Goal: Task Accomplishment & Management: Manage account settings

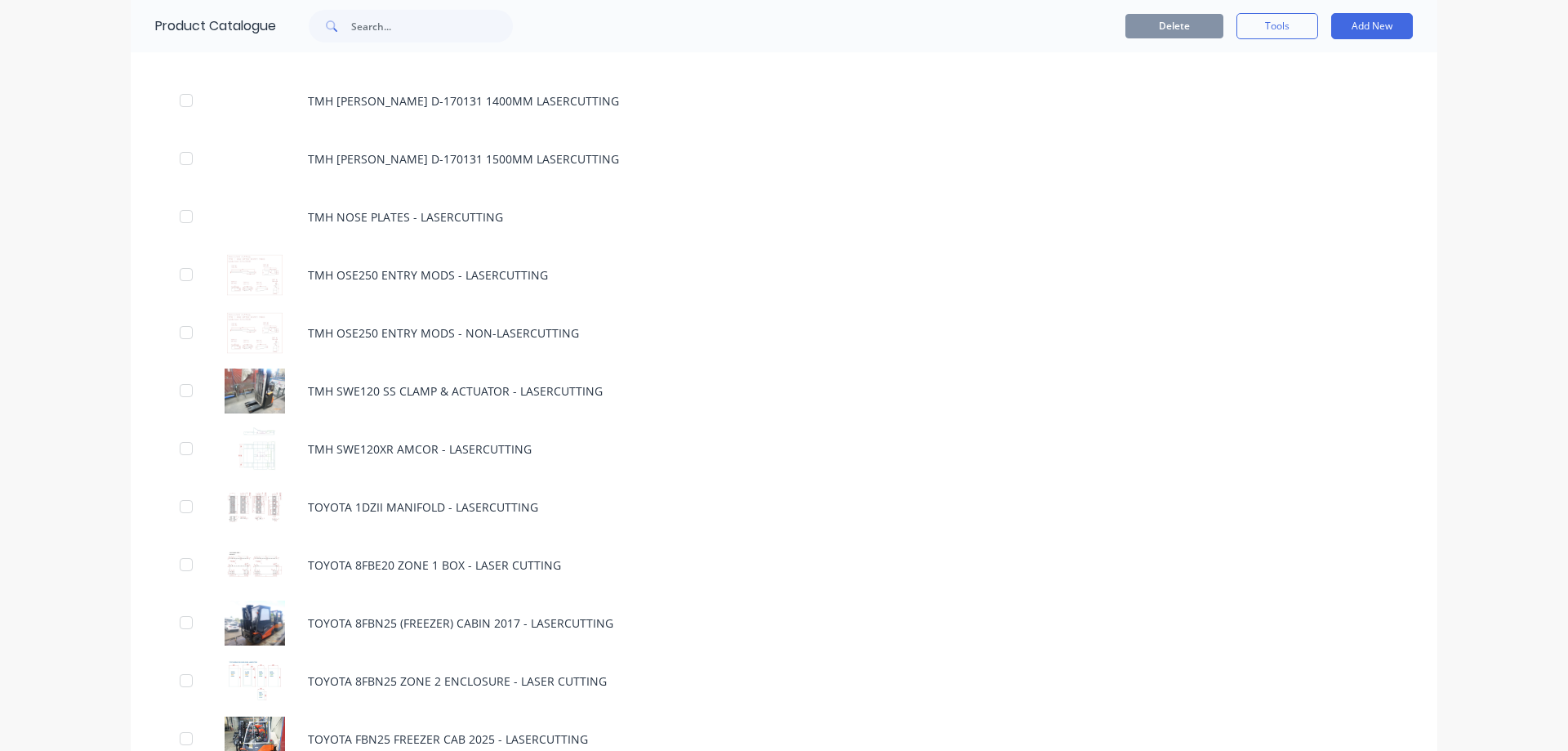
scroll to position [6534, 0]
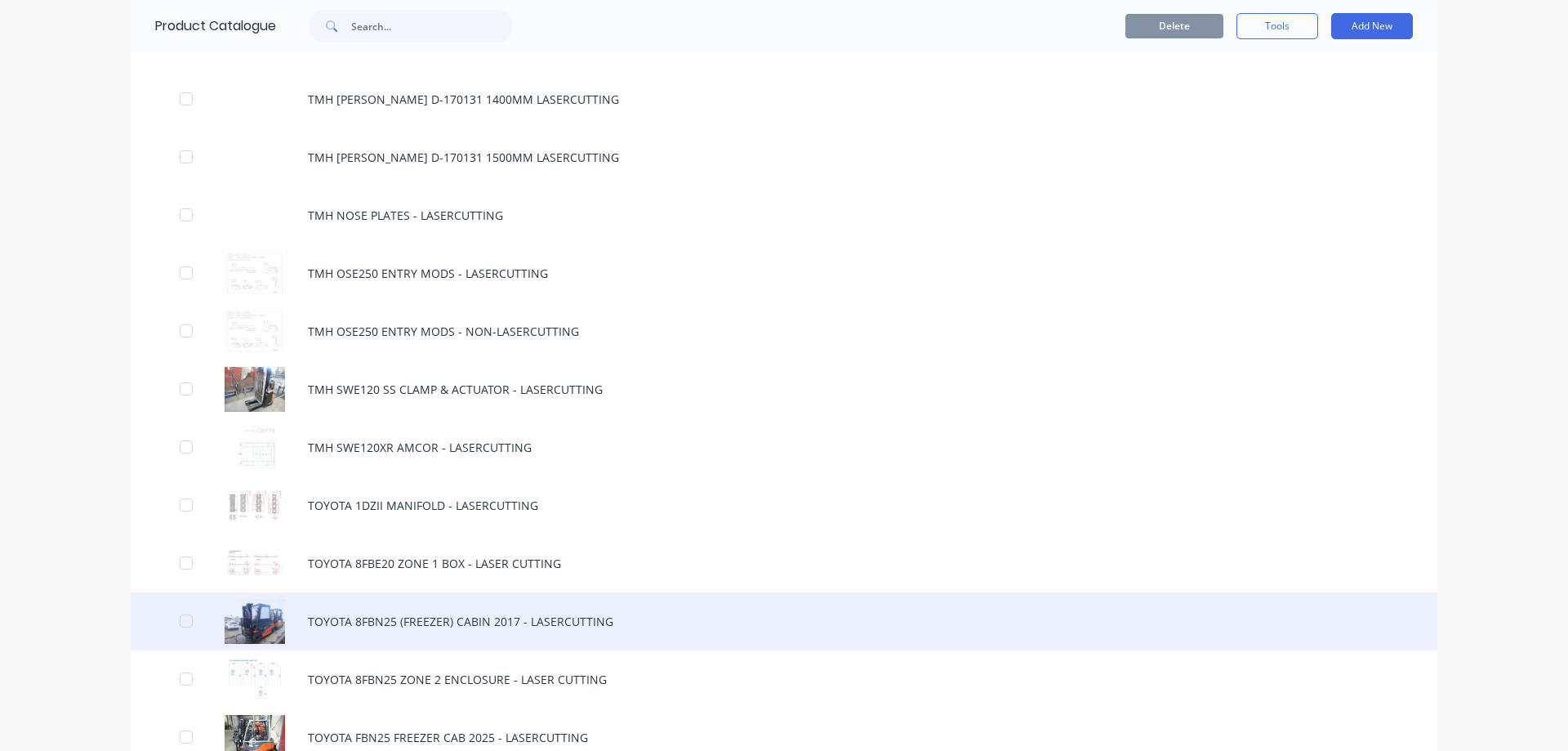
click at [343, 622] on div "TOYOTA 8FBN25 (FREEZER) CABIN 2017 - LASERCUTTING" at bounding box center [784, 621] width 1306 height 58
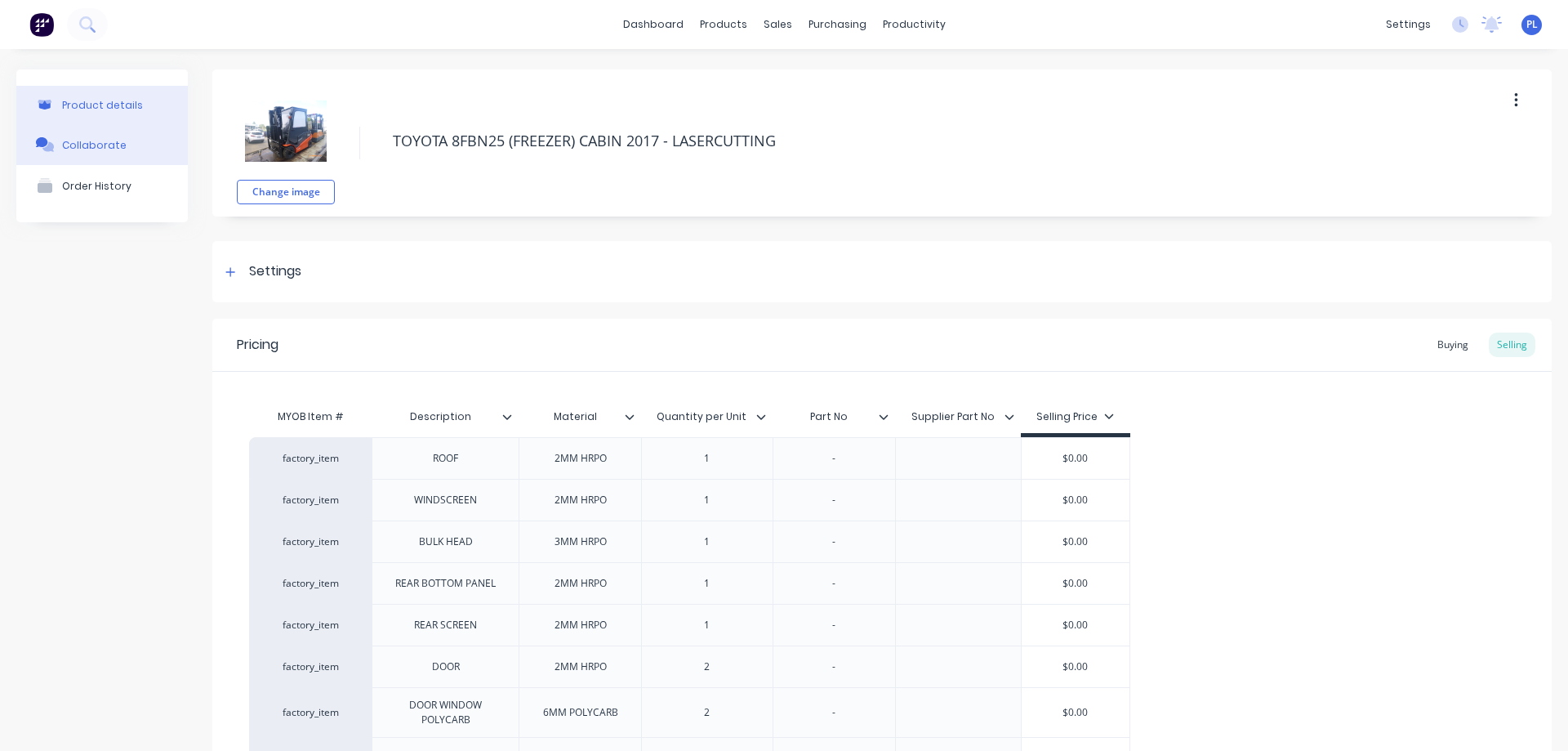
click at [72, 154] on button "Collaborate" at bounding box center [101, 145] width 171 height 41
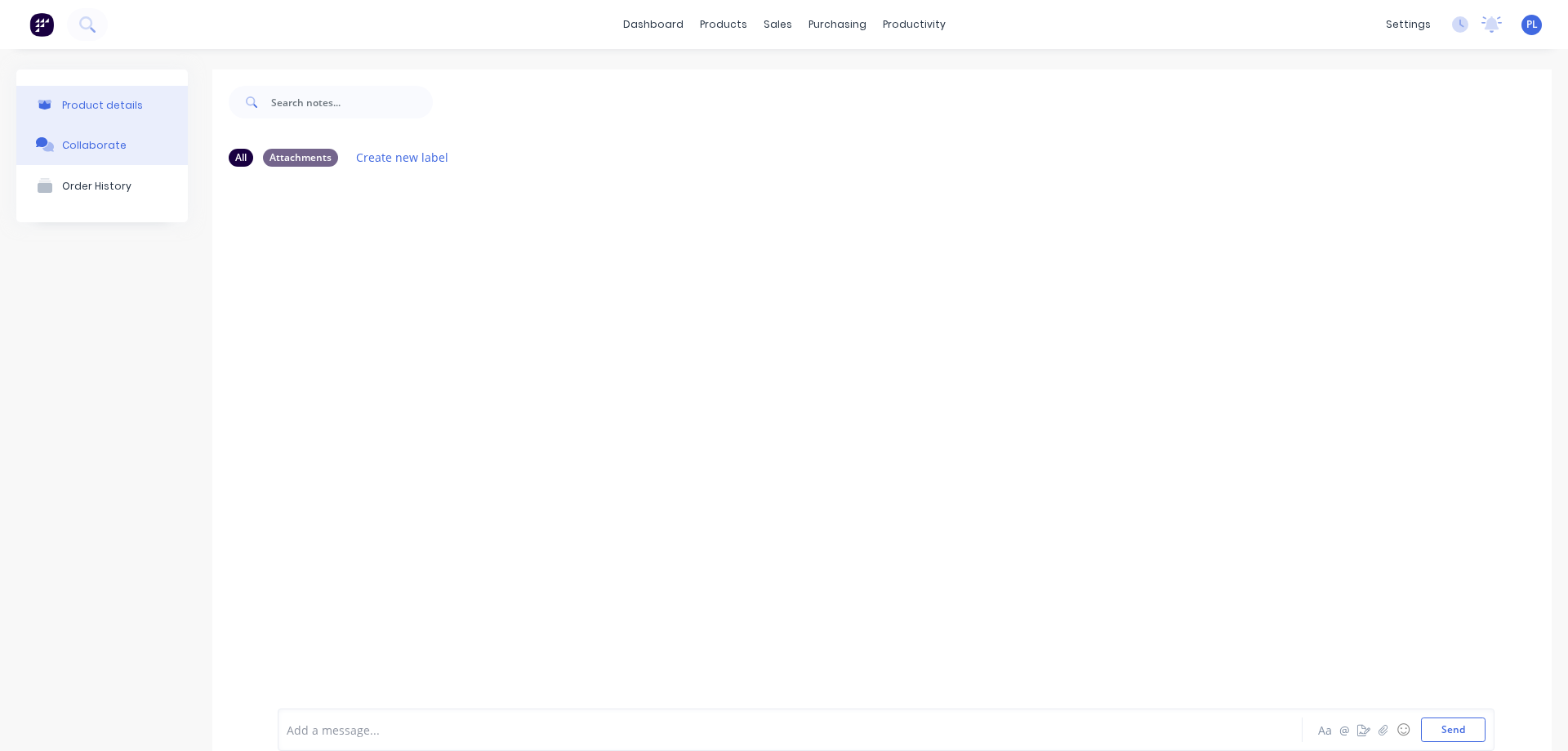
click at [99, 114] on button "Product details" at bounding box center [101, 105] width 171 height 38
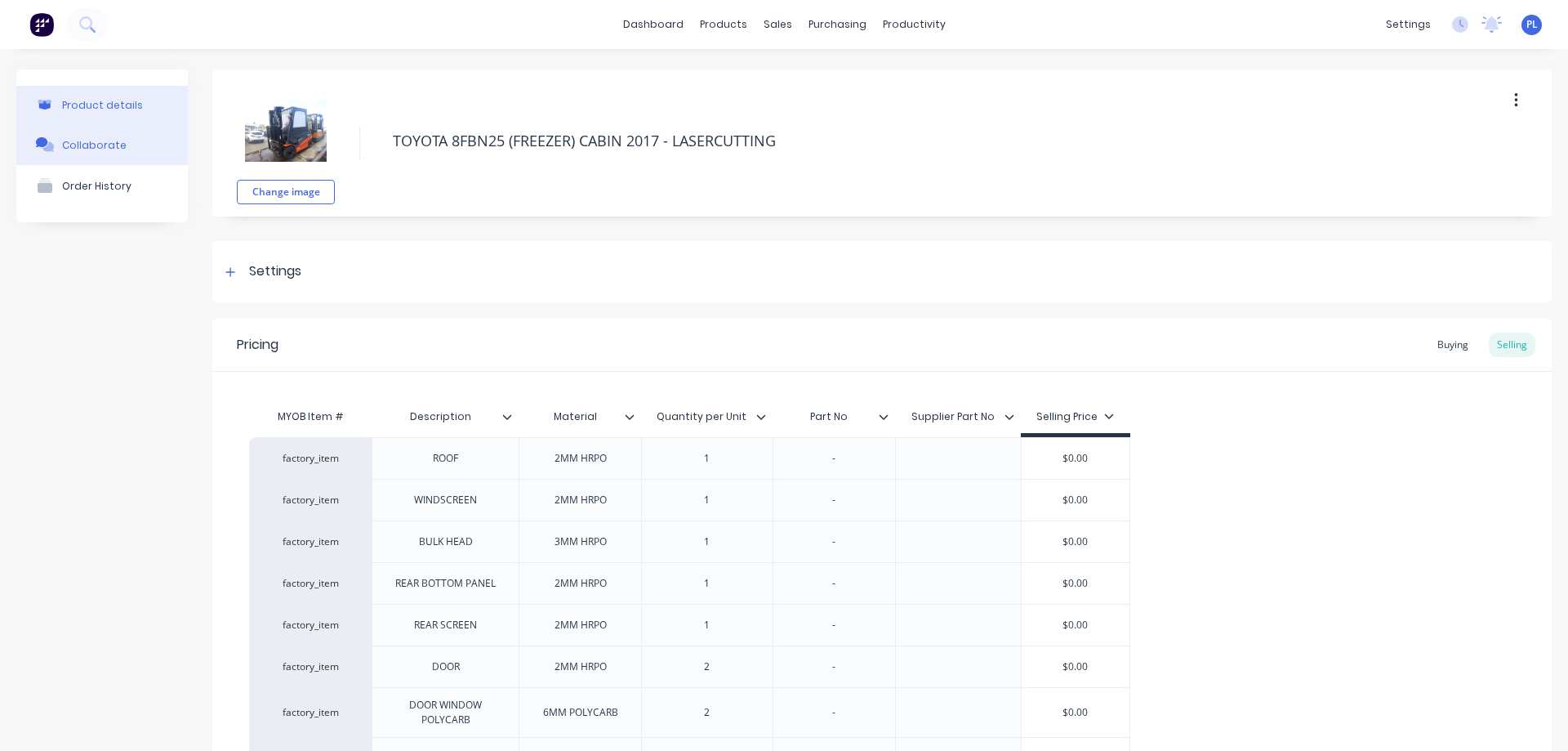
click at [102, 151] on div "Collaborate" at bounding box center [94, 145] width 65 height 12
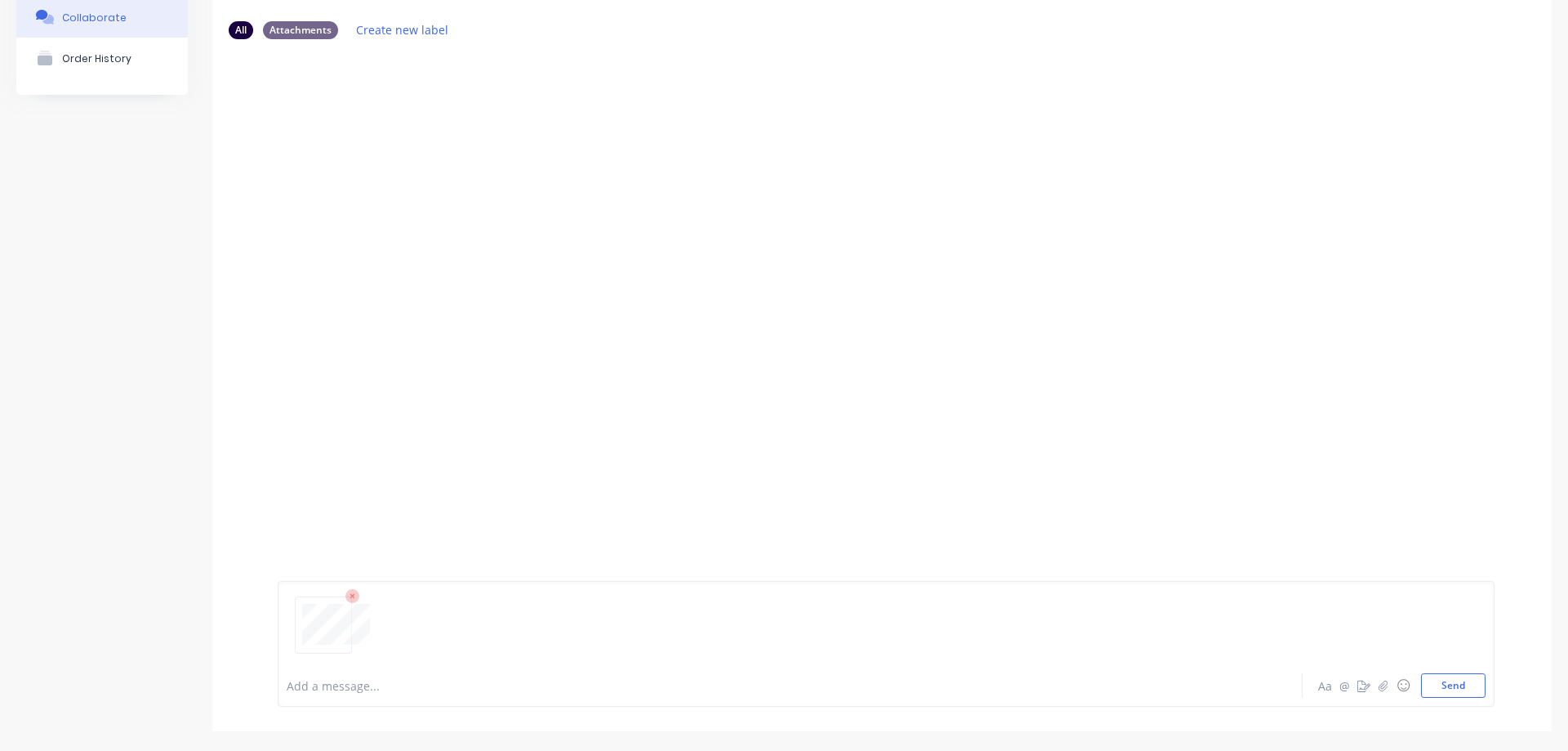
scroll to position [128, 0]
click at [1139, 458] on div at bounding box center [881, 304] width 1339 height 504
click at [1442, 686] on button "Send" at bounding box center [1453, 684] width 65 height 25
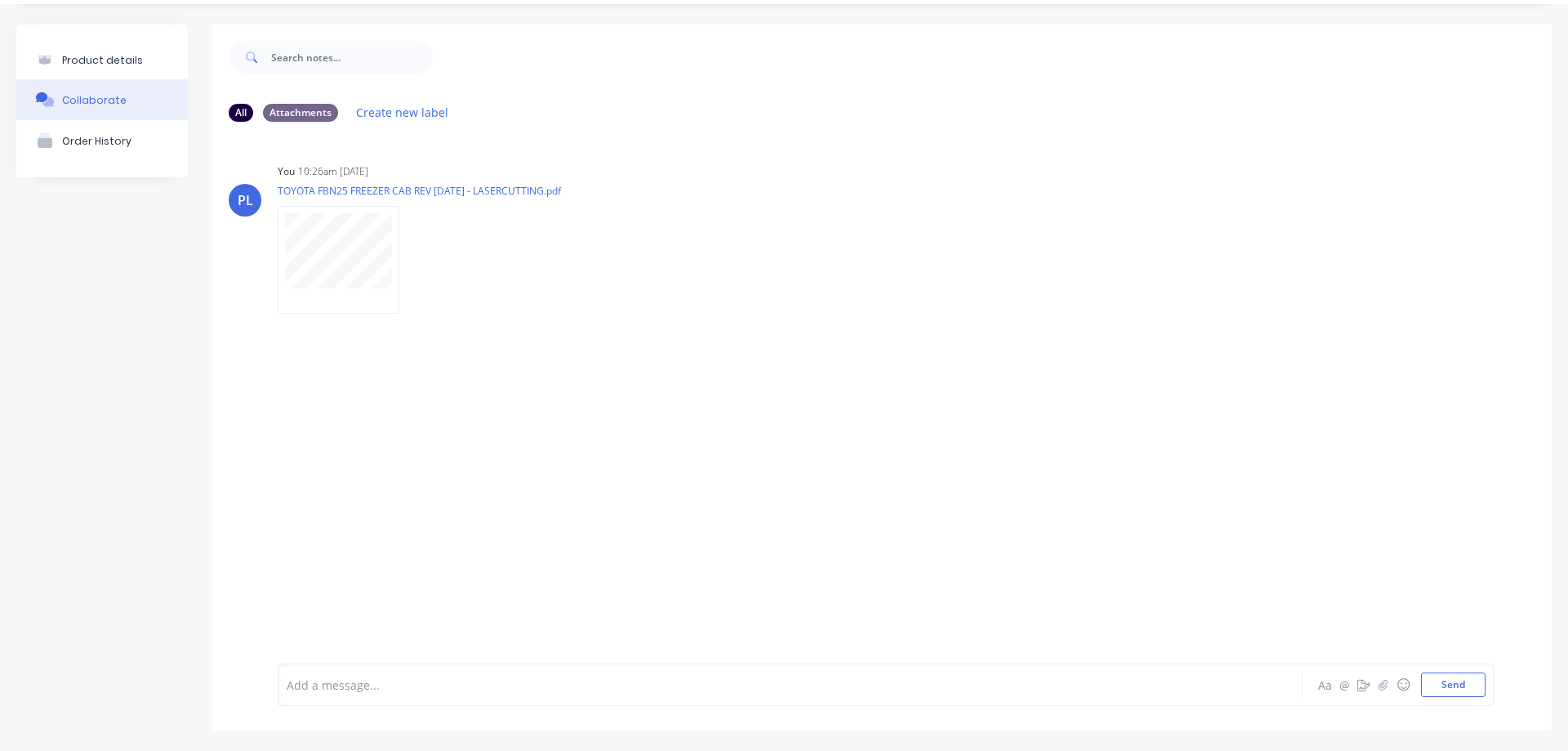
scroll to position [0, 0]
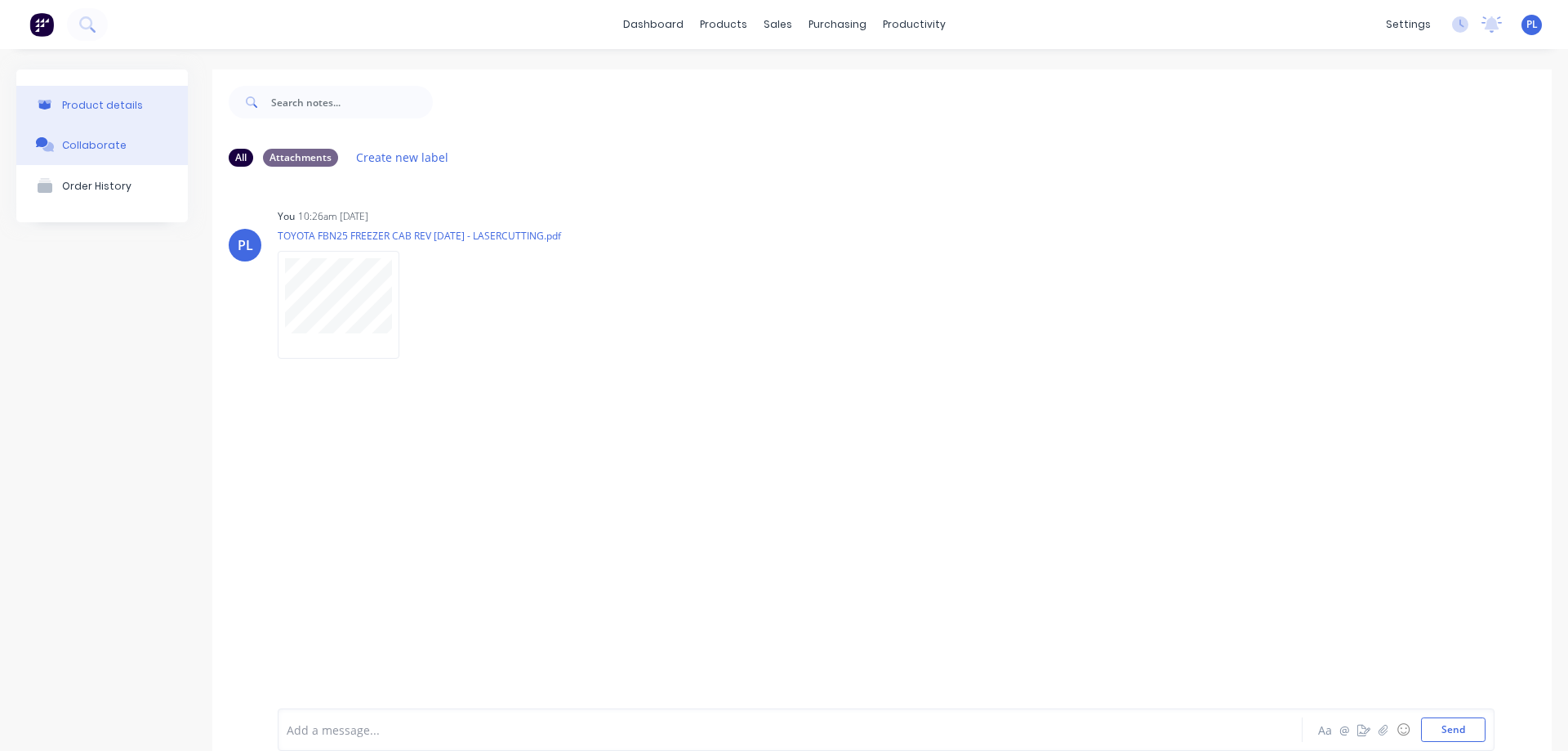
click at [85, 99] on div "Product details" at bounding box center [102, 105] width 81 height 12
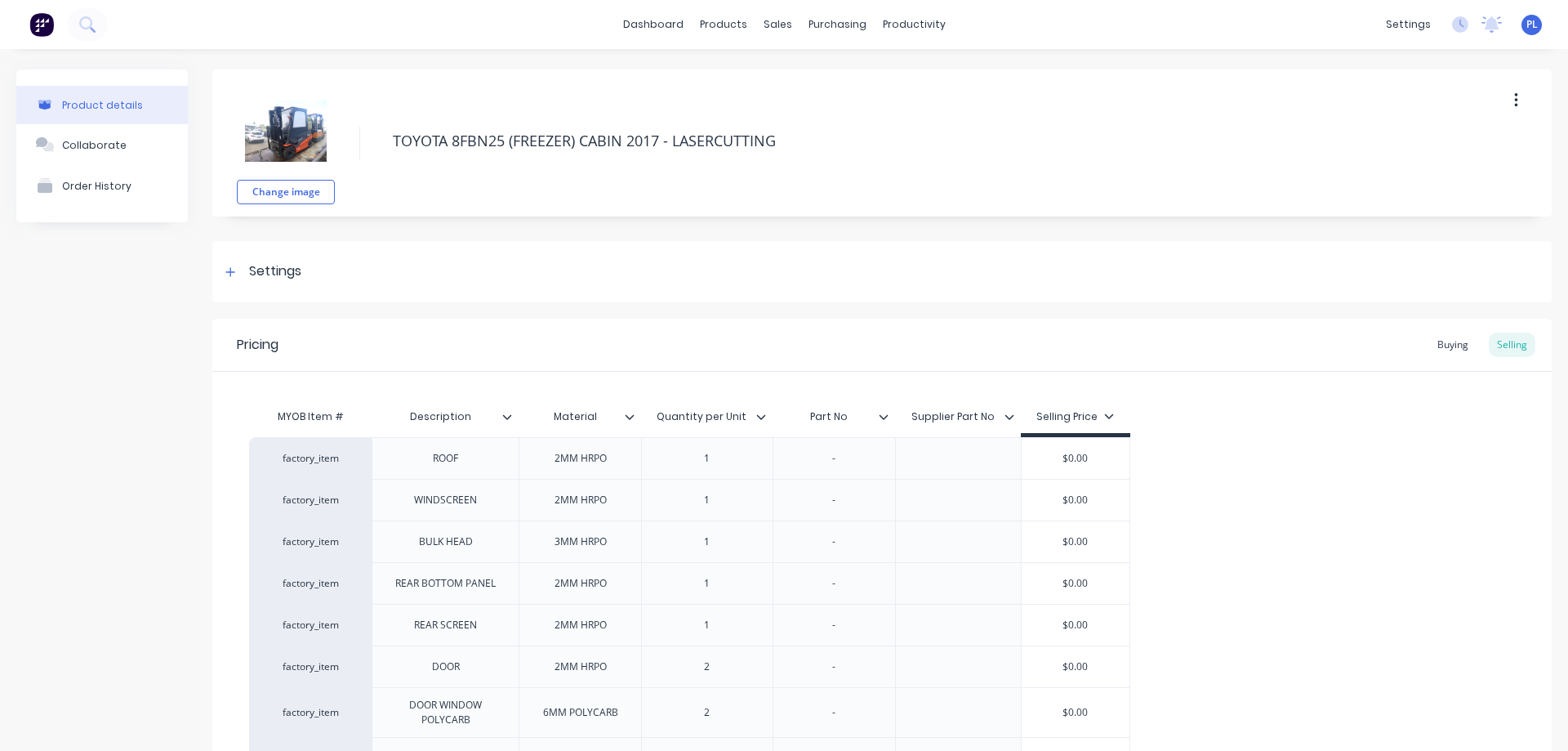
type textarea "x"
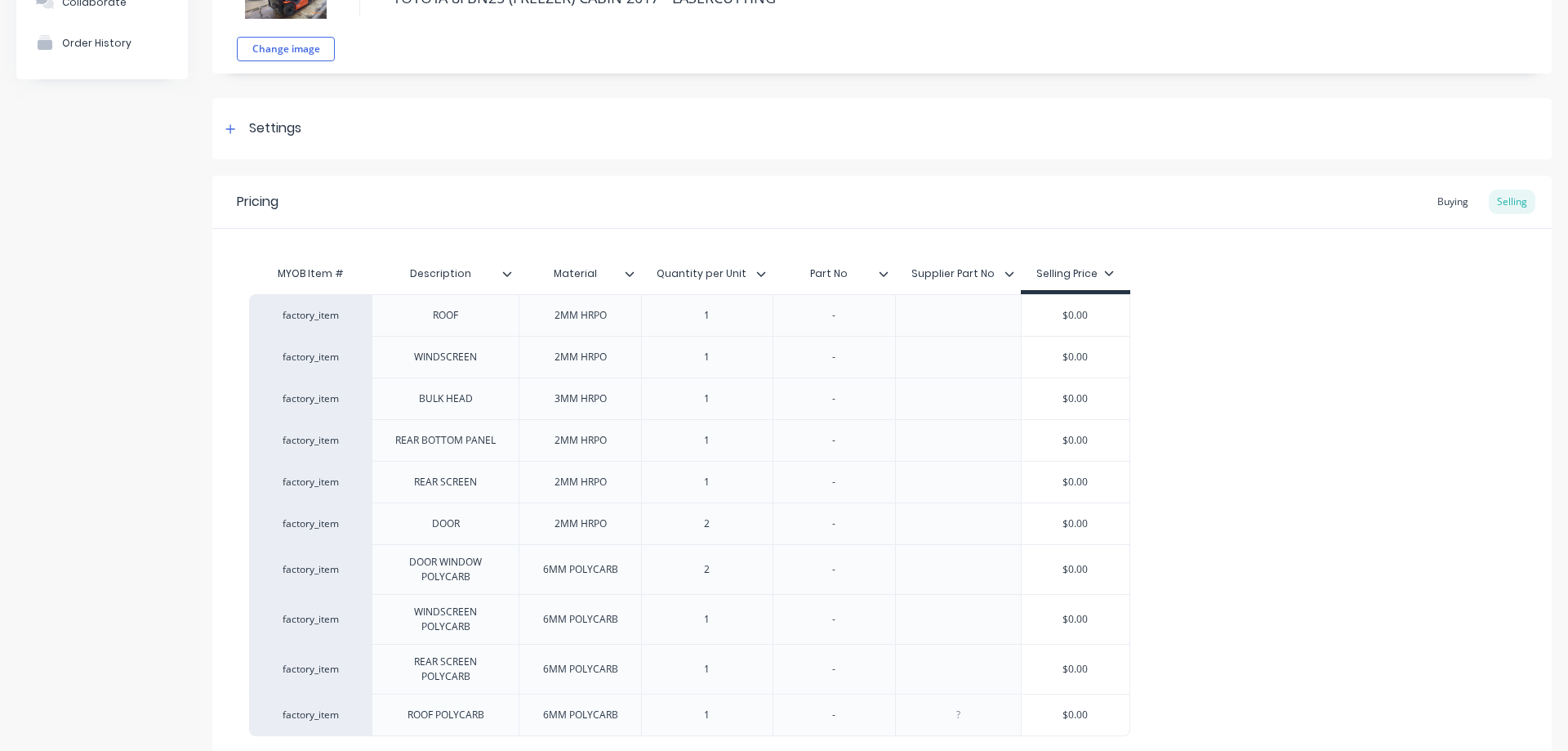
scroll to position [163, 0]
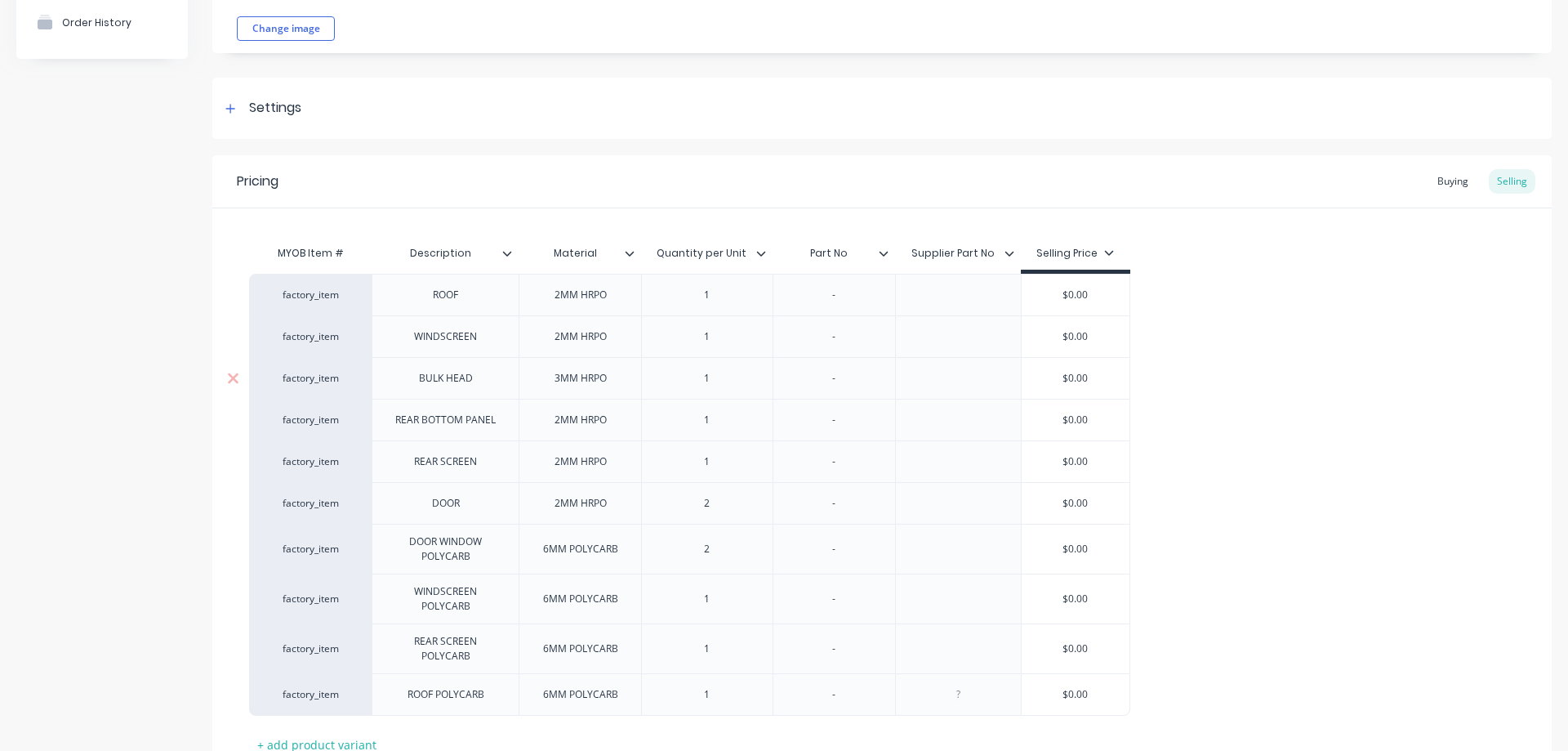
click at [477, 381] on div "BULK HEAD" at bounding box center [445, 378] width 82 height 21
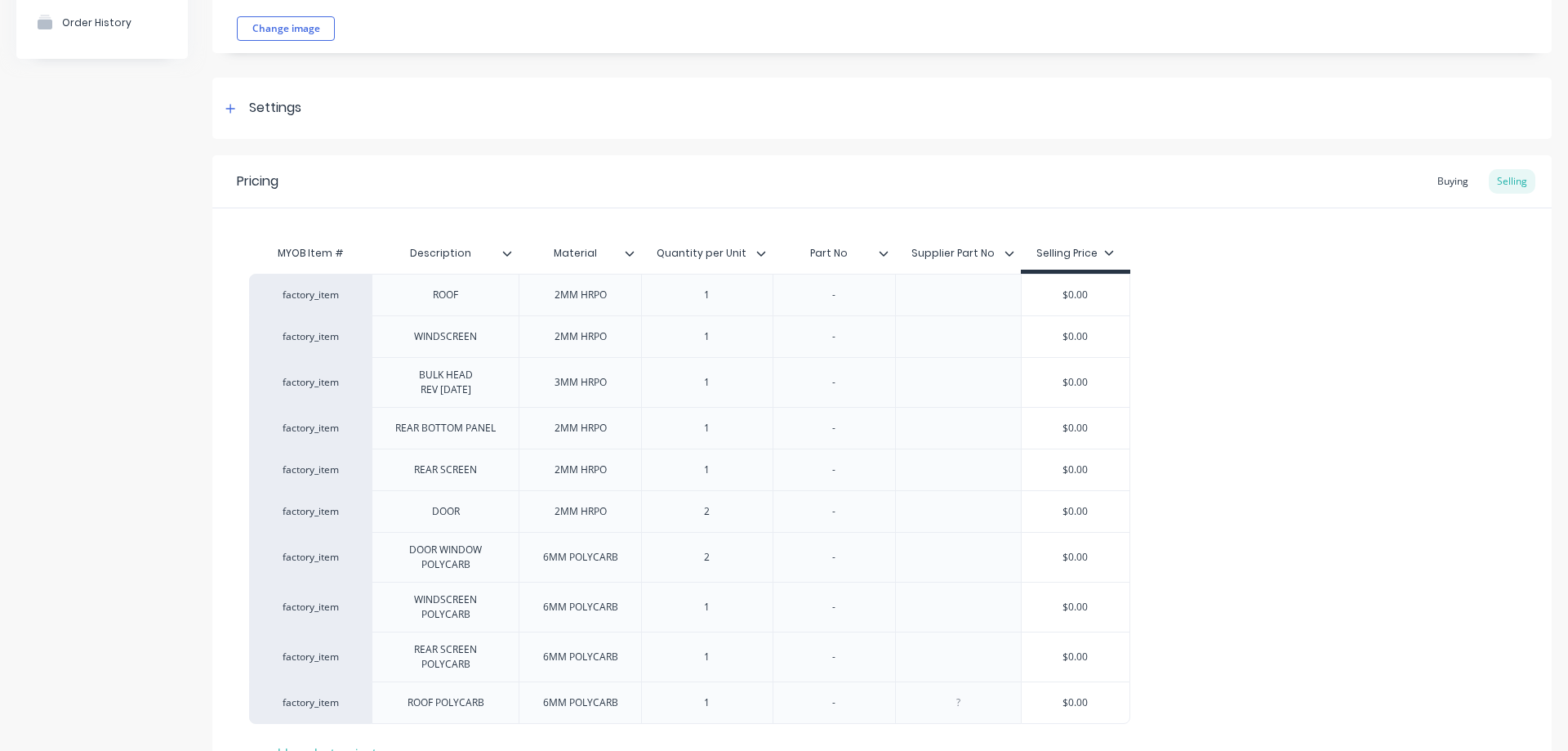
click at [98, 224] on div "Product details Collaborate Order History" at bounding box center [101, 385] width 171 height 959
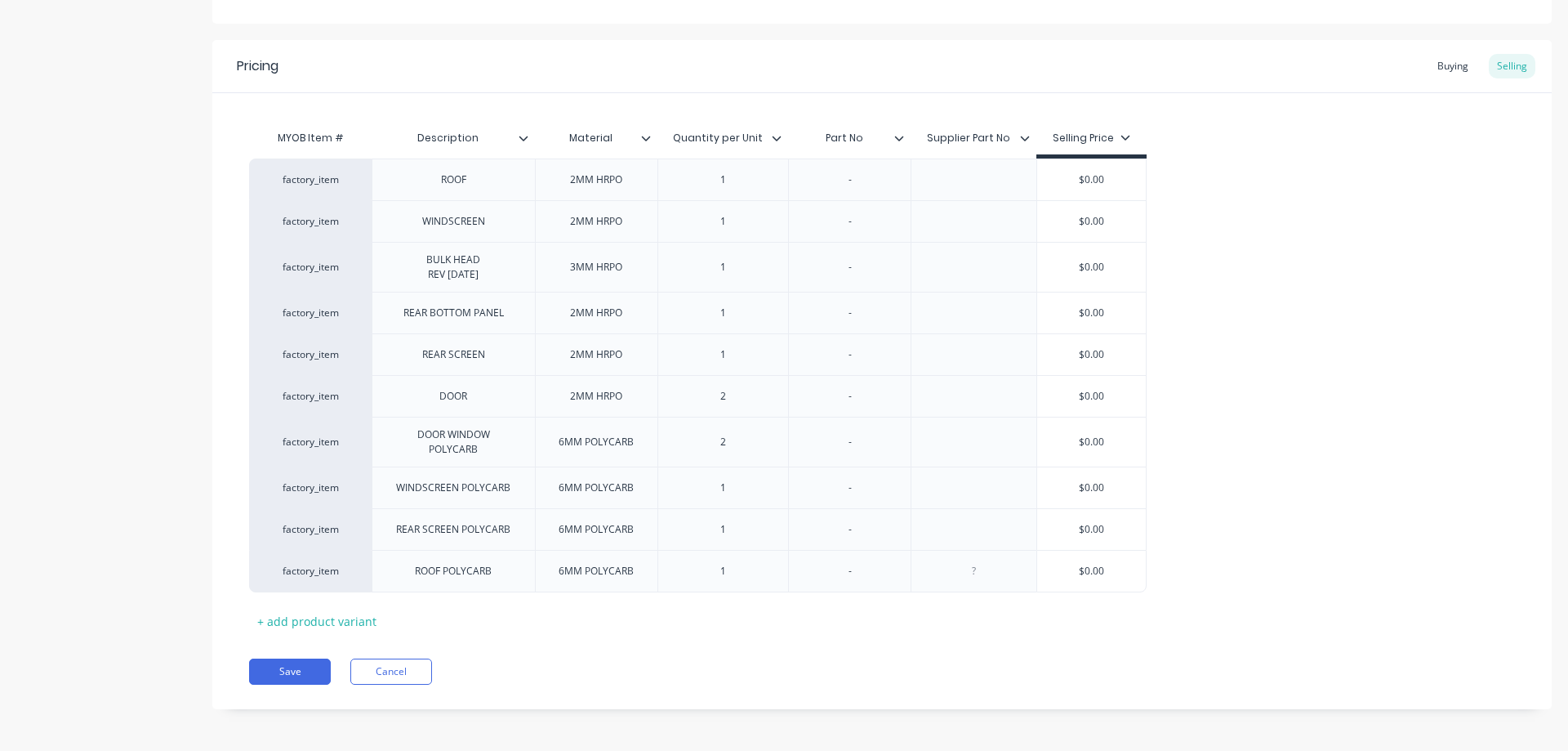
scroll to position [281, 0]
click at [488, 274] on div "BULK HEAD REV [DATE]" at bounding box center [453, 264] width 82 height 36
drag, startPoint x: 494, startPoint y: 271, endPoint x: 423, endPoint y: 268, distance: 71.1
click at [423, 268] on div "BULK HEAD REV [DATE]" at bounding box center [453, 264] width 82 height 36
click at [35, 309] on div "Product details Collaborate Order History" at bounding box center [101, 259] width 171 height 943
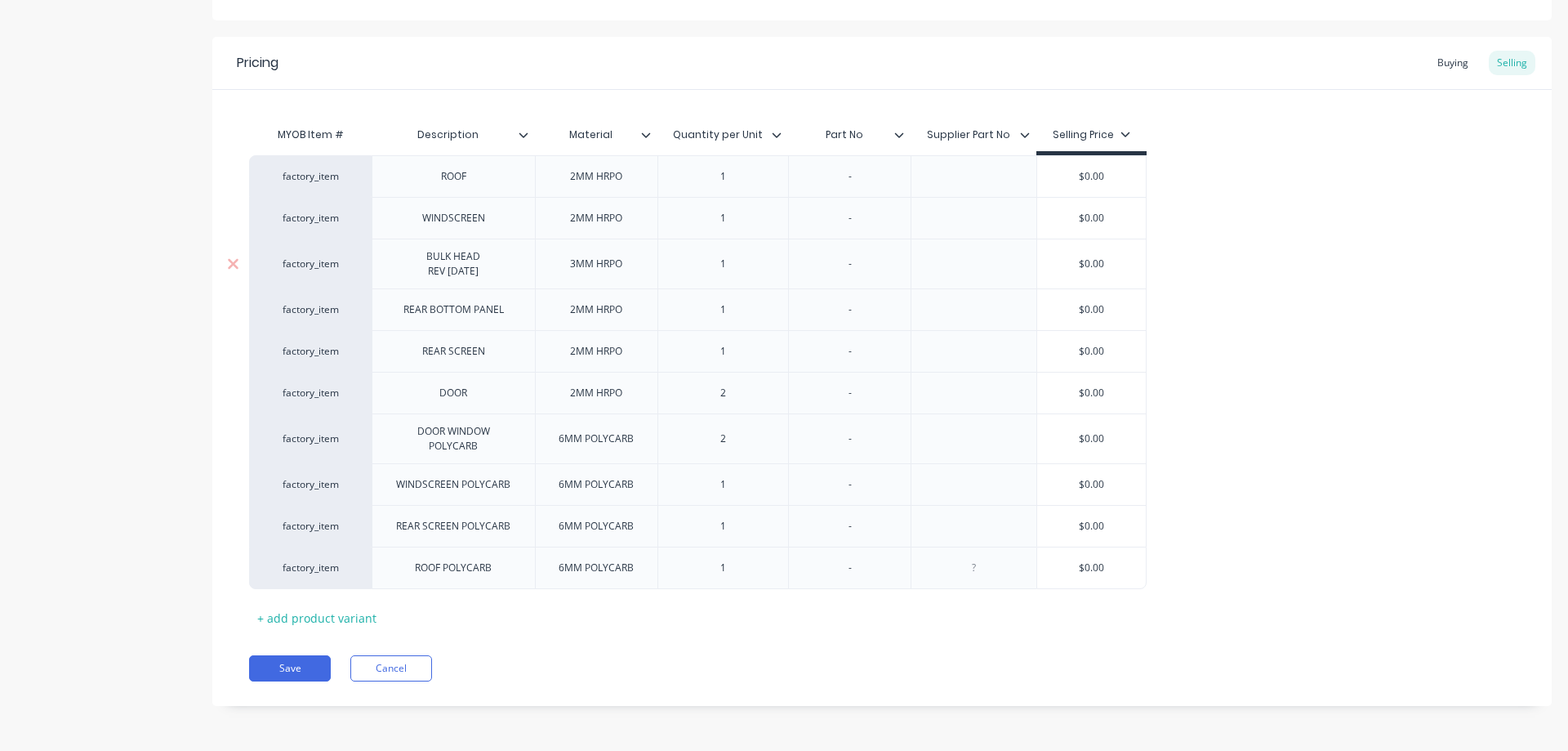
drag, startPoint x: 493, startPoint y: 274, endPoint x: 415, endPoint y: 271, distance: 78.1
click at [415, 271] on div "BULK HEAD REV [DATE]" at bounding box center [453, 264] width 82 height 36
click at [432, 273] on div "BULK HEAD REV [DATE]" at bounding box center [453, 264] width 82 height 36
click at [425, 273] on div "BULK HEAD REV [DATE]" at bounding box center [453, 264] width 82 height 36
drag, startPoint x: 487, startPoint y: 271, endPoint x: 507, endPoint y: 271, distance: 20.0
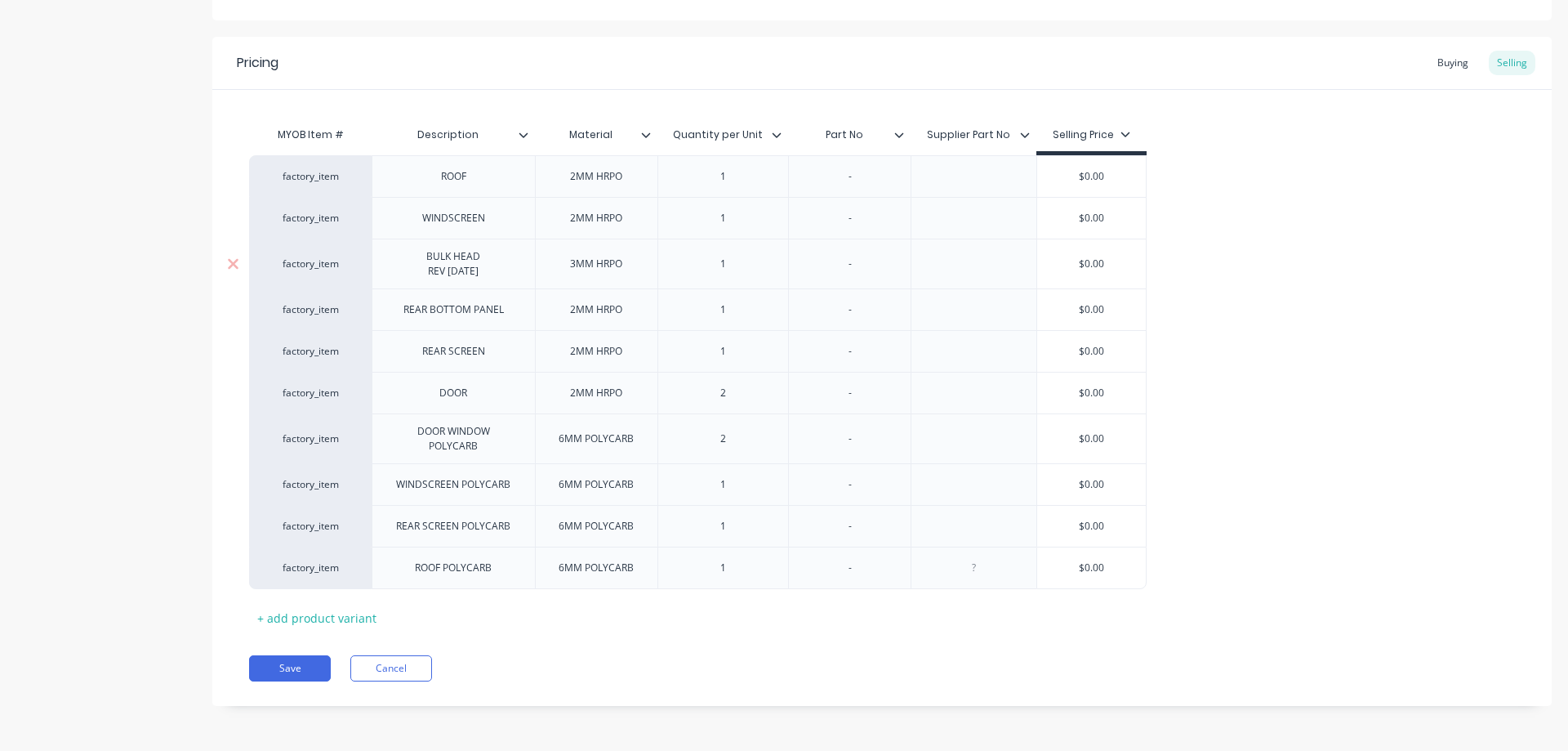
click at [488, 271] on div "BULK HEAD REV [DATE]" at bounding box center [453, 264] width 82 height 36
click at [420, 271] on div "BULK HEAD REV [DATE]"" at bounding box center [453, 264] width 82 height 36
click at [51, 414] on div "Product details Collaborate Order History" at bounding box center [101, 259] width 171 height 943
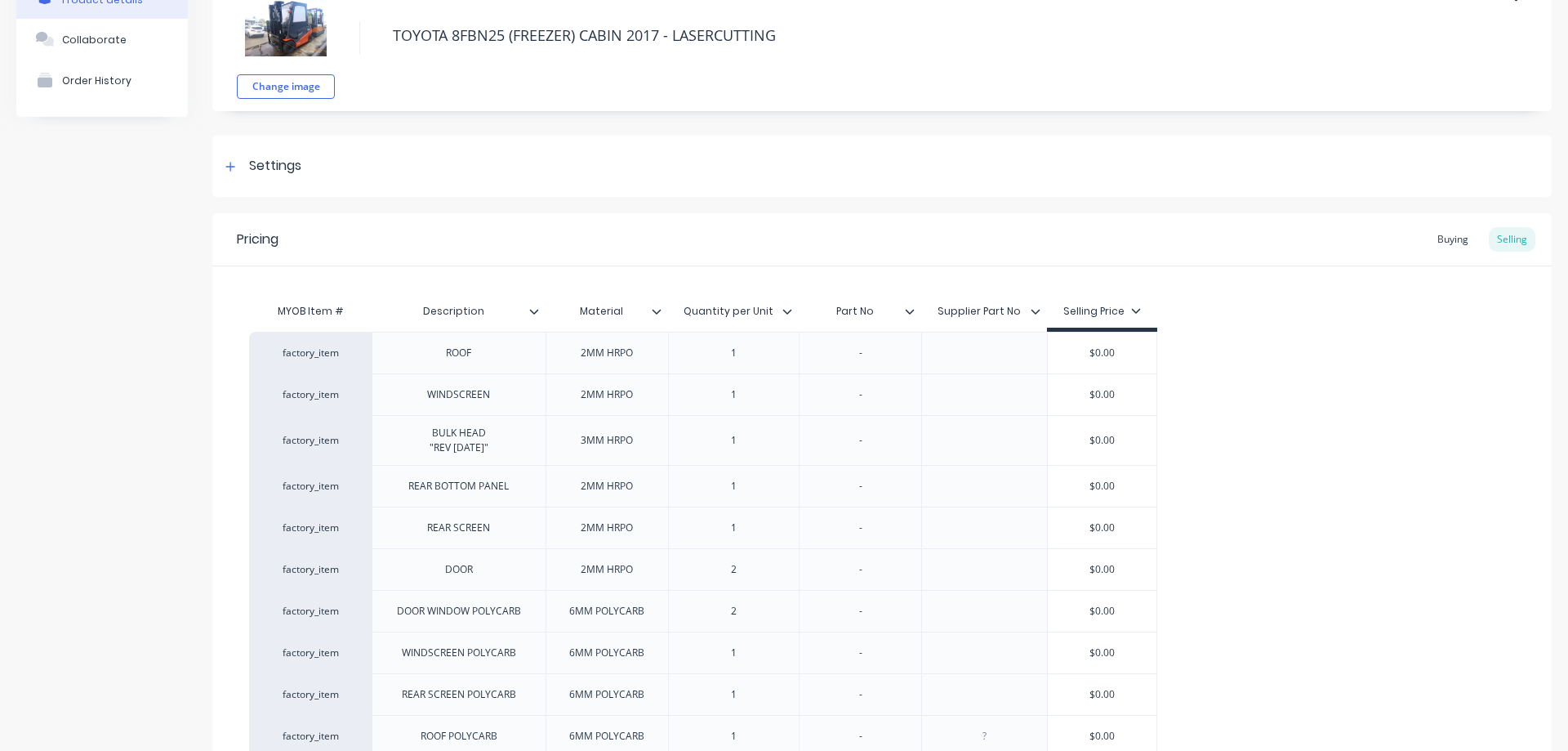
scroll to position [273, 0]
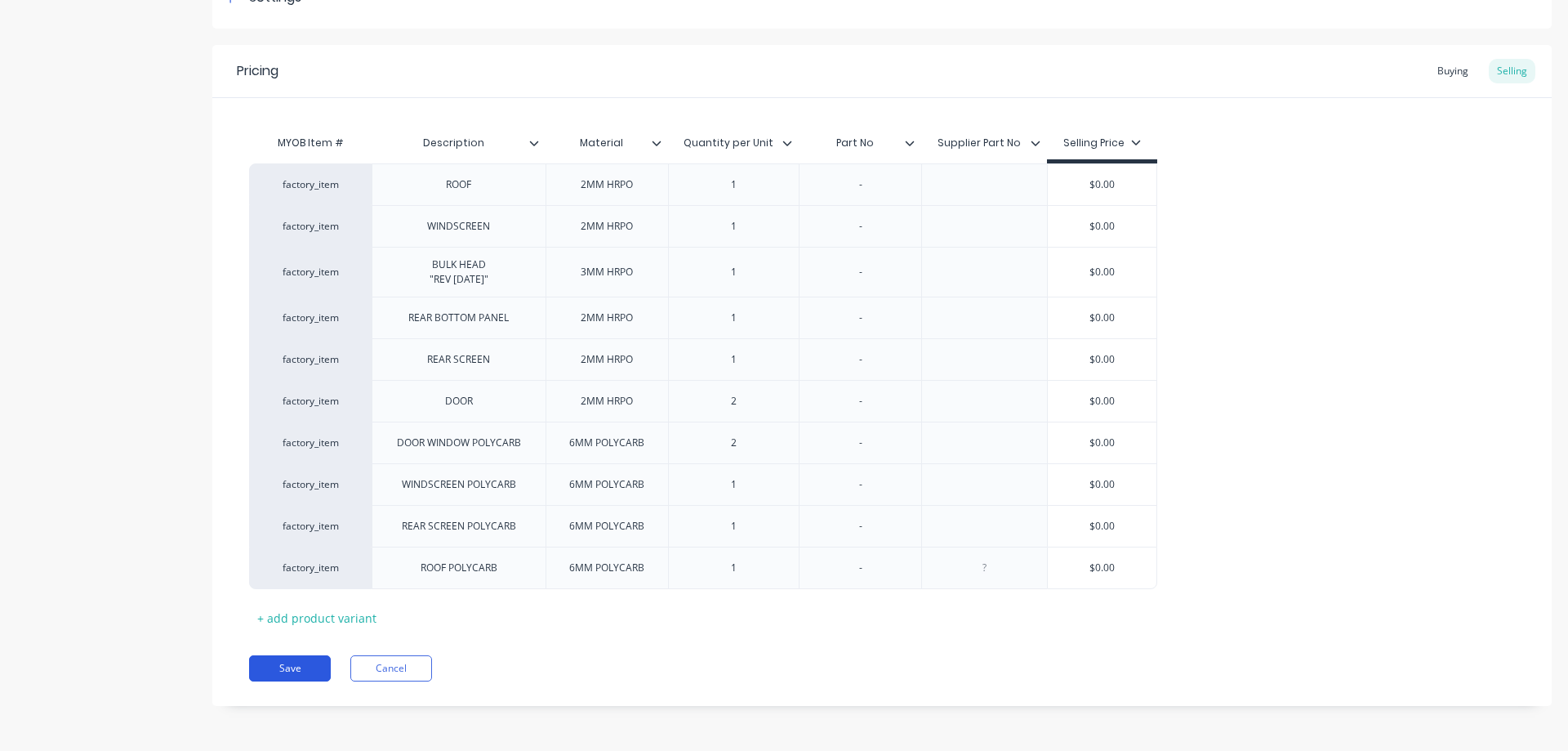
click at [297, 671] on button "Save" at bounding box center [290, 668] width 82 height 26
type textarea "x"
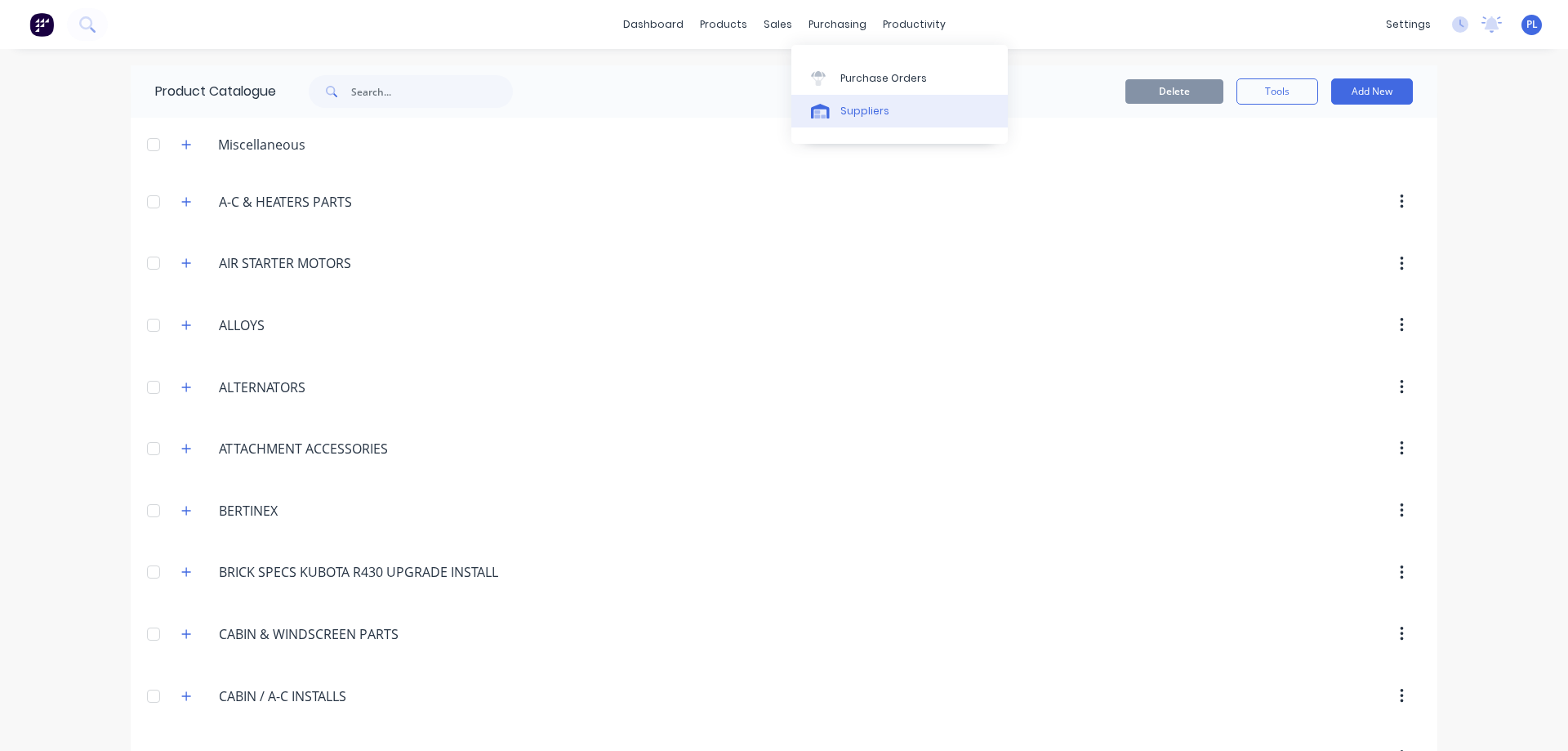
click at [857, 113] on div "Suppliers" at bounding box center [864, 111] width 49 height 15
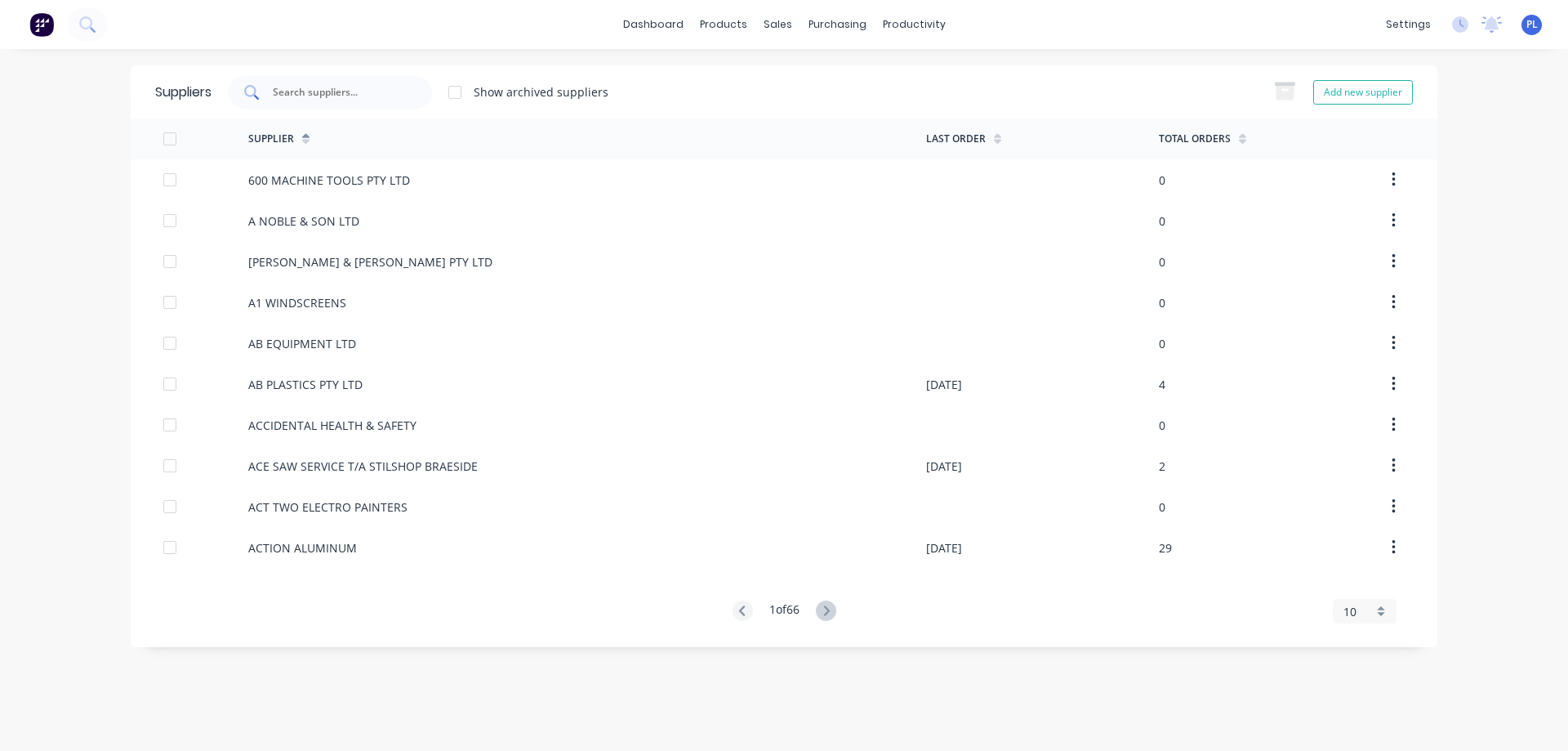
click at [295, 90] on input "text" at bounding box center [338, 92] width 136 height 16
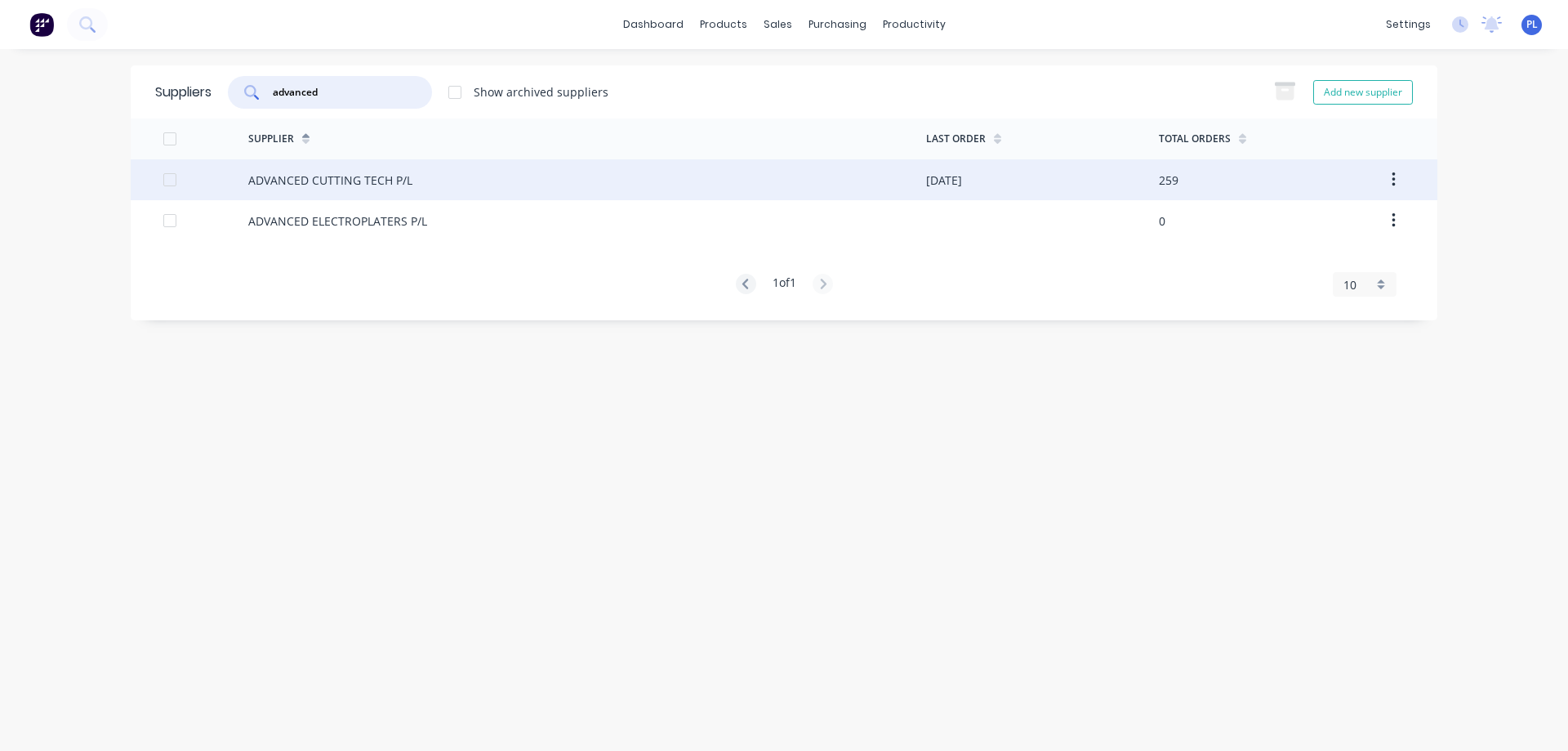
type input "advanced"
click at [303, 183] on div "ADVANCED CUTTING TECH P/L" at bounding box center [330, 179] width 164 height 17
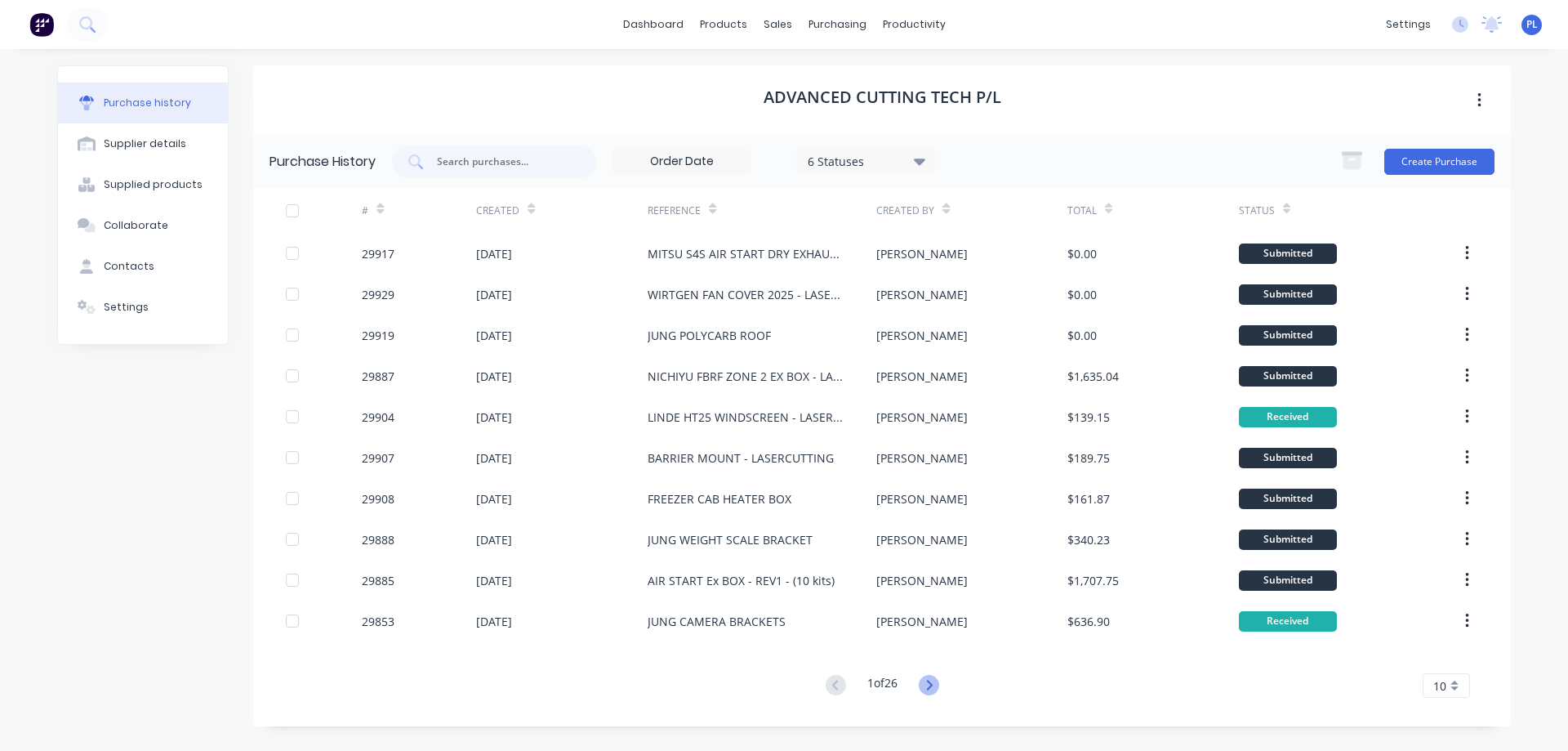
click at [930, 680] on icon at bounding box center [928, 684] width 5 height 10
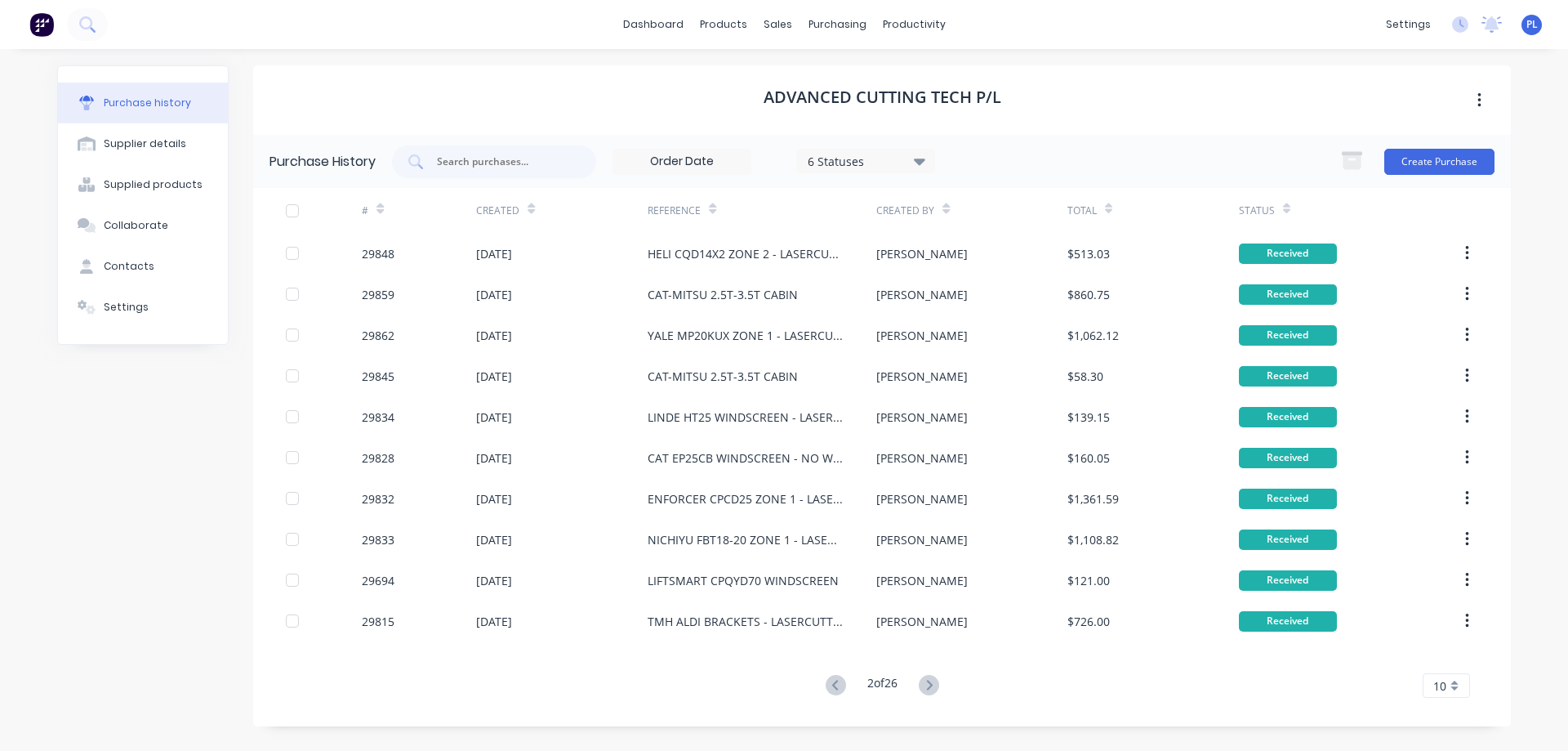
click at [930, 680] on icon at bounding box center [928, 684] width 5 height 10
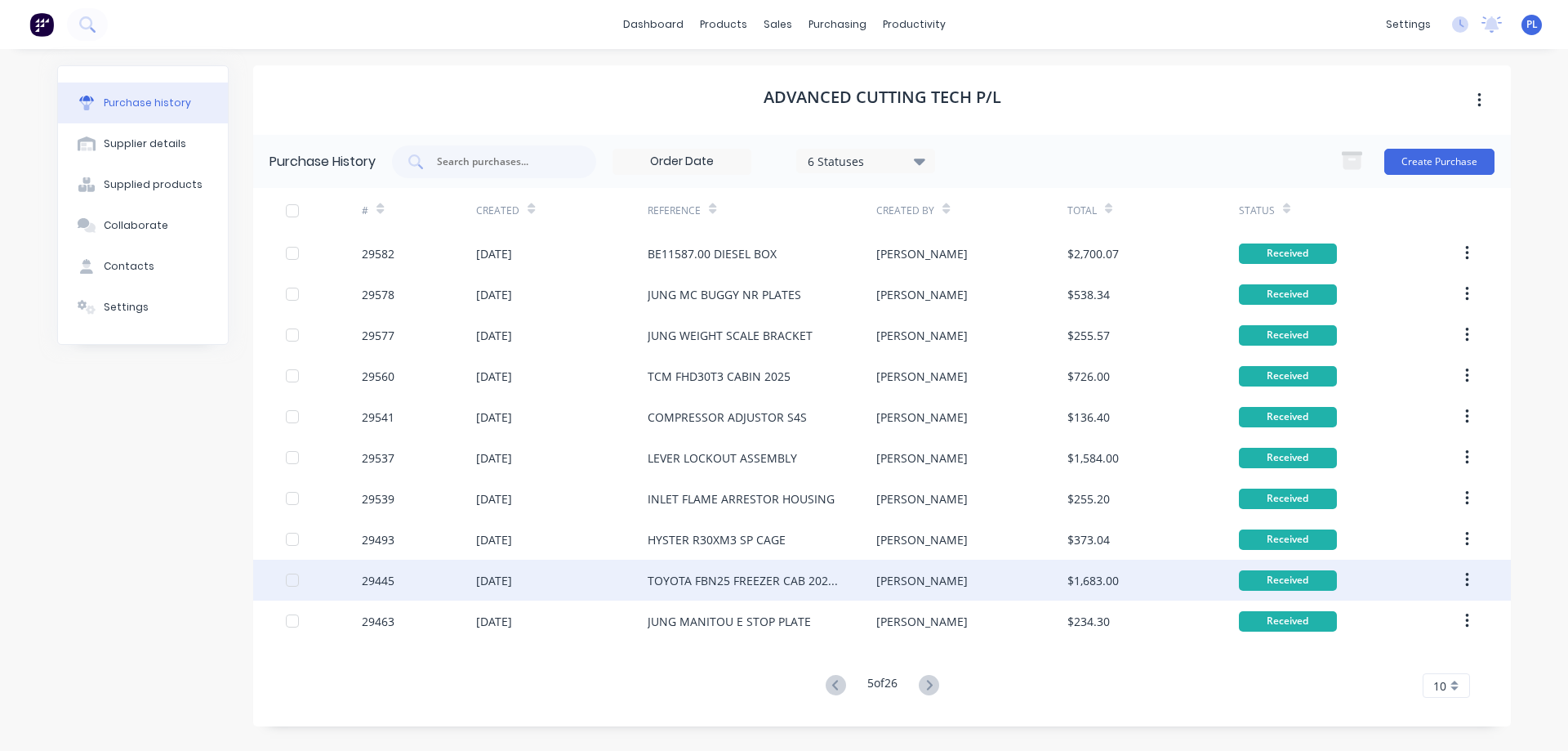
click at [757, 588] on div "TOYOTA FBN25 FREEZER CAB 2025 - LASERCUTTING" at bounding box center [745, 580] width 196 height 17
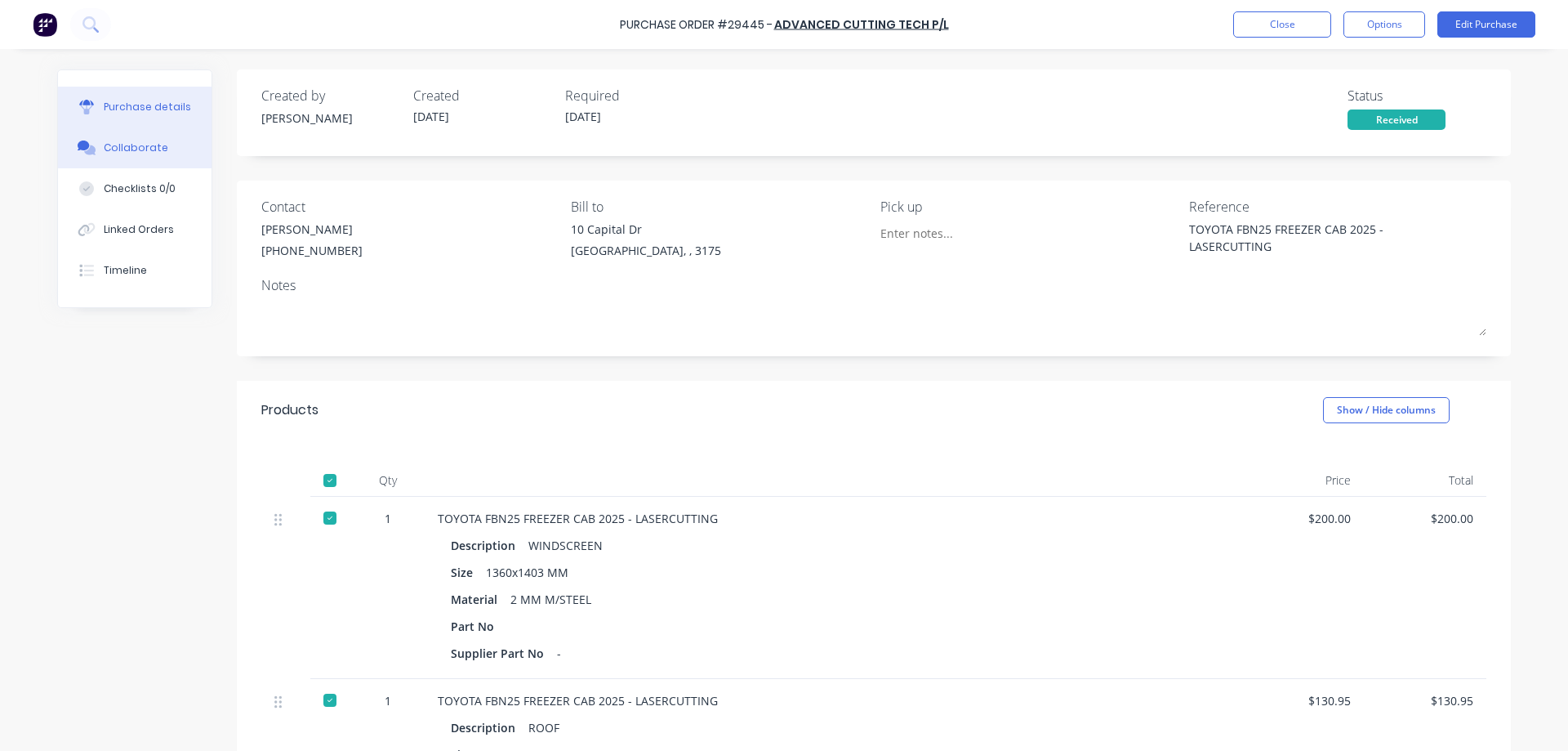
drag, startPoint x: 123, startPoint y: 143, endPoint x: 122, endPoint y: 151, distance: 8.1
click at [122, 143] on div "Collaborate" at bounding box center [136, 147] width 65 height 15
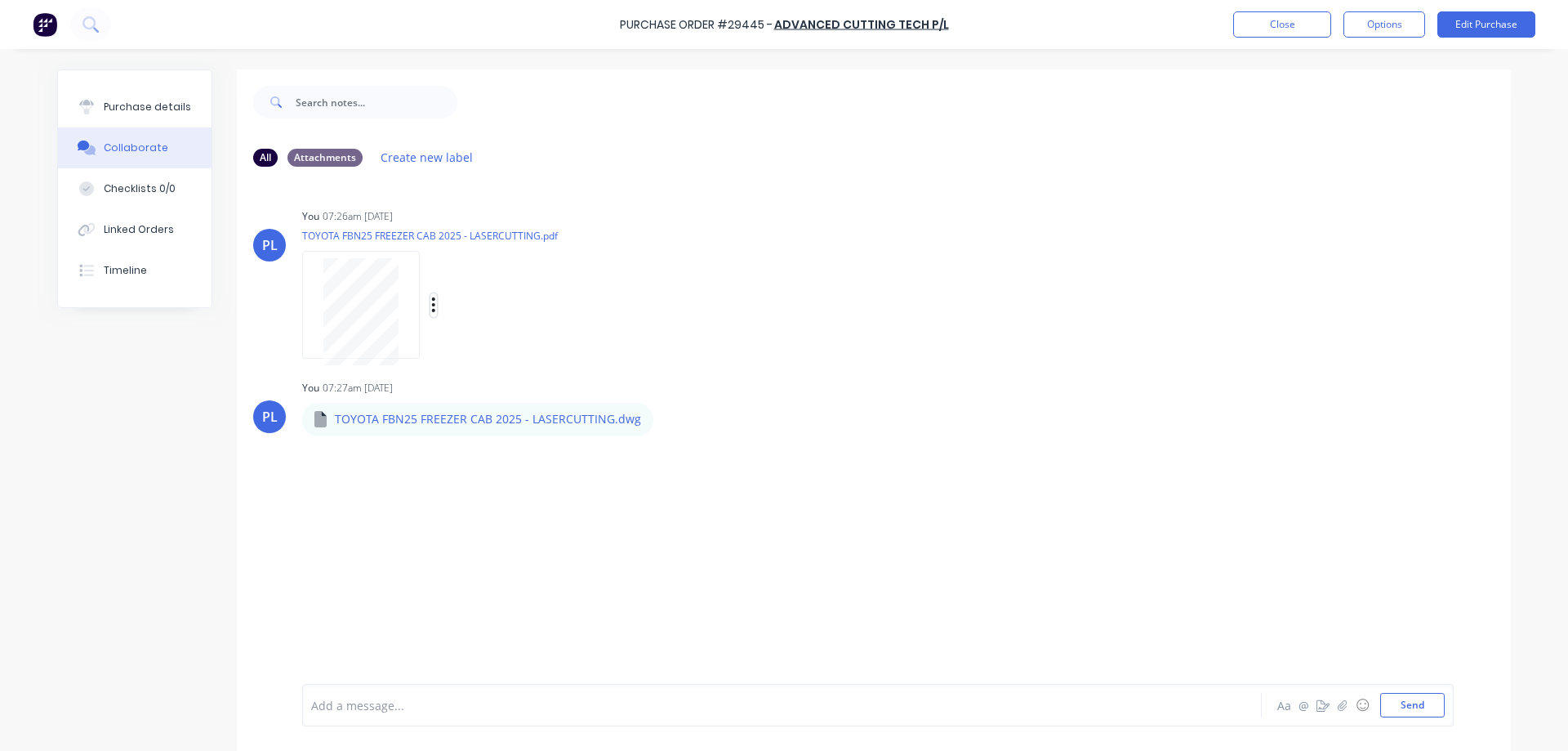
click at [431, 303] on icon "button" at bounding box center [434, 304] width 5 height 19
click at [500, 381] on button "Delete" at bounding box center [540, 384] width 184 height 36
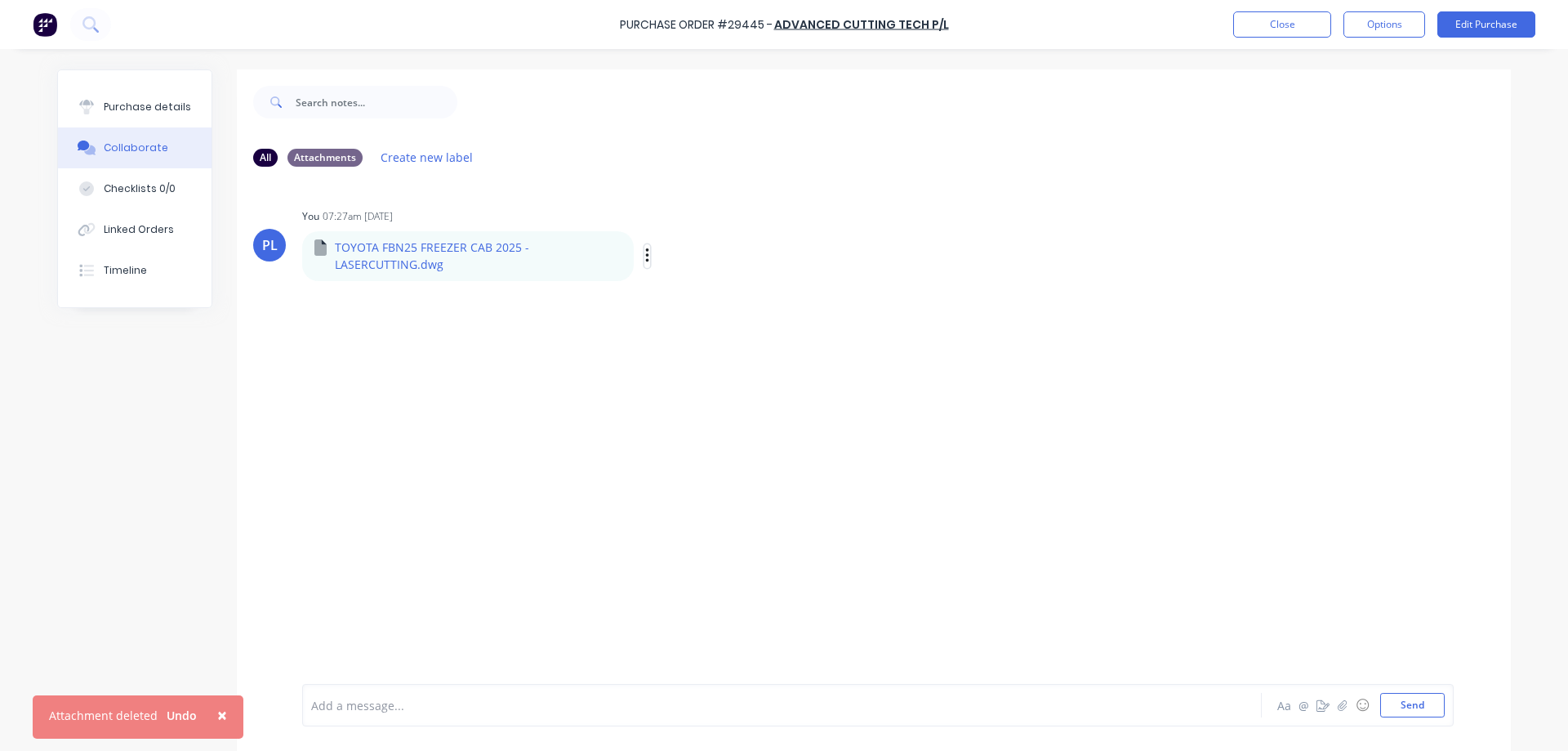
click at [645, 257] on icon "button" at bounding box center [648, 256] width 5 height 19
click at [699, 330] on button "Delete" at bounding box center [753, 336] width 184 height 36
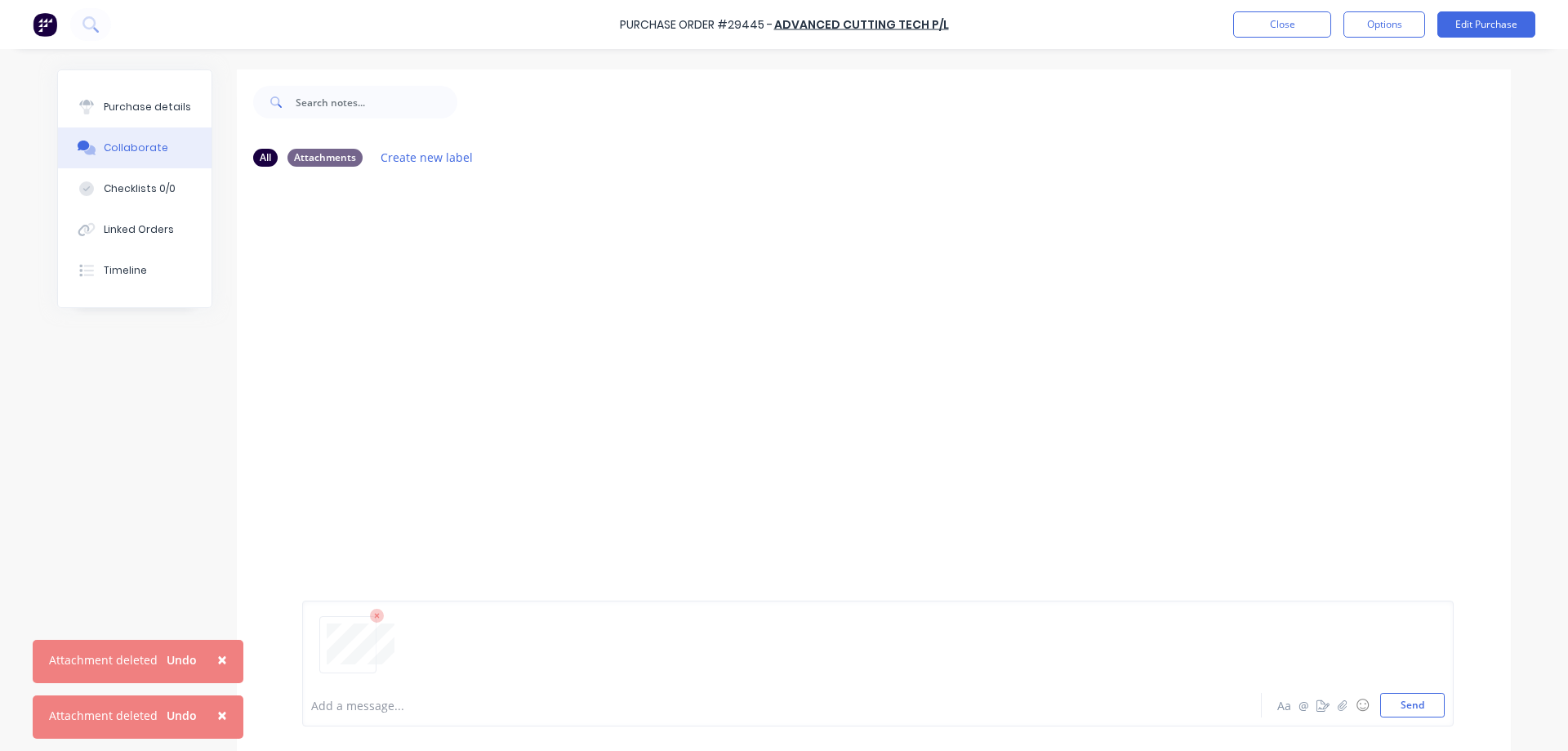
scroll to position [124, 0]
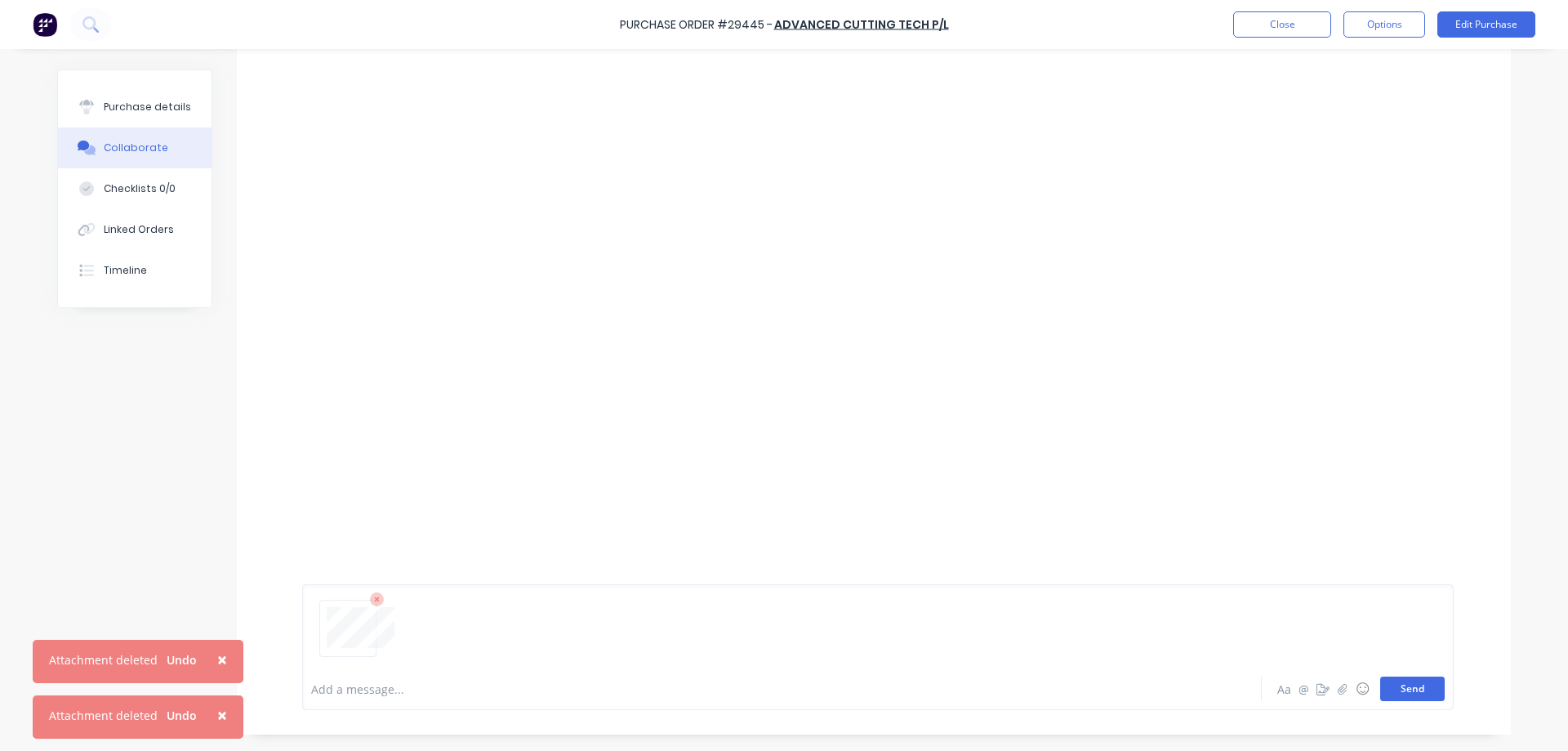
click at [1403, 691] on button "Send" at bounding box center [1412, 689] width 65 height 25
click at [1405, 691] on button "Send" at bounding box center [1412, 689] width 65 height 25
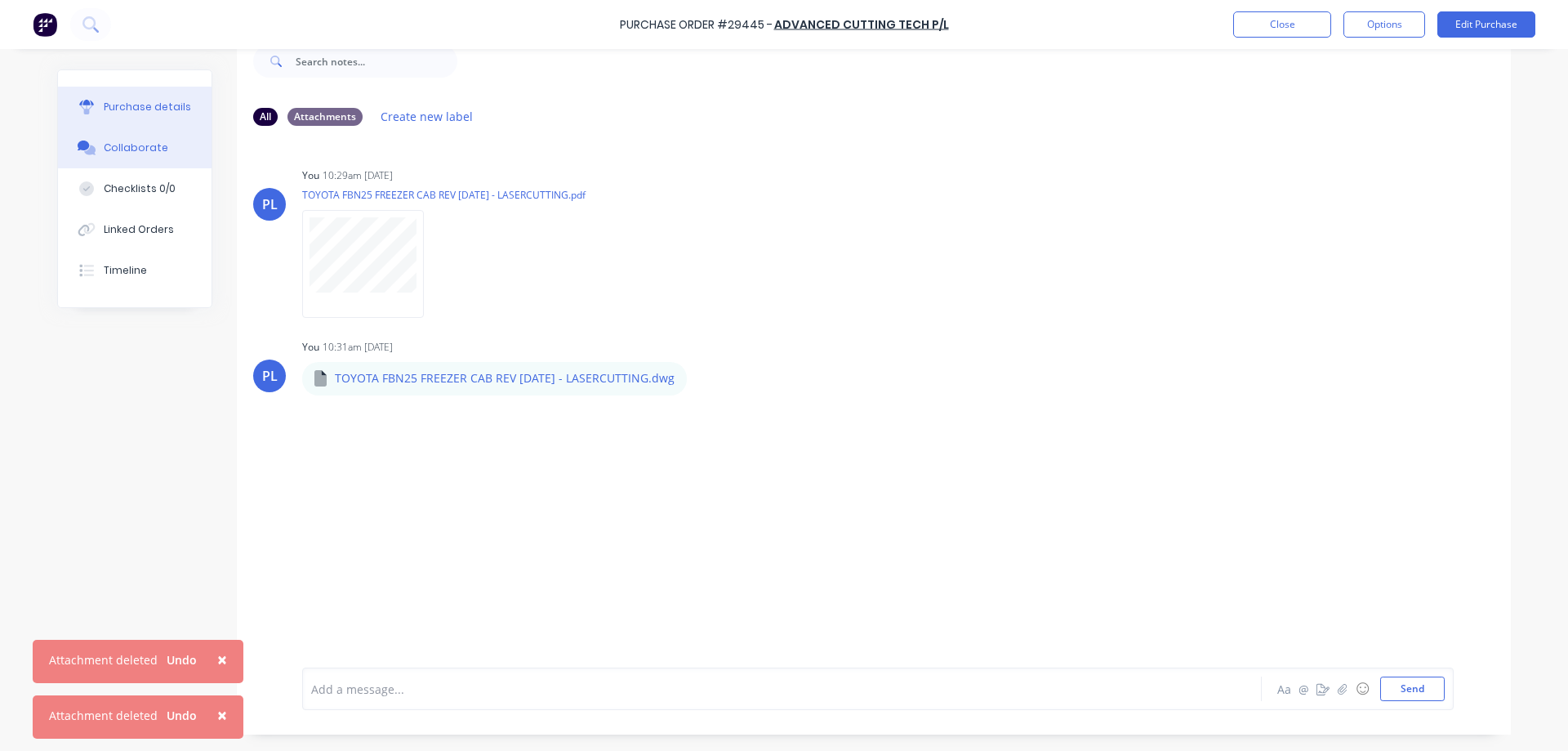
click at [112, 111] on div "Purchase details" at bounding box center [147, 107] width 87 height 15
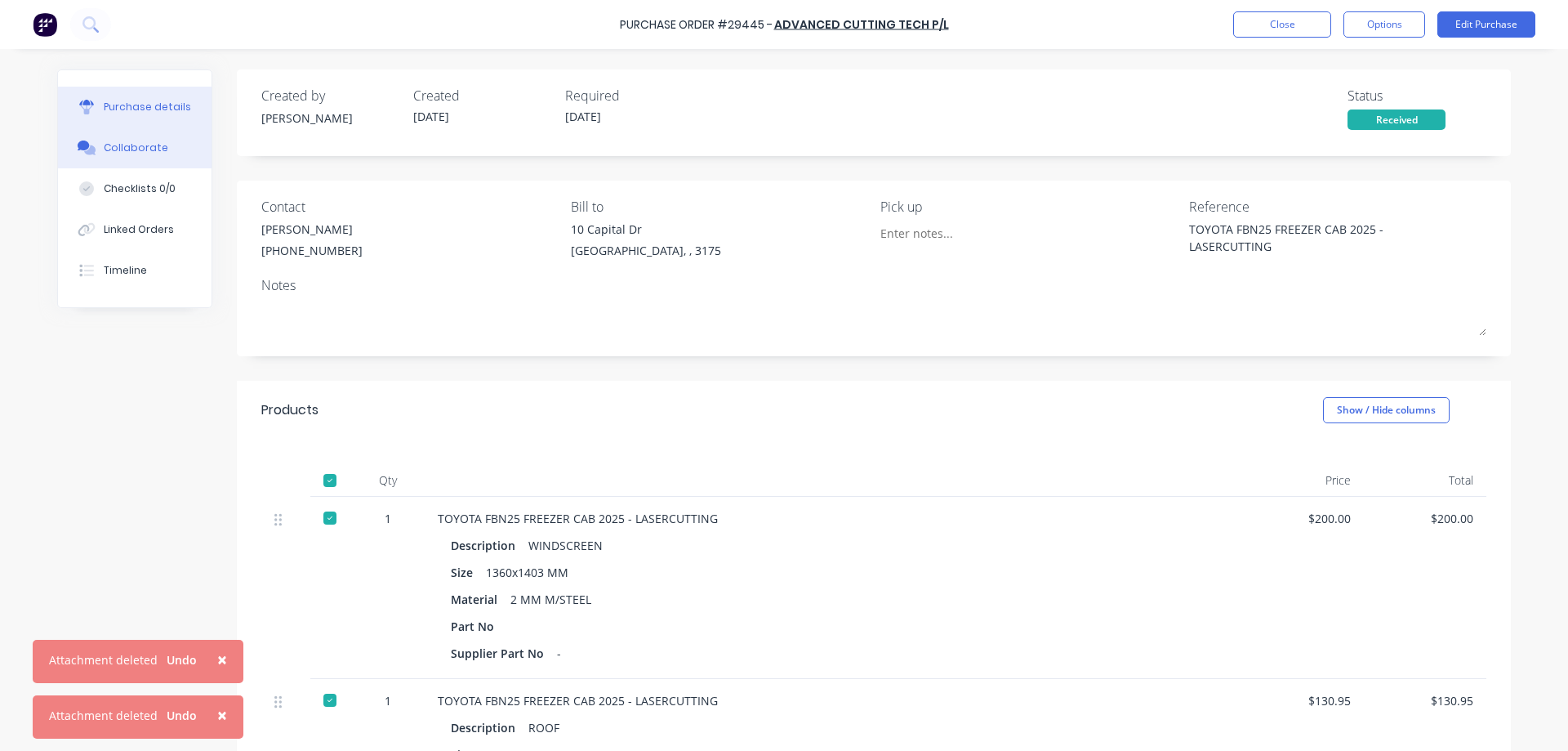
click at [149, 145] on div "Collaborate" at bounding box center [136, 147] width 65 height 15
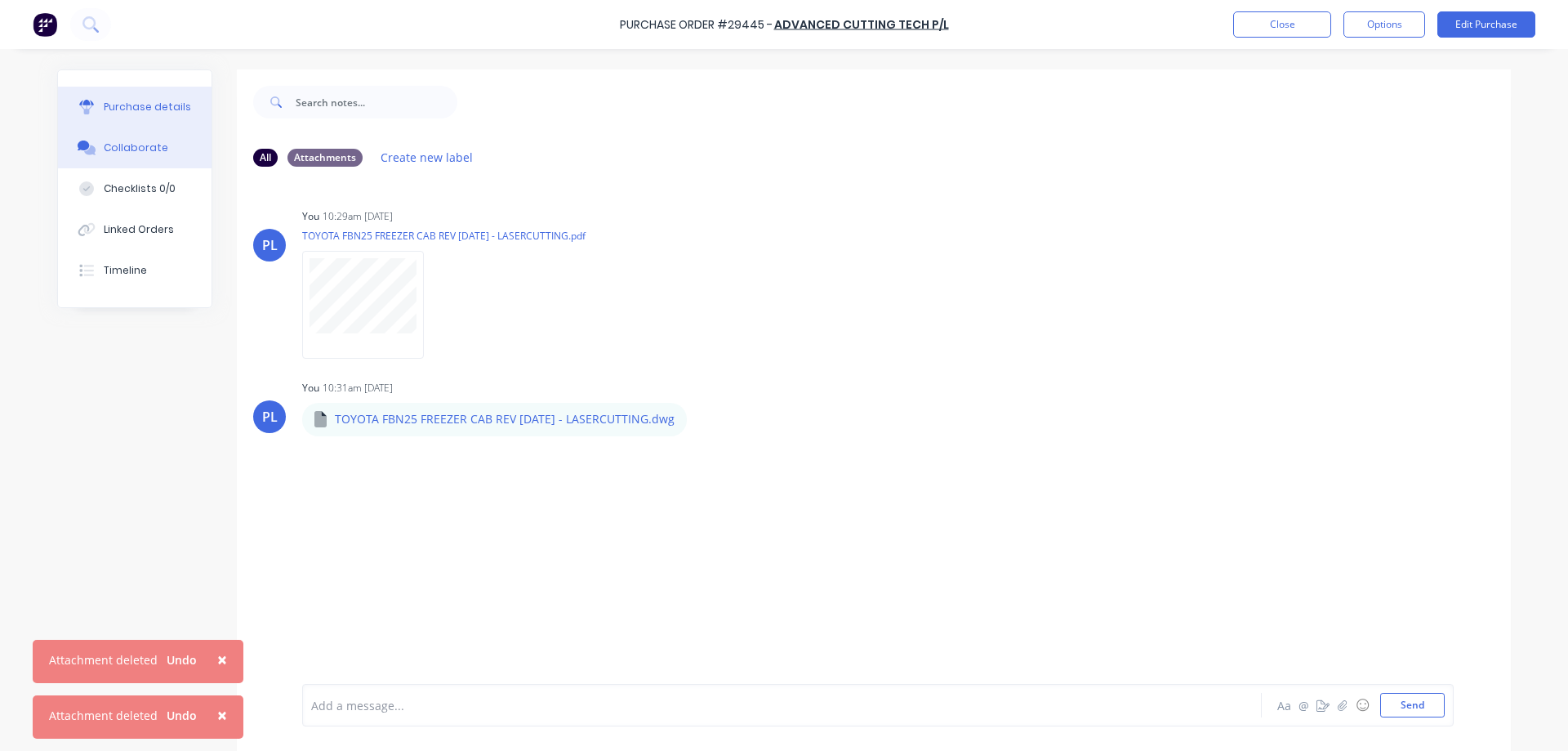
click at [146, 105] on div "Purchase details" at bounding box center [147, 107] width 87 height 15
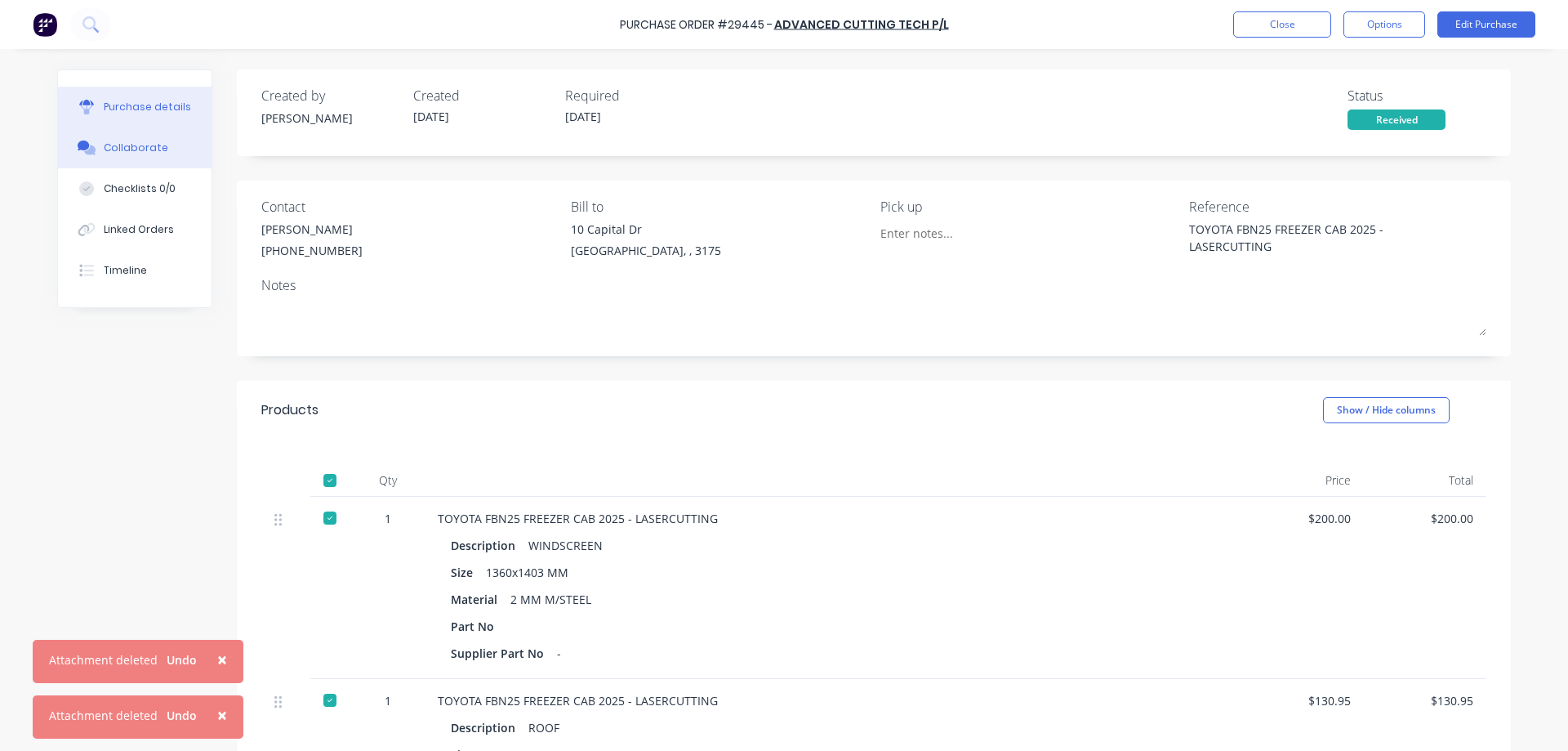
click at [108, 148] on div "Collaborate" at bounding box center [136, 147] width 65 height 15
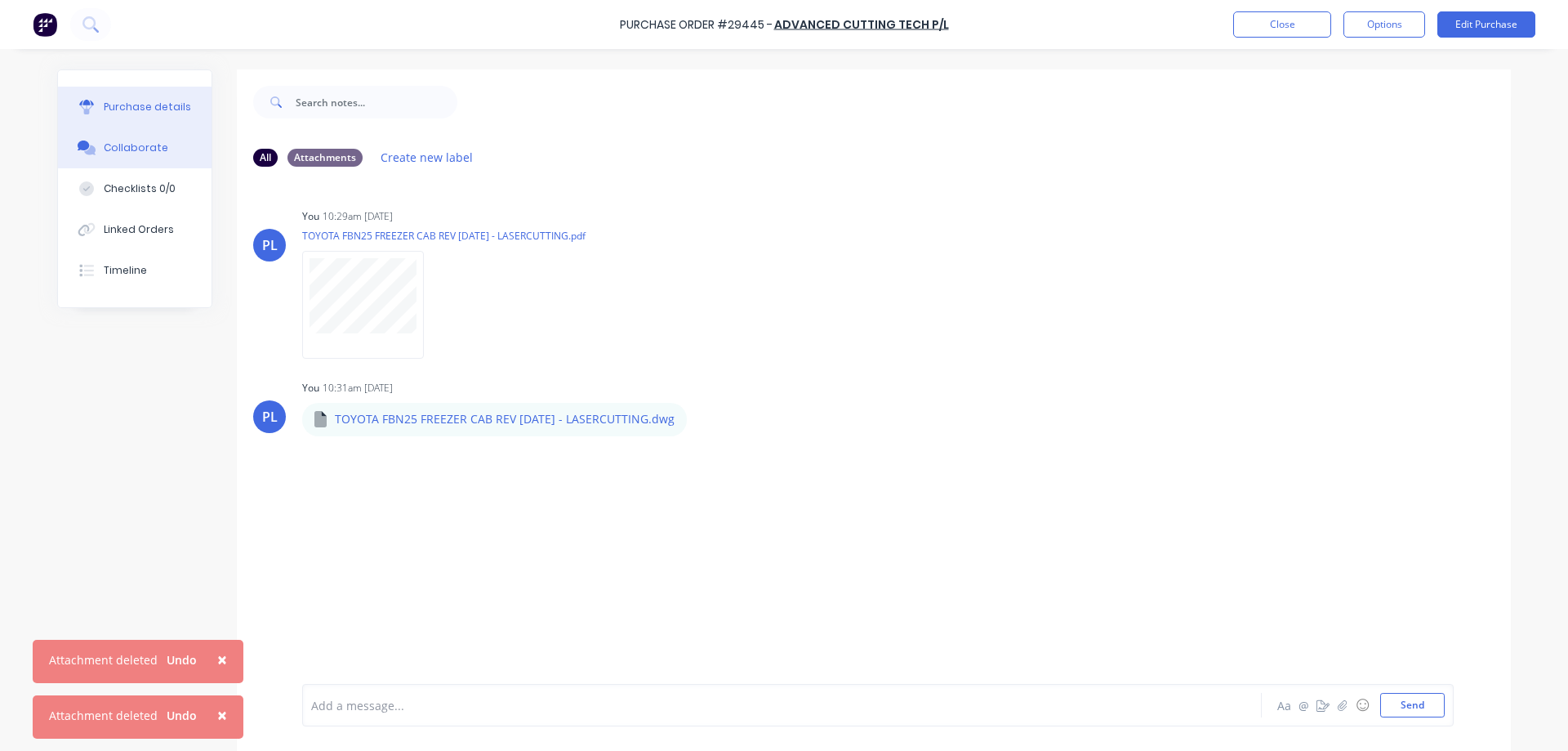
click at [124, 105] on div "Purchase details" at bounding box center [147, 107] width 87 height 15
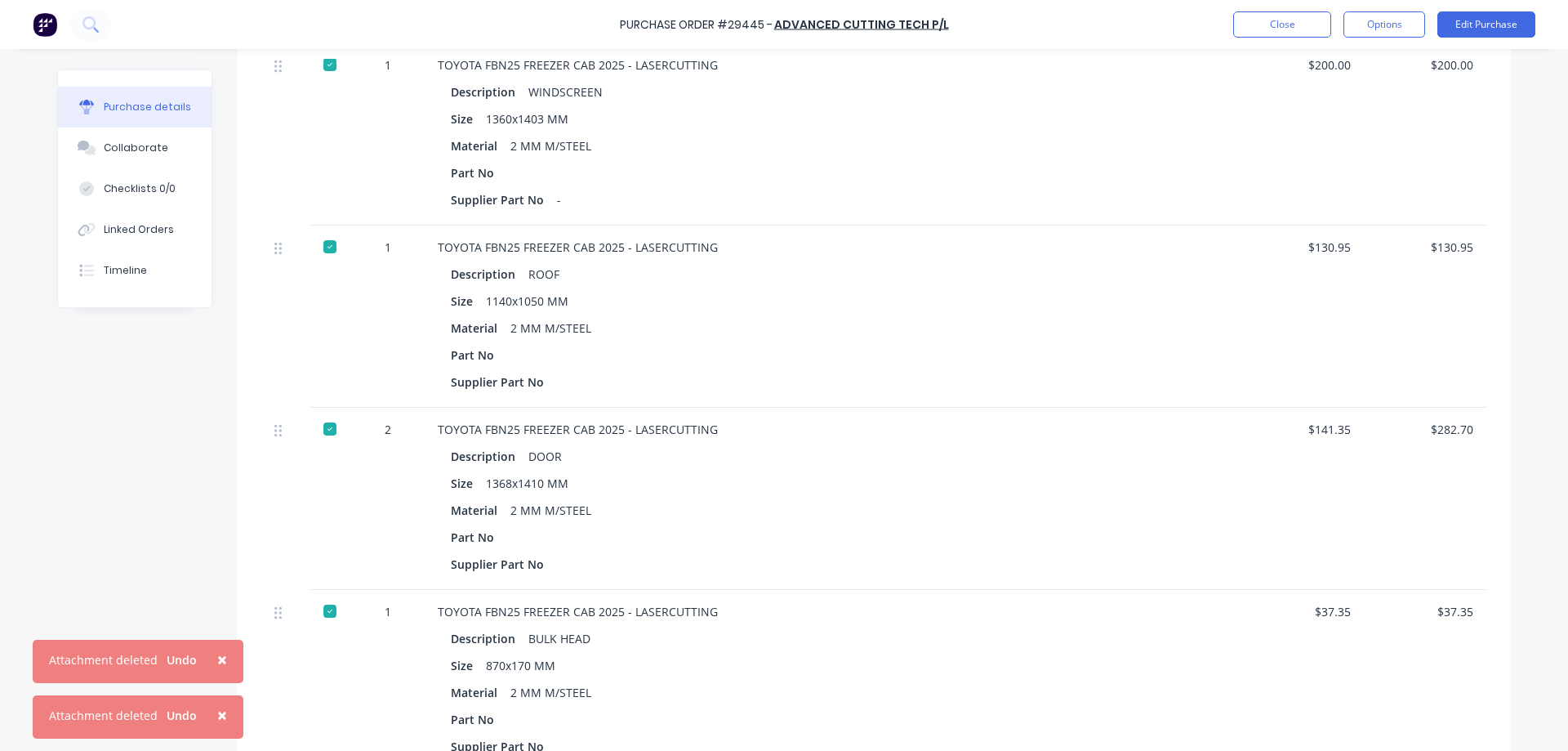
scroll to position [490, 0]
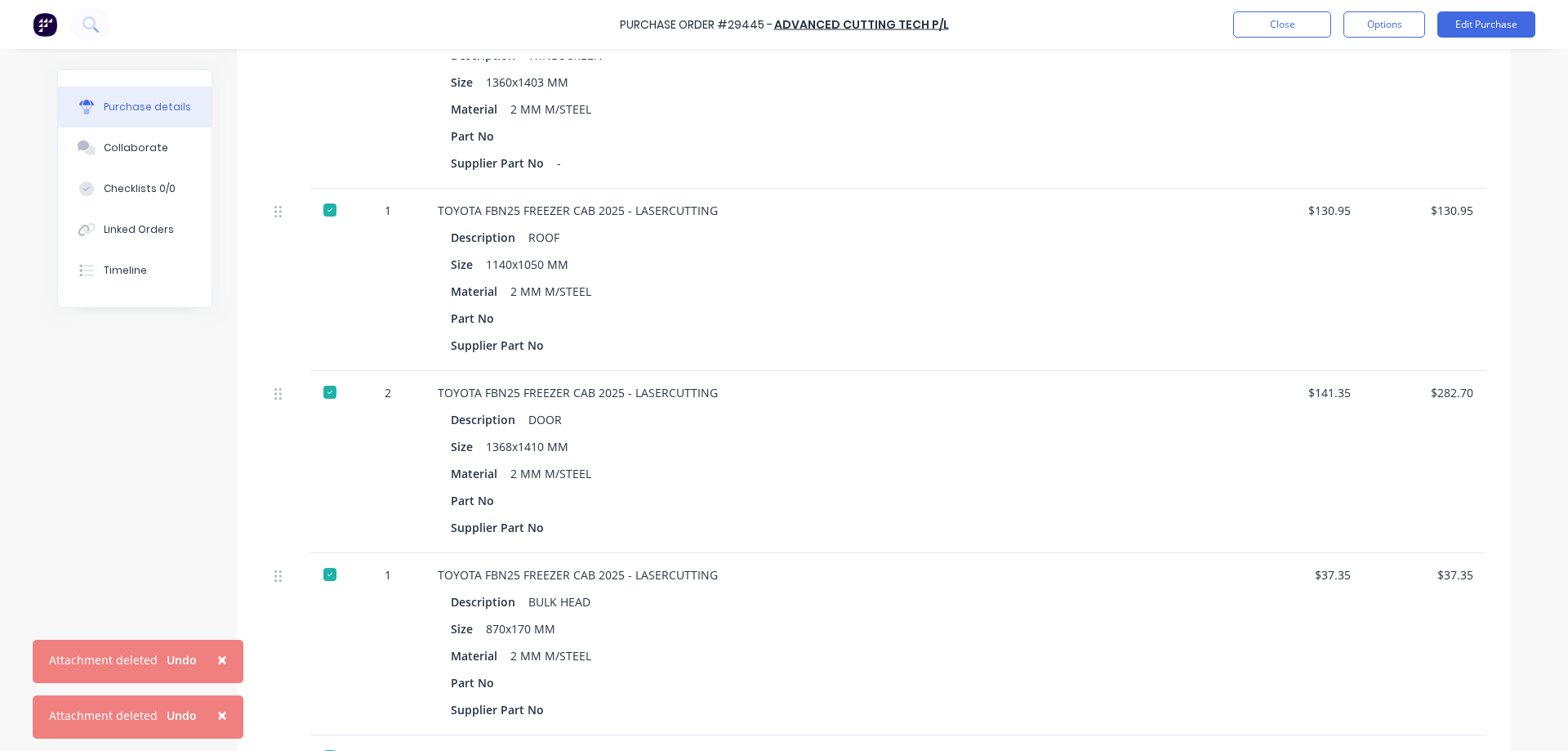
click at [567, 605] on div "BULK HEAD" at bounding box center [559, 601] width 62 height 24
click at [610, 591] on div "Description BULK HEAD" at bounding box center [832, 601] width 764 height 24
click at [1480, 29] on button "Edit Purchase" at bounding box center [1485, 24] width 98 height 26
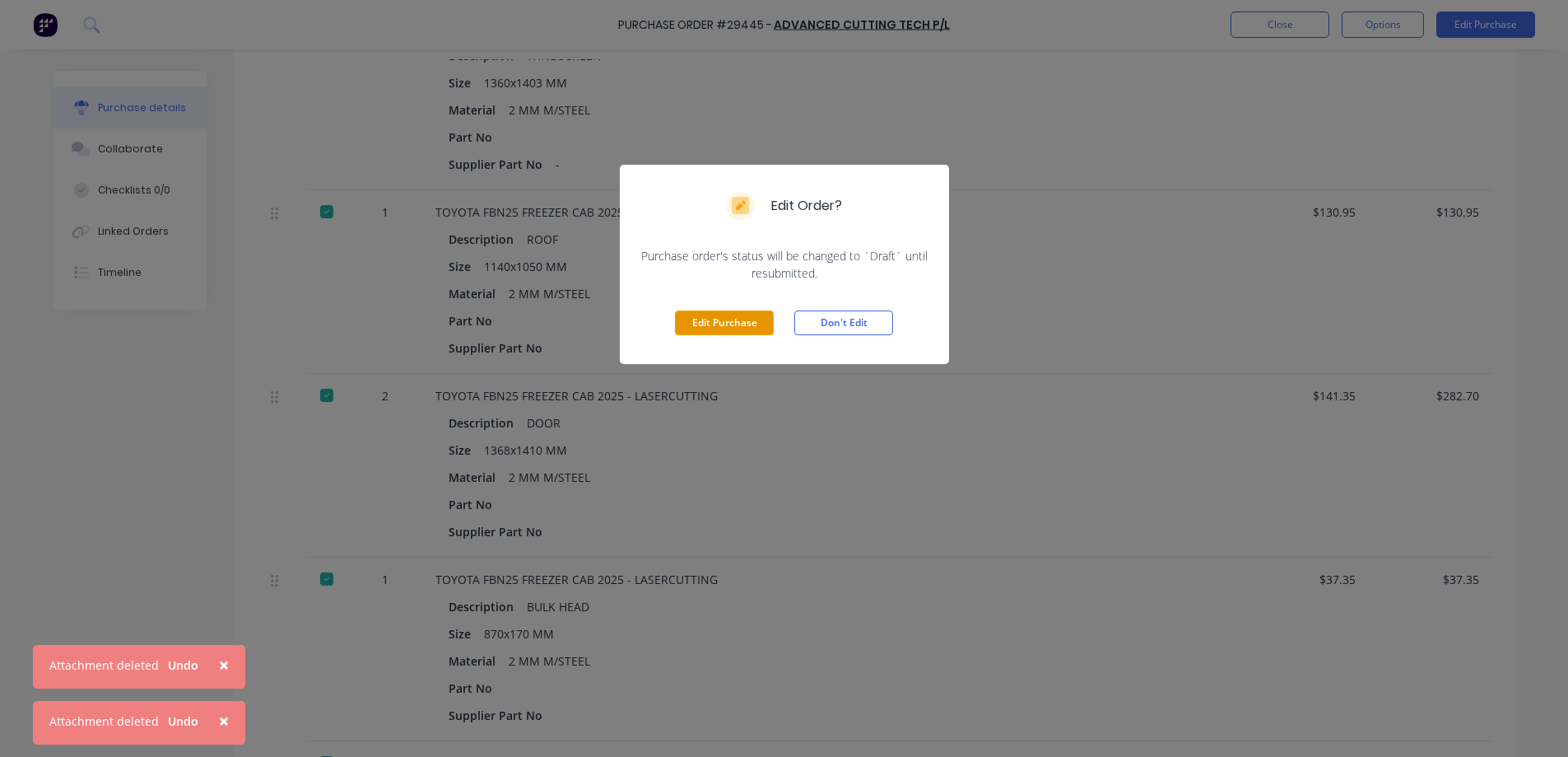
click at [716, 325] on button "Edit Purchase" at bounding box center [725, 323] width 98 height 25
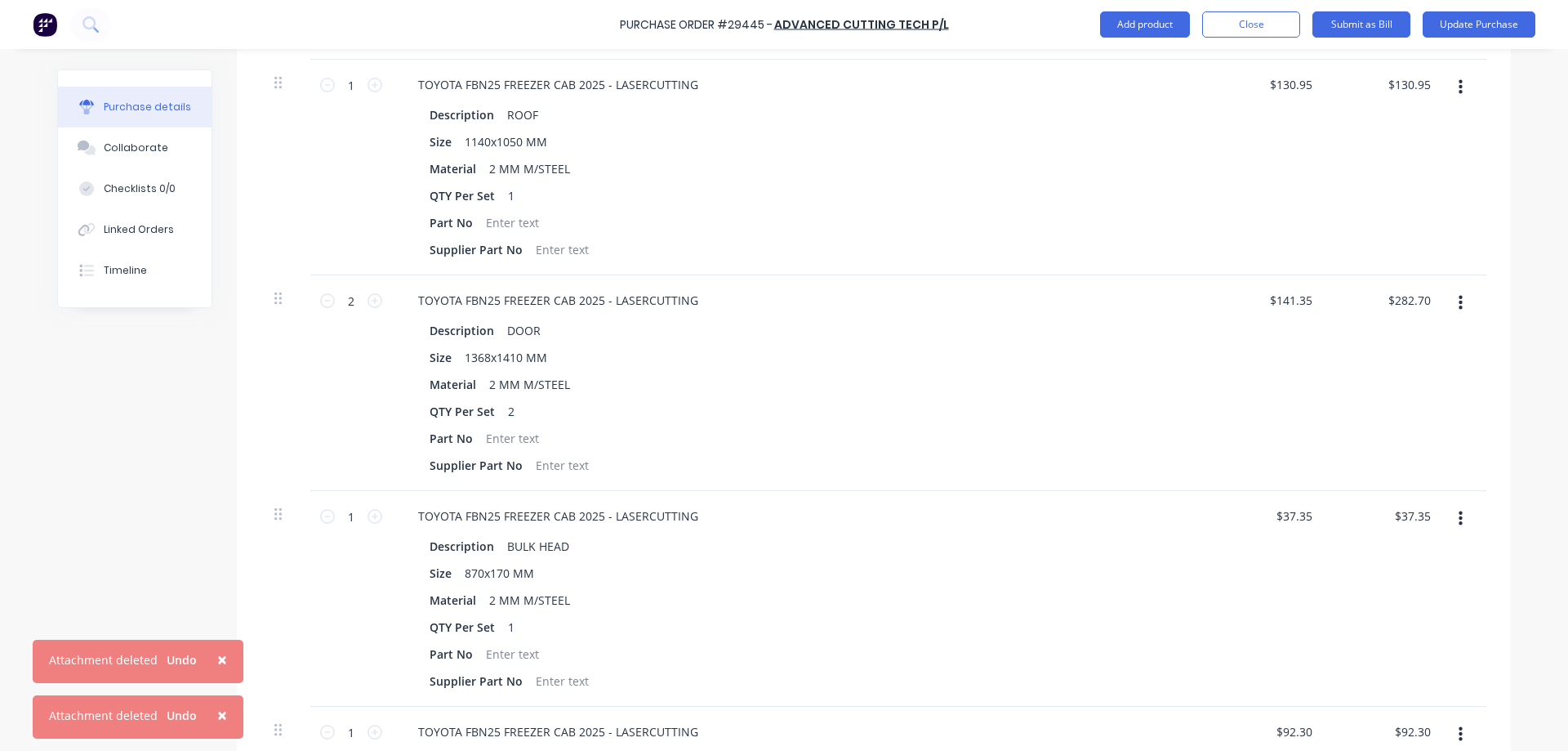
scroll to position [665, 0]
click at [548, 547] on div "BULK HEAD" at bounding box center [538, 545] width 75 height 24
click at [557, 545] on div "BULK HEAD" at bounding box center [538, 545] width 75 height 24
type textarea "x"
click at [557, 545] on div "BULK HEAD" at bounding box center [538, 545] width 75 height 24
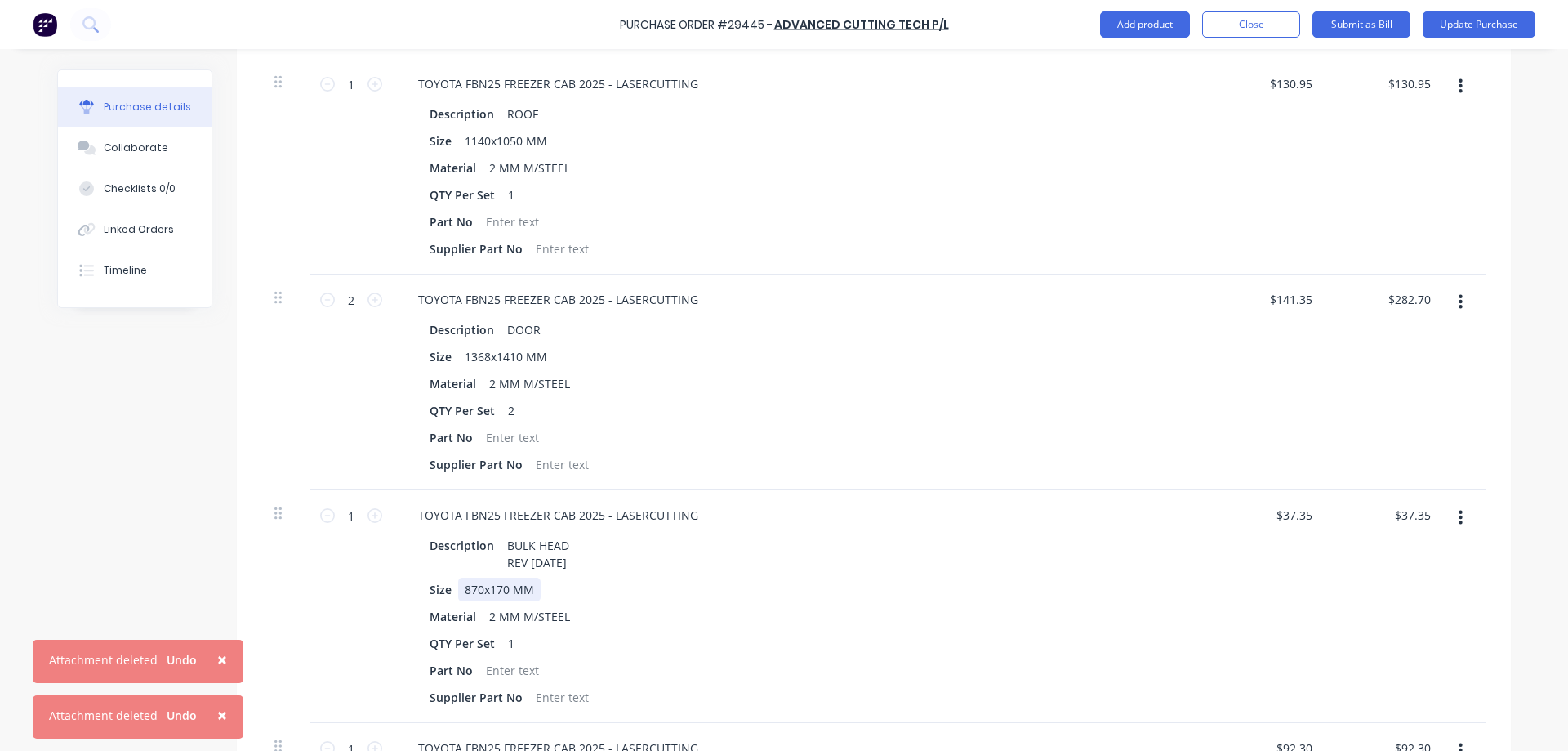
click at [691, 588] on div "Size 870x170 MM" at bounding box center [797, 589] width 748 height 24
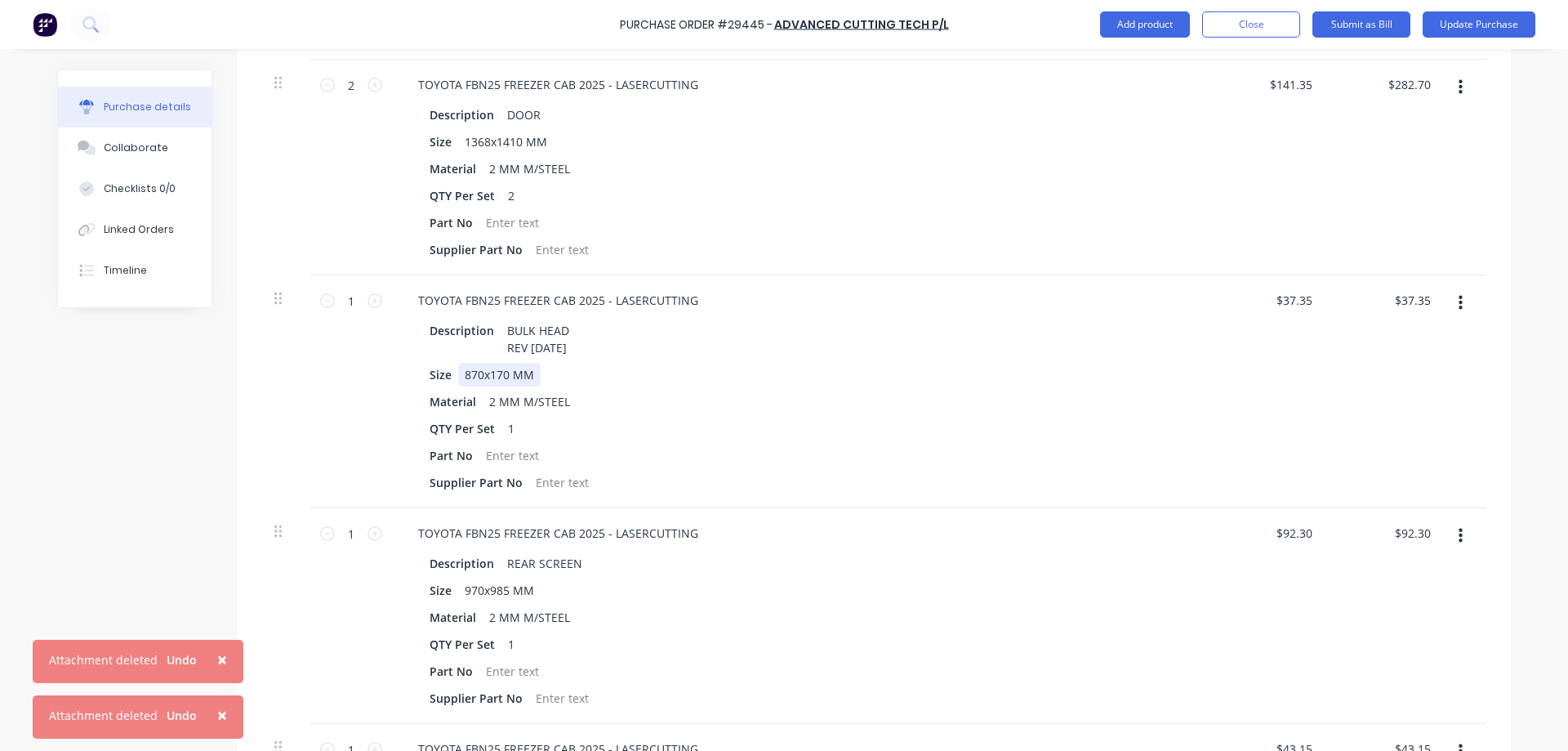
scroll to position [828, 0]
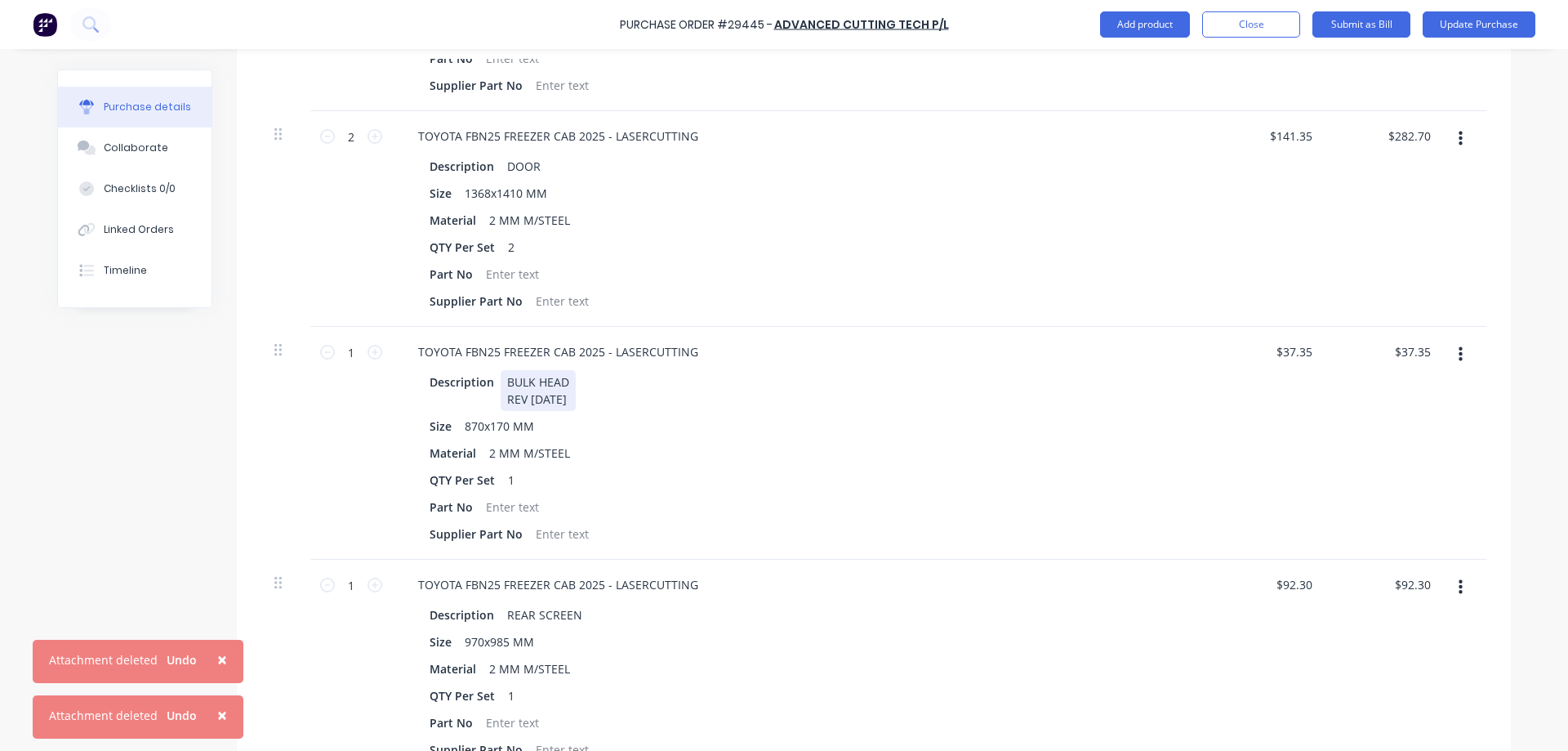
drag, startPoint x: 577, startPoint y: 402, endPoint x: 493, endPoint y: 407, distance: 84.1
click at [500, 407] on div "BULK HEAD REV [DATE]" at bounding box center [538, 391] width 75 height 41
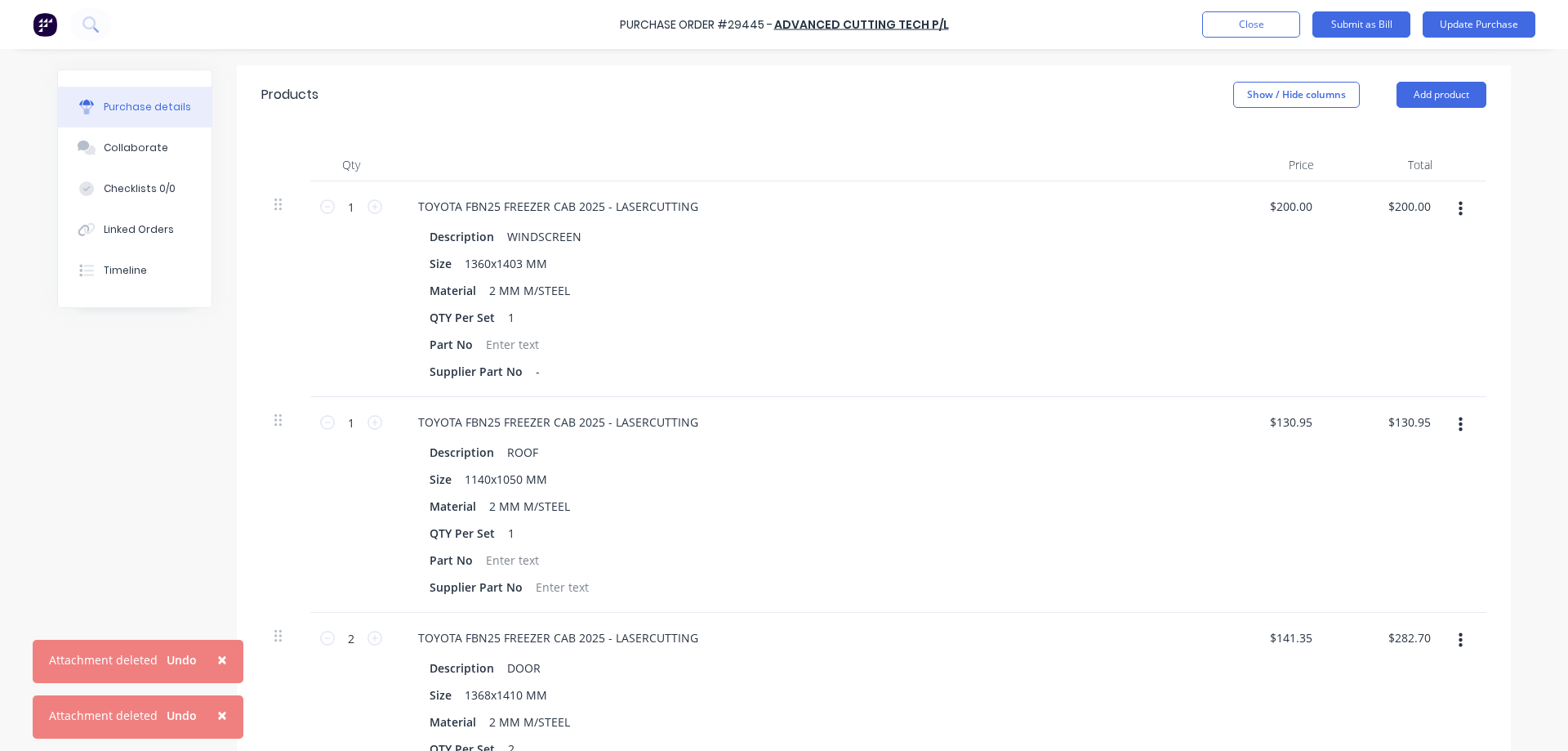
scroll to position [817, 0]
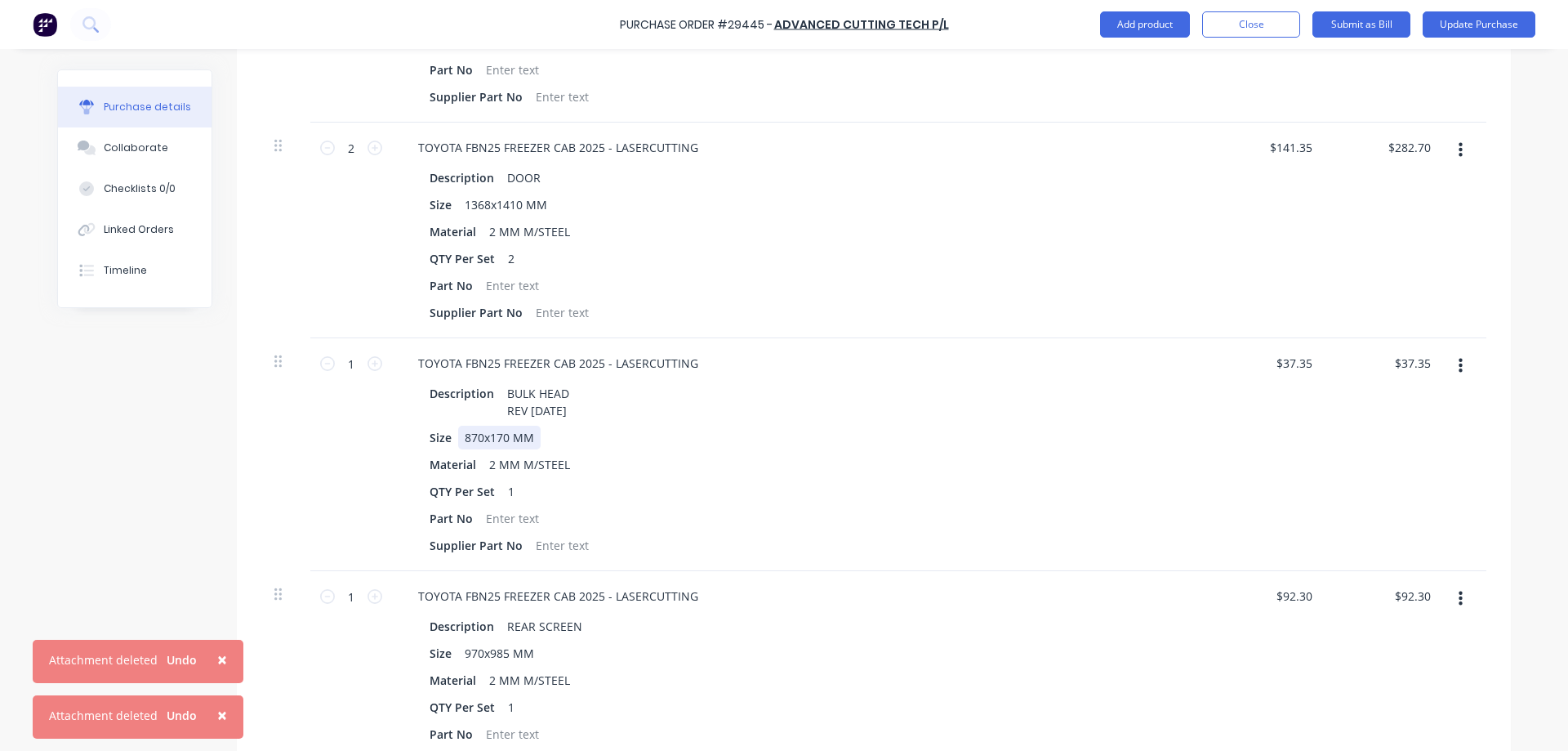
click at [701, 432] on div "Size 870x170 MM" at bounding box center [797, 437] width 748 height 24
click at [500, 408] on div "BULK HEAD REV [DATE]" at bounding box center [538, 402] width 75 height 41
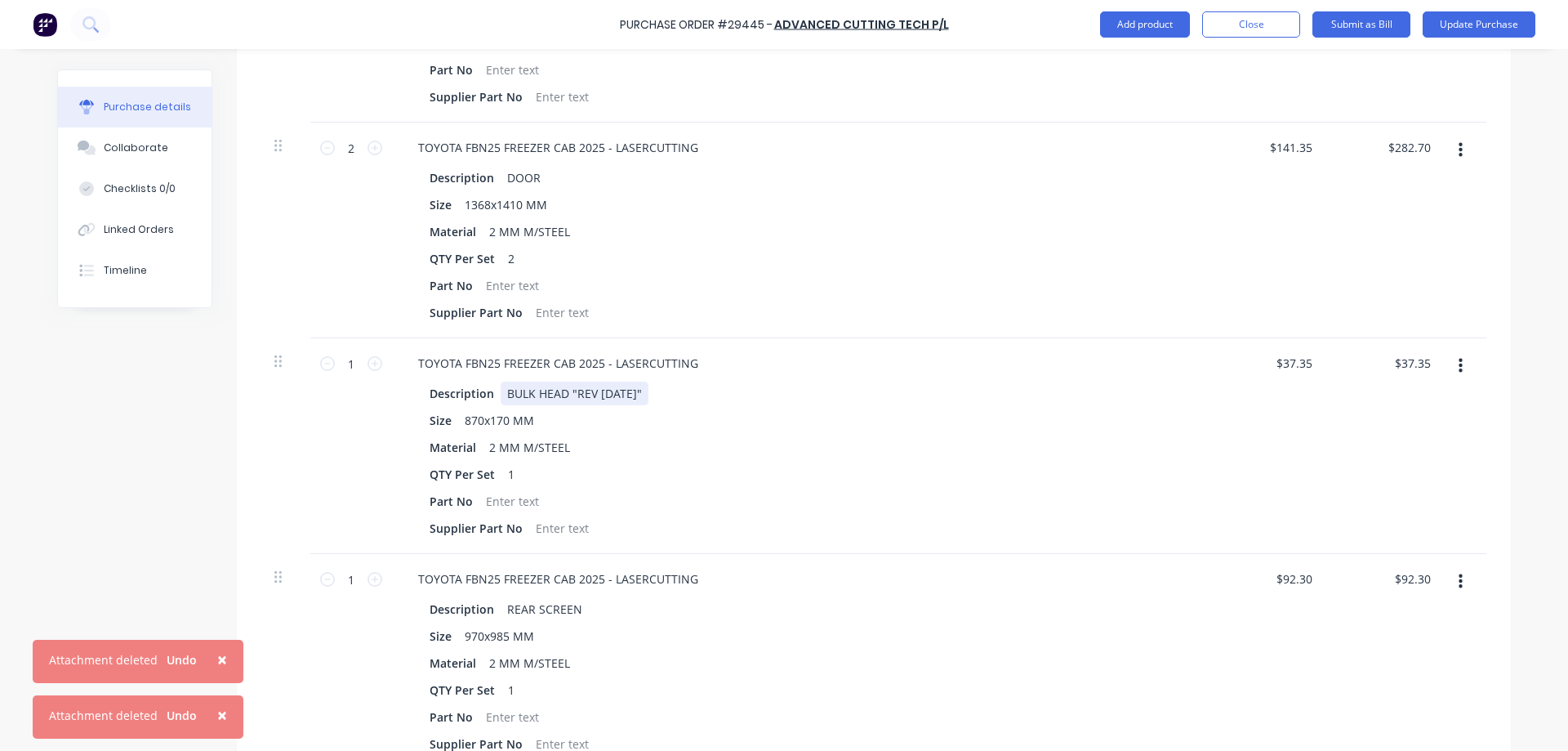
click at [565, 392] on div "BULK HEAD "REV [DATE]"" at bounding box center [574, 393] width 148 height 24
click at [569, 393] on div "BULK HEAD -"REV [DATE]"" at bounding box center [576, 393] width 152 height 24
click at [562, 392] on div "BULK HEAD - "REV [DATE]"" at bounding box center [578, 393] width 155 height 24
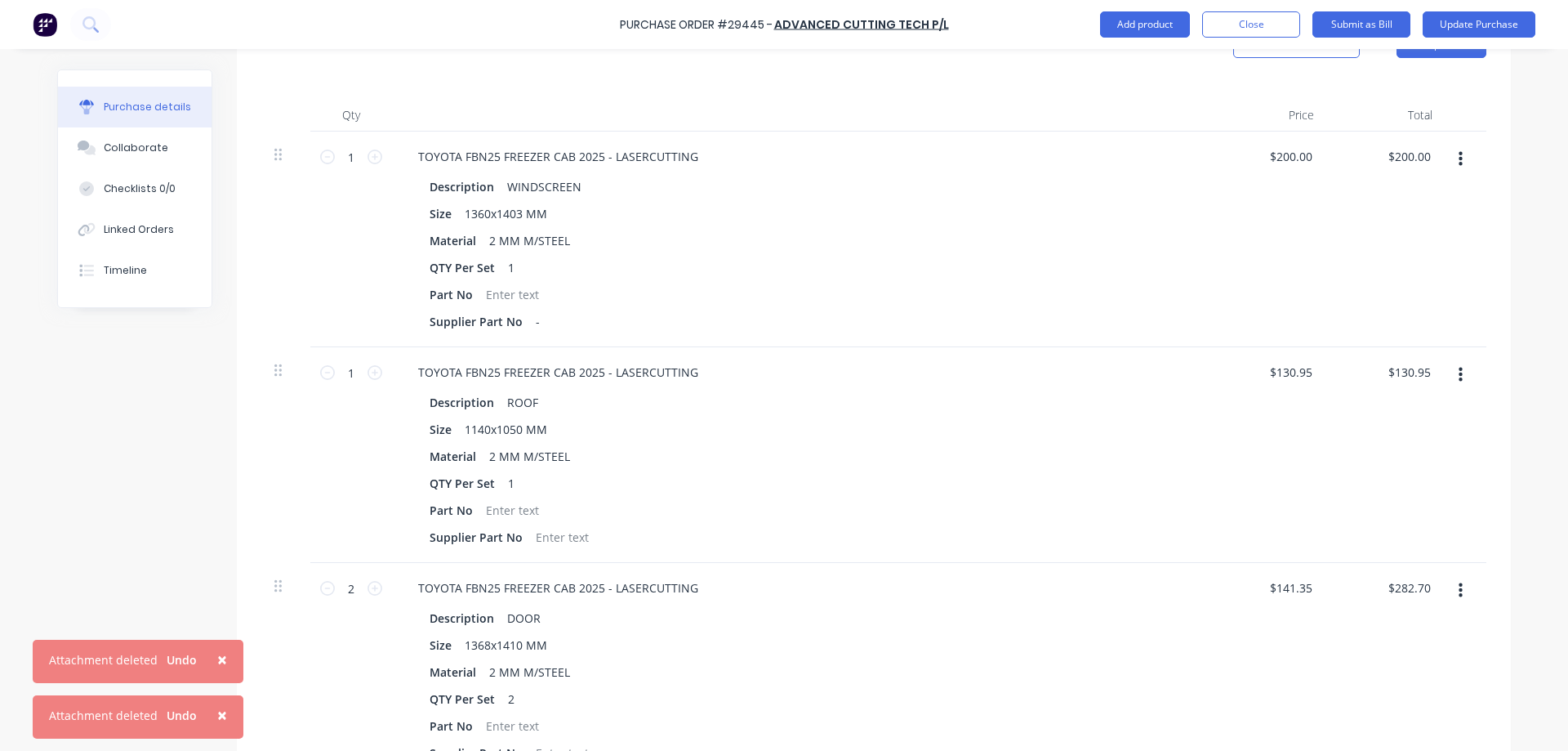
scroll to position [408, 0]
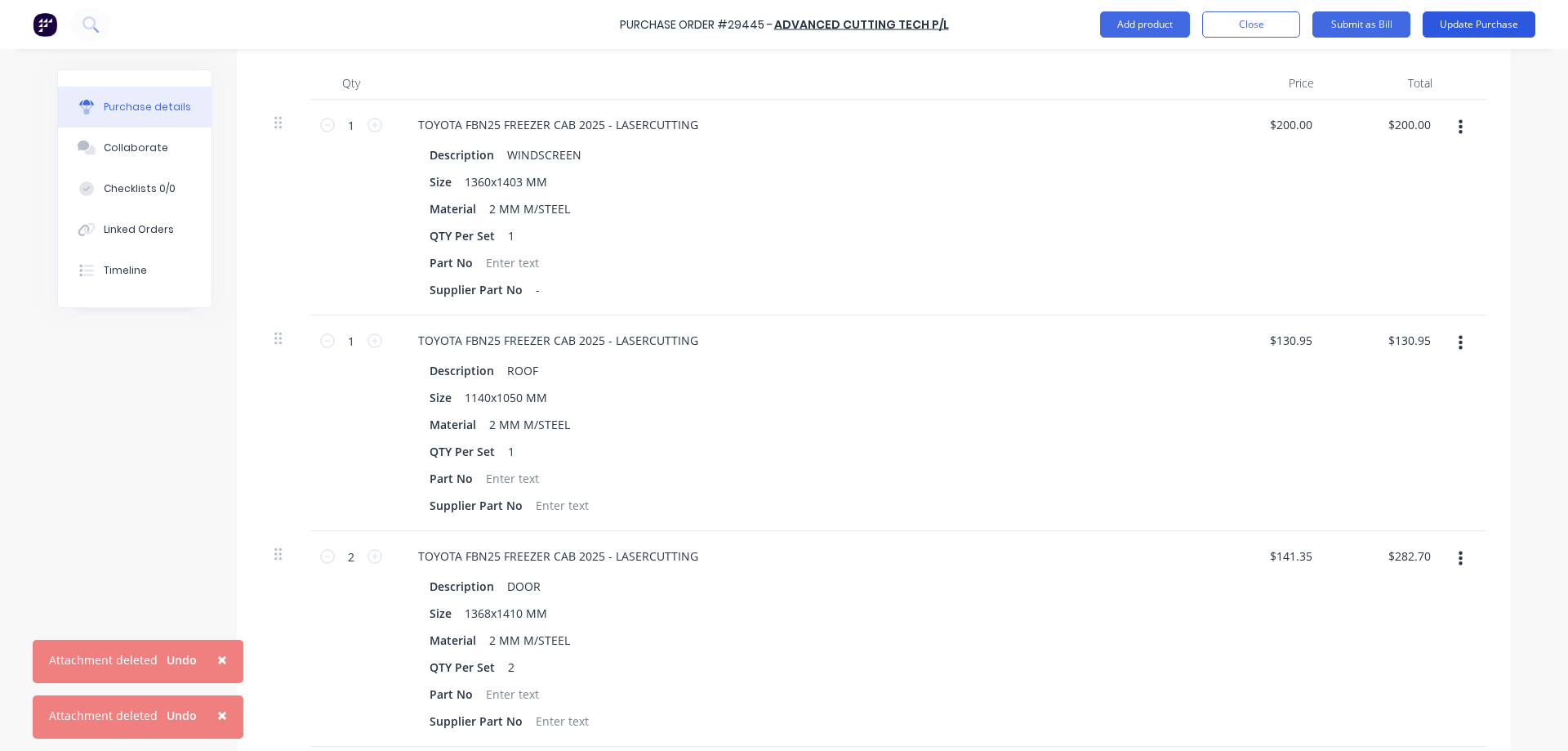
click at [1490, 20] on button "Update Purchase" at bounding box center [1478, 24] width 113 height 26
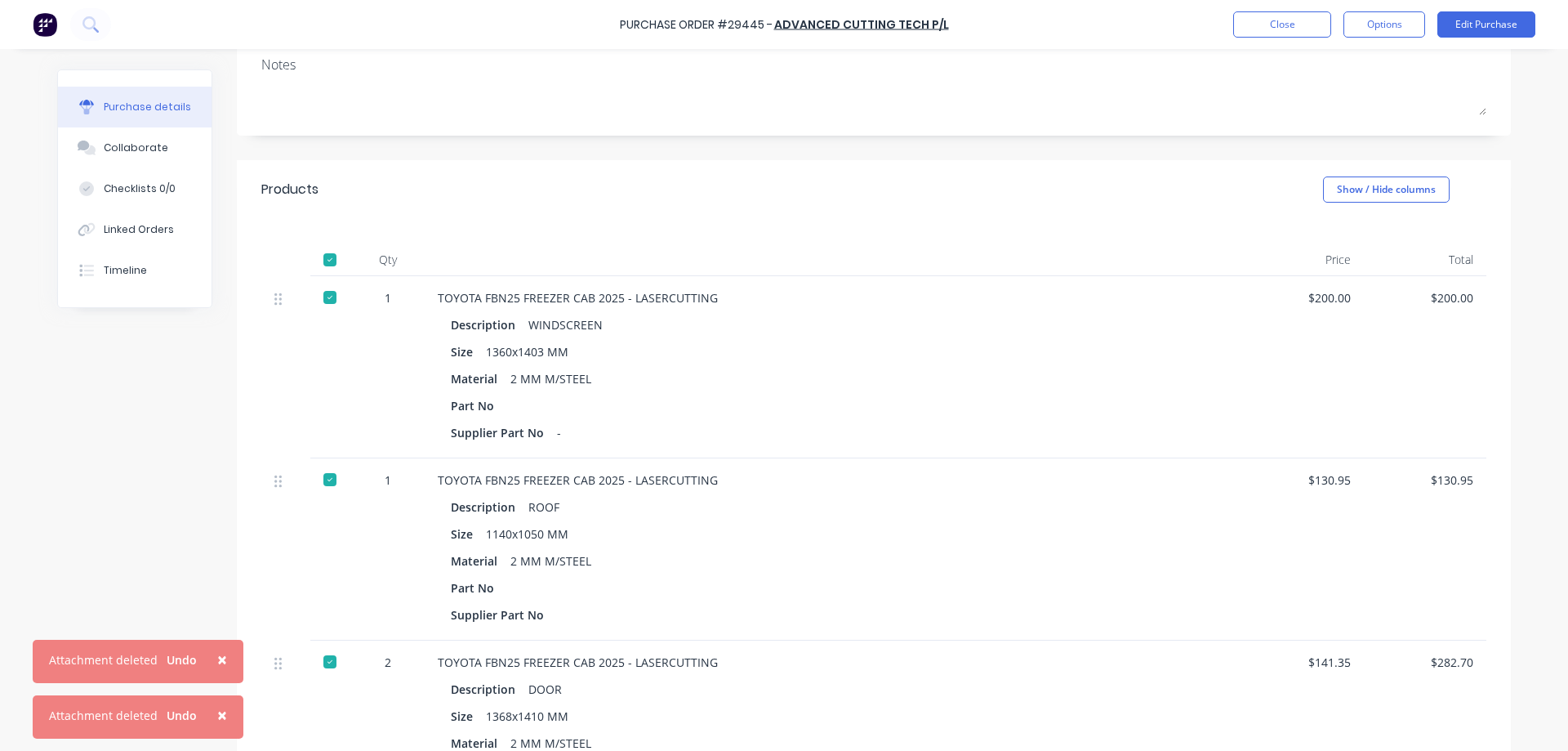
scroll to position [0, 0]
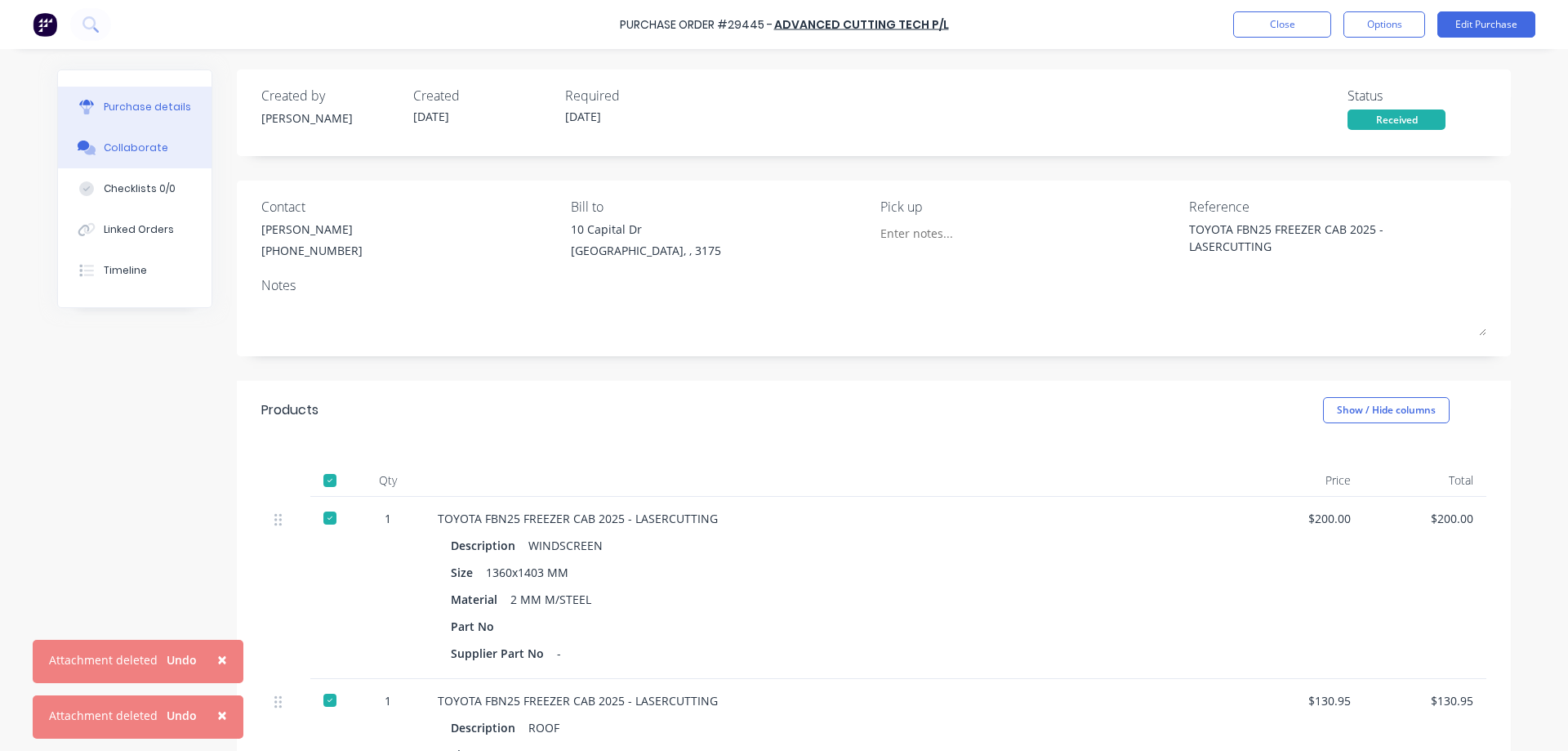
click at [125, 141] on div "Collaborate" at bounding box center [136, 147] width 65 height 15
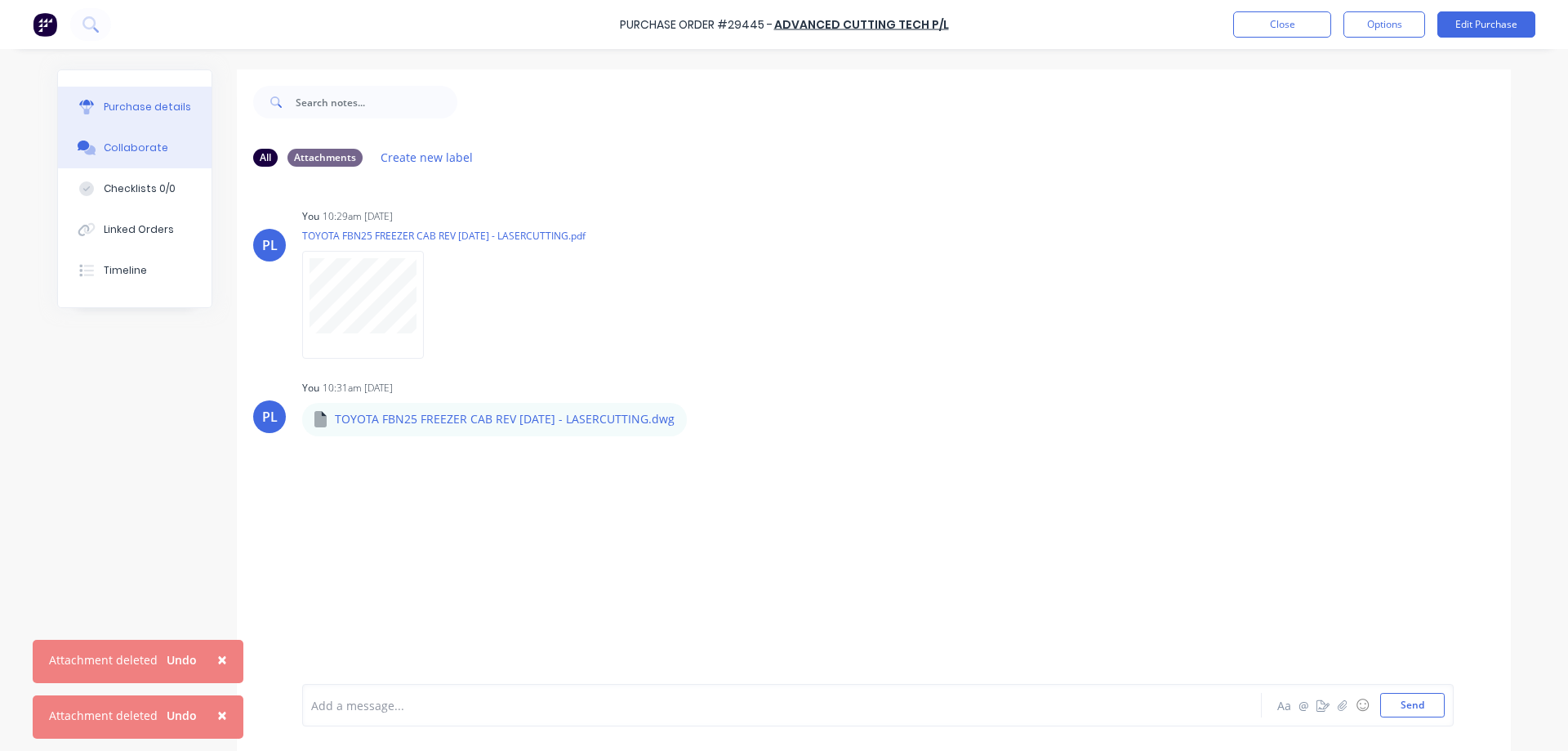
click at [111, 104] on div "Purchase details" at bounding box center [147, 107] width 87 height 15
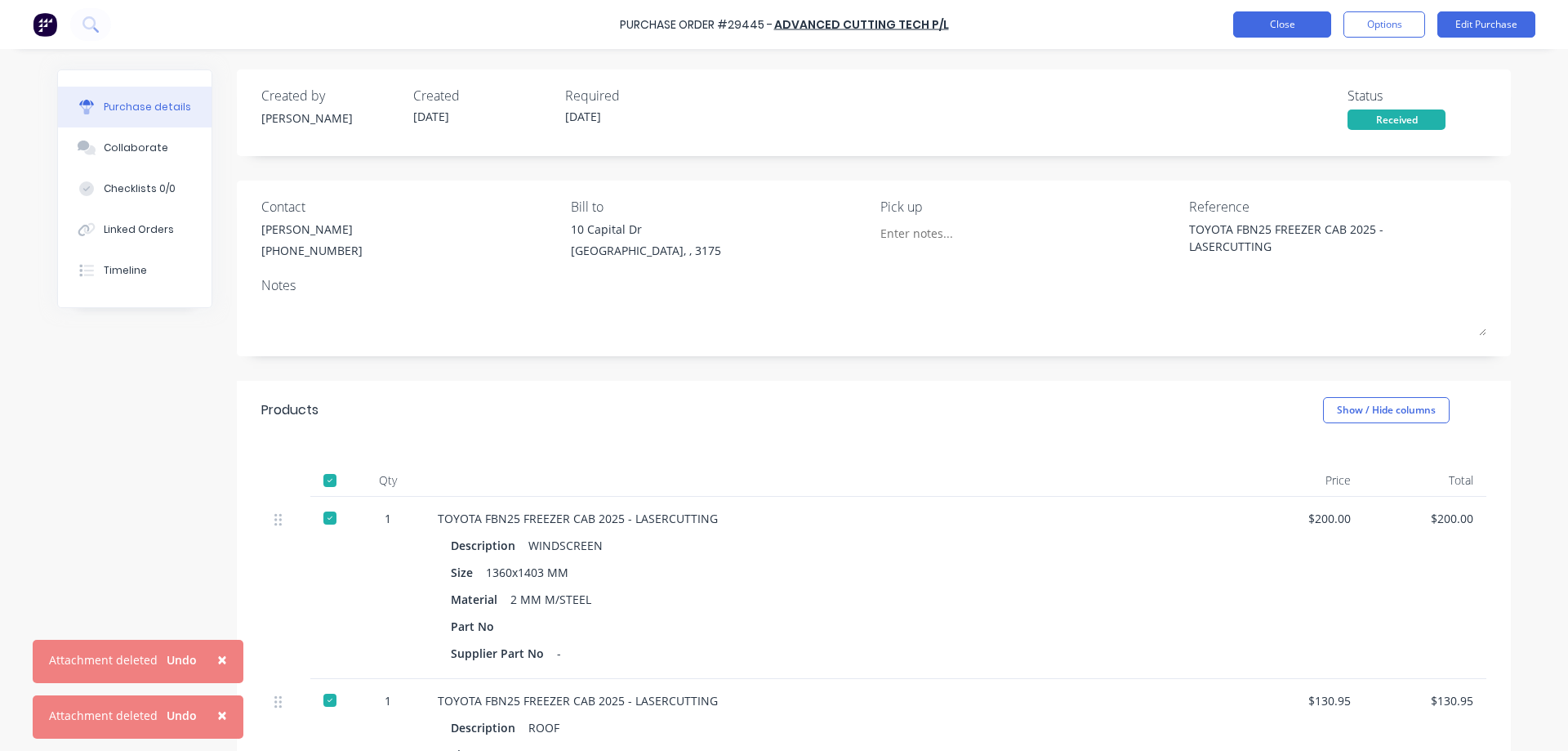
click at [1282, 26] on button "Close" at bounding box center [1281, 24] width 98 height 26
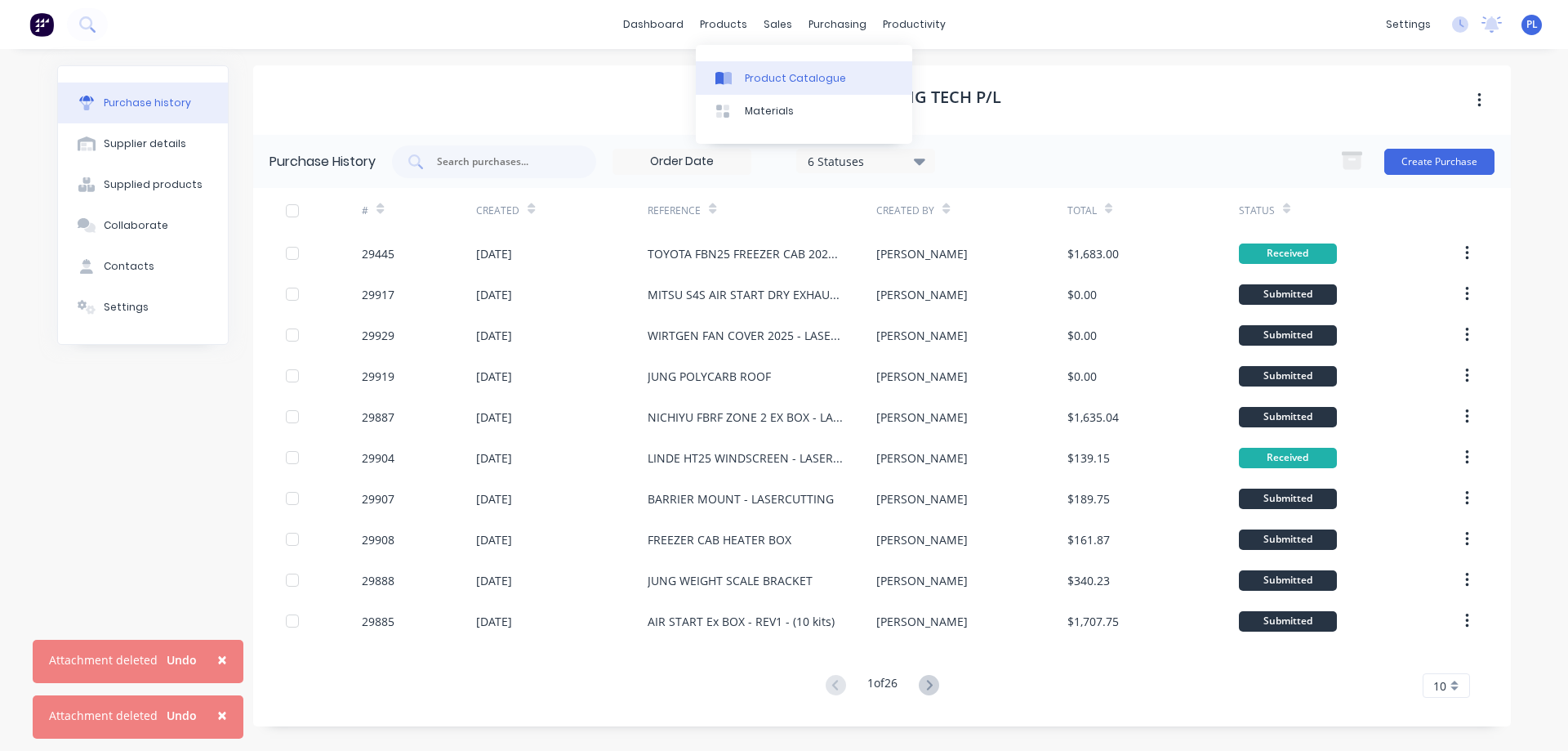
click at [758, 75] on div "Product Catalogue" at bounding box center [795, 78] width 101 height 15
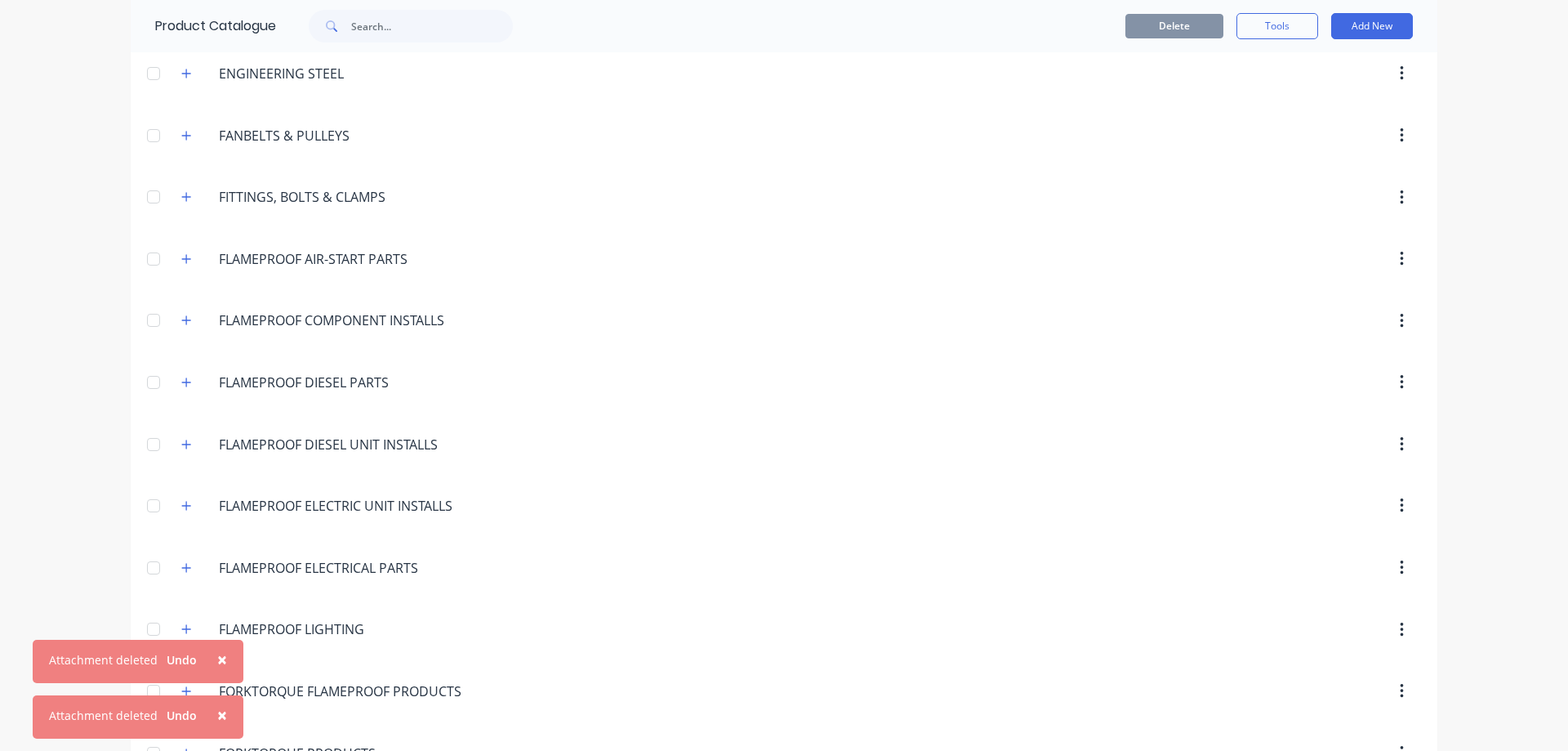
scroll to position [1225, 0]
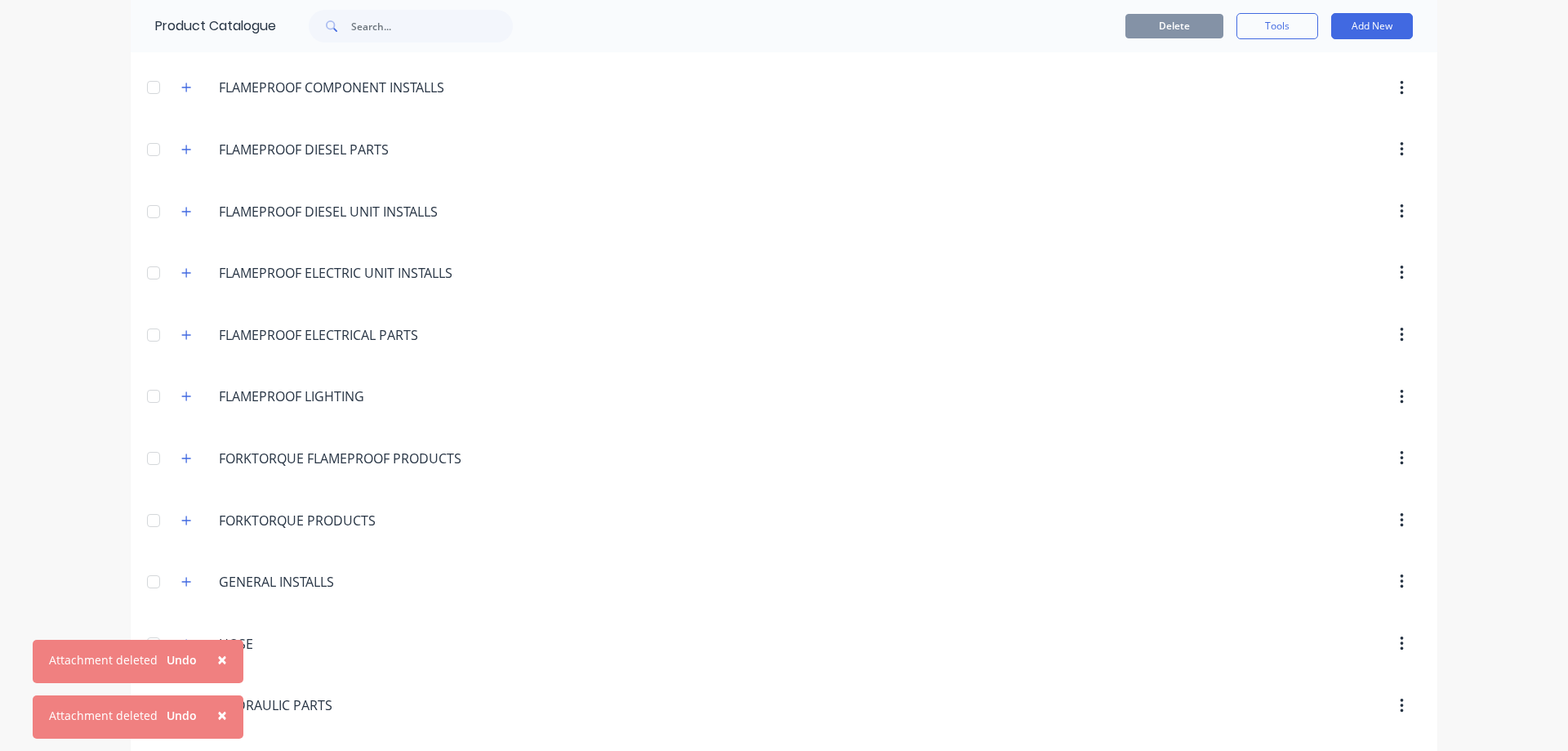
click at [217, 656] on span "×" at bounding box center [222, 660] width 10 height 23
click at [219, 711] on span "×" at bounding box center [222, 715] width 10 height 23
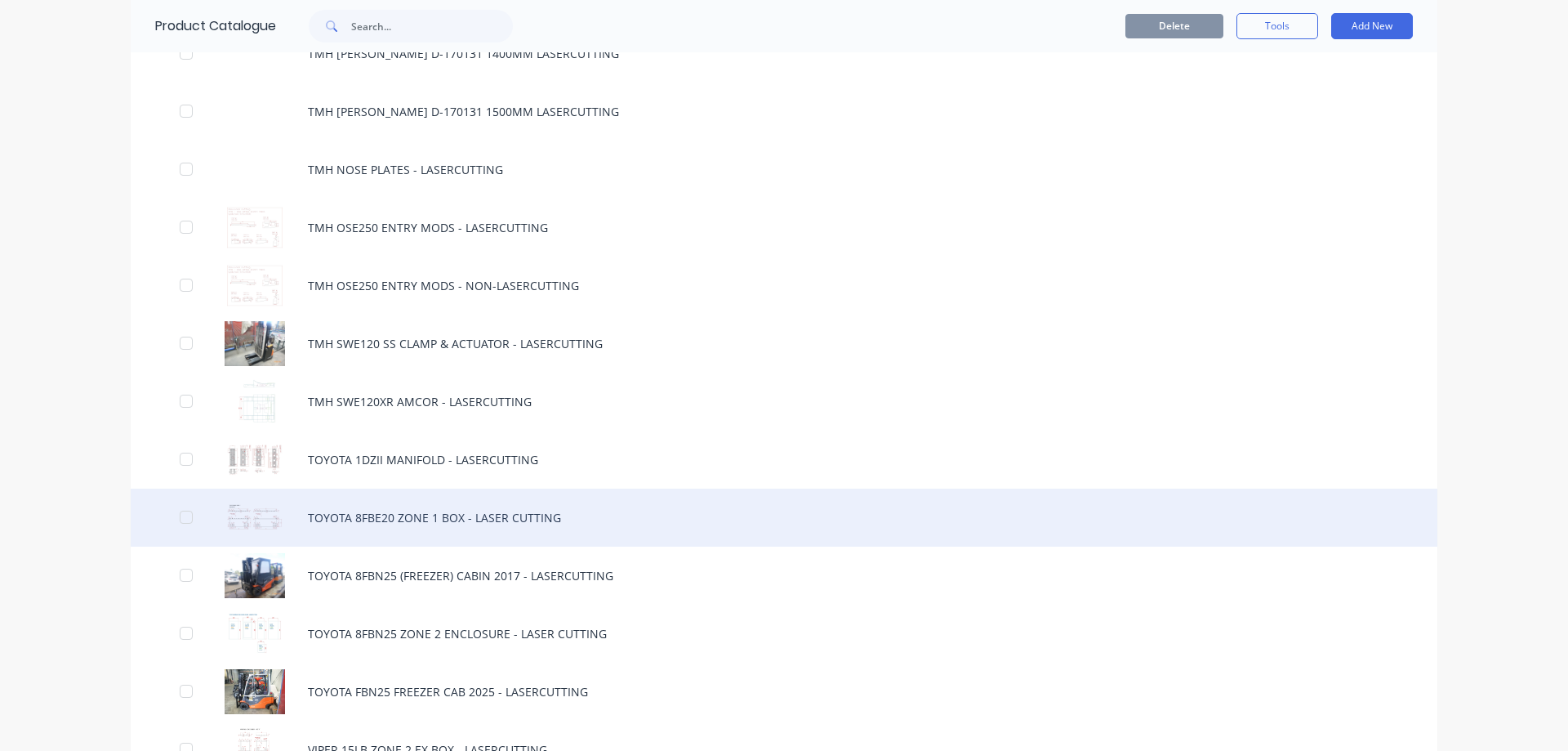
scroll to position [6616, 0]
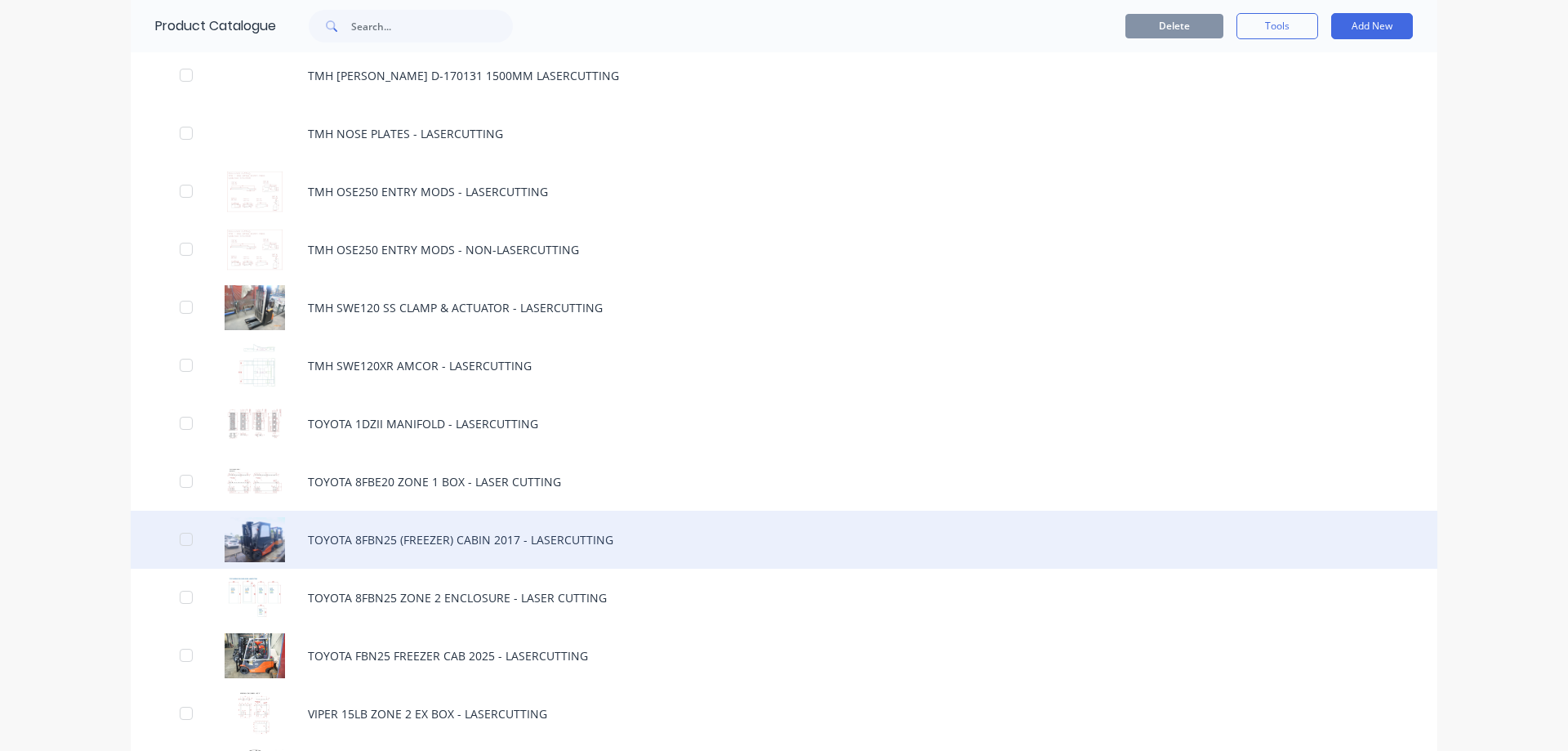
click at [418, 544] on div "TOYOTA 8FBN25 (FREEZER) CABIN 2017 - LASERCUTTING" at bounding box center [784, 539] width 1306 height 58
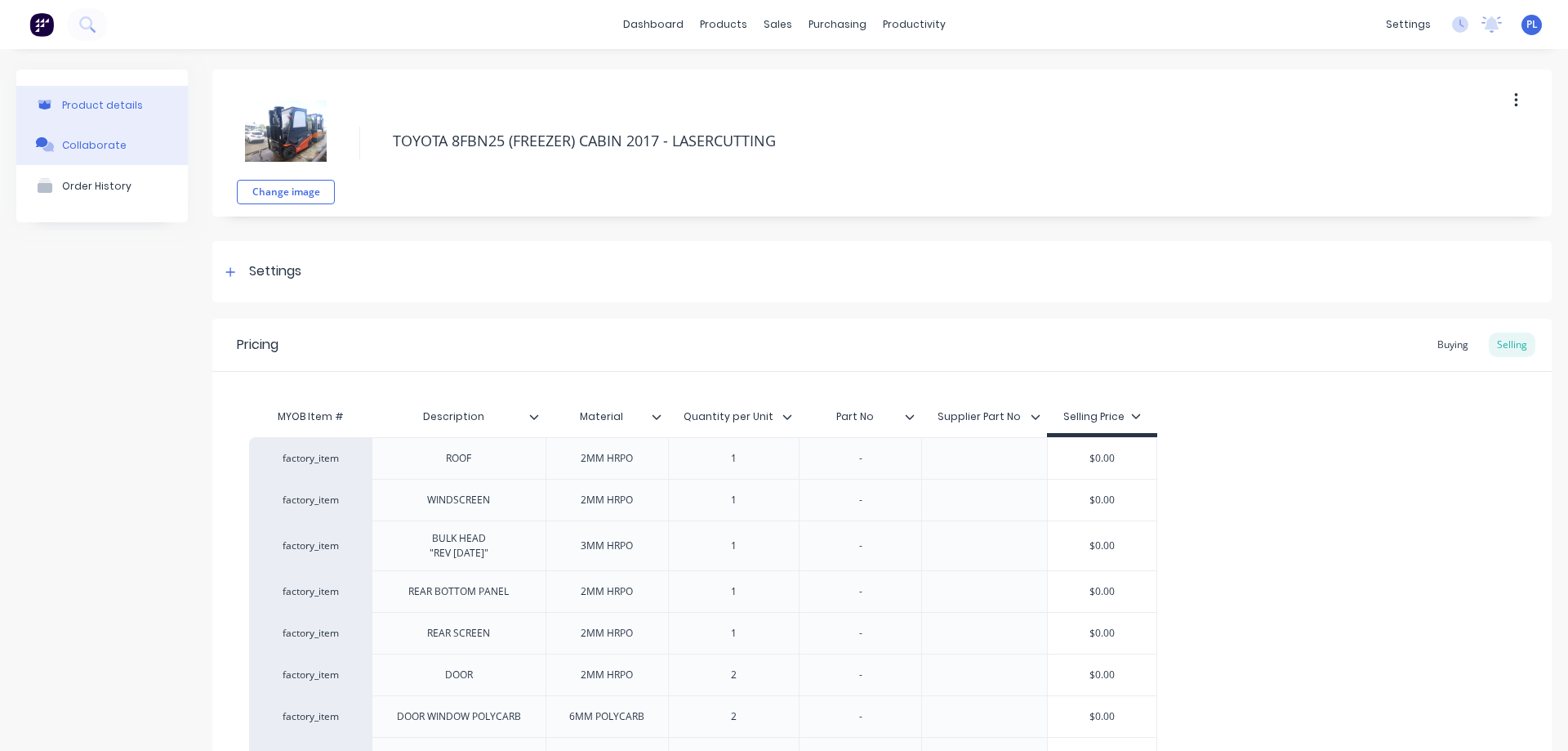
click at [73, 150] on div "Collaborate" at bounding box center [94, 145] width 65 height 12
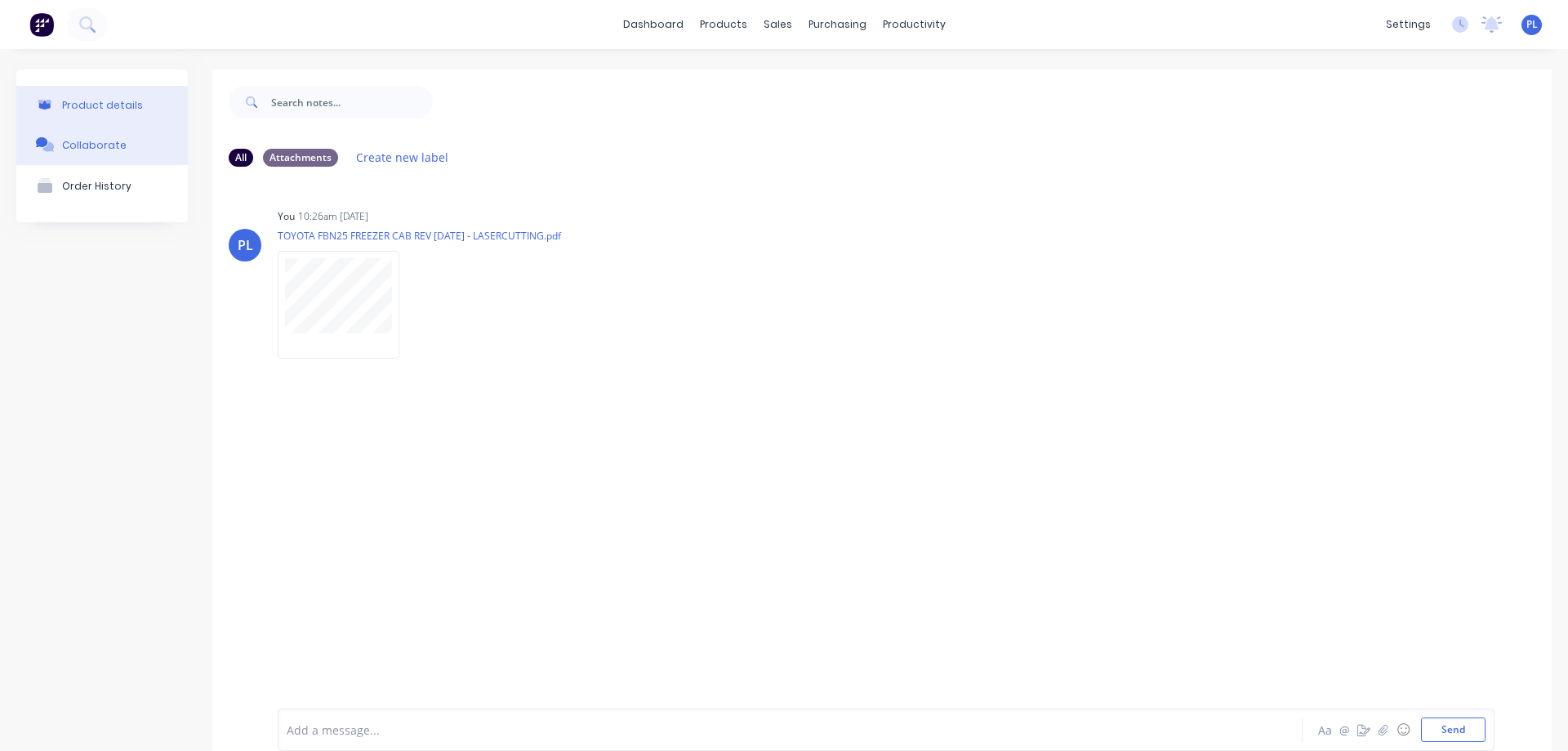
click at [104, 115] on button "Product details" at bounding box center [101, 105] width 171 height 38
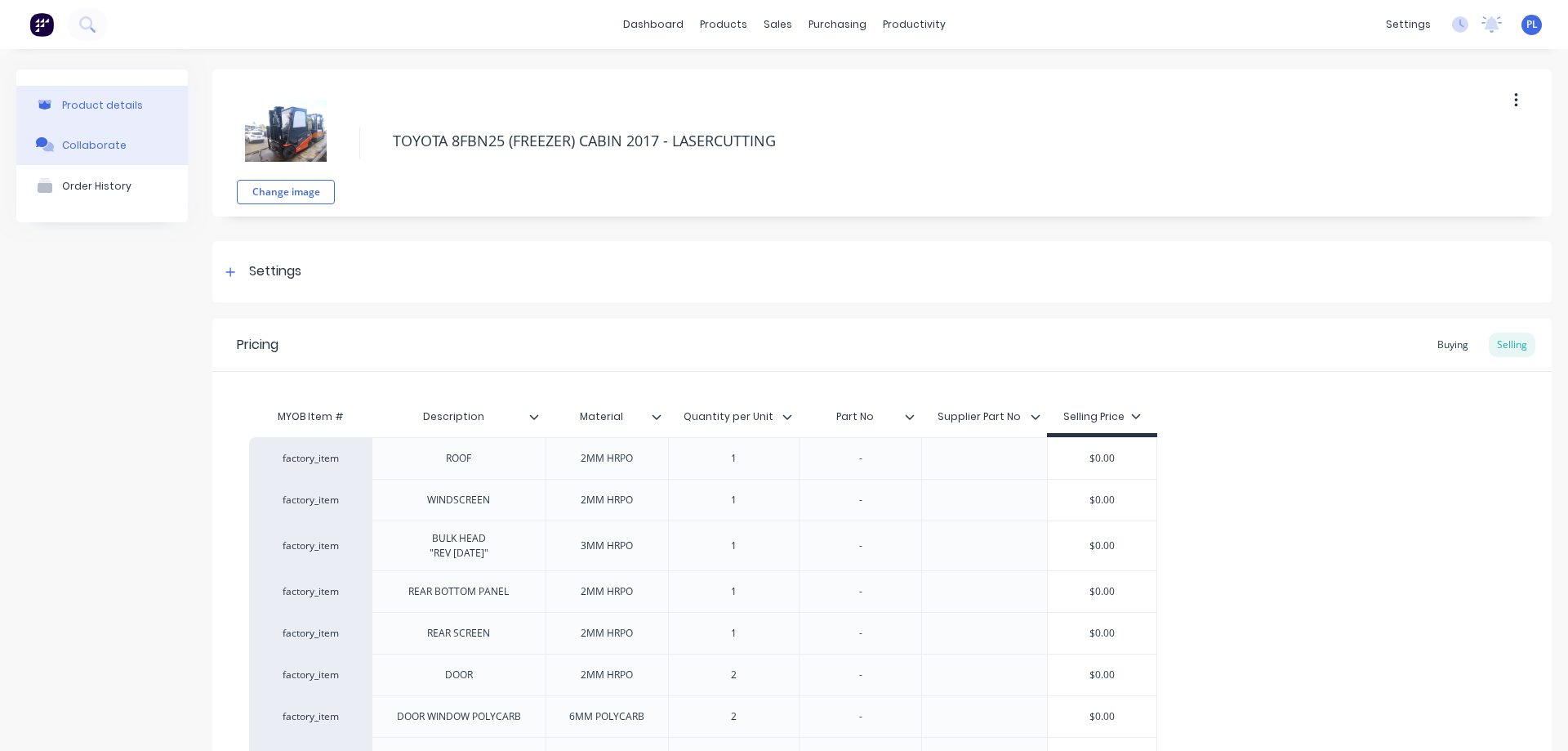
click at [102, 142] on div "Collaborate" at bounding box center [94, 145] width 65 height 12
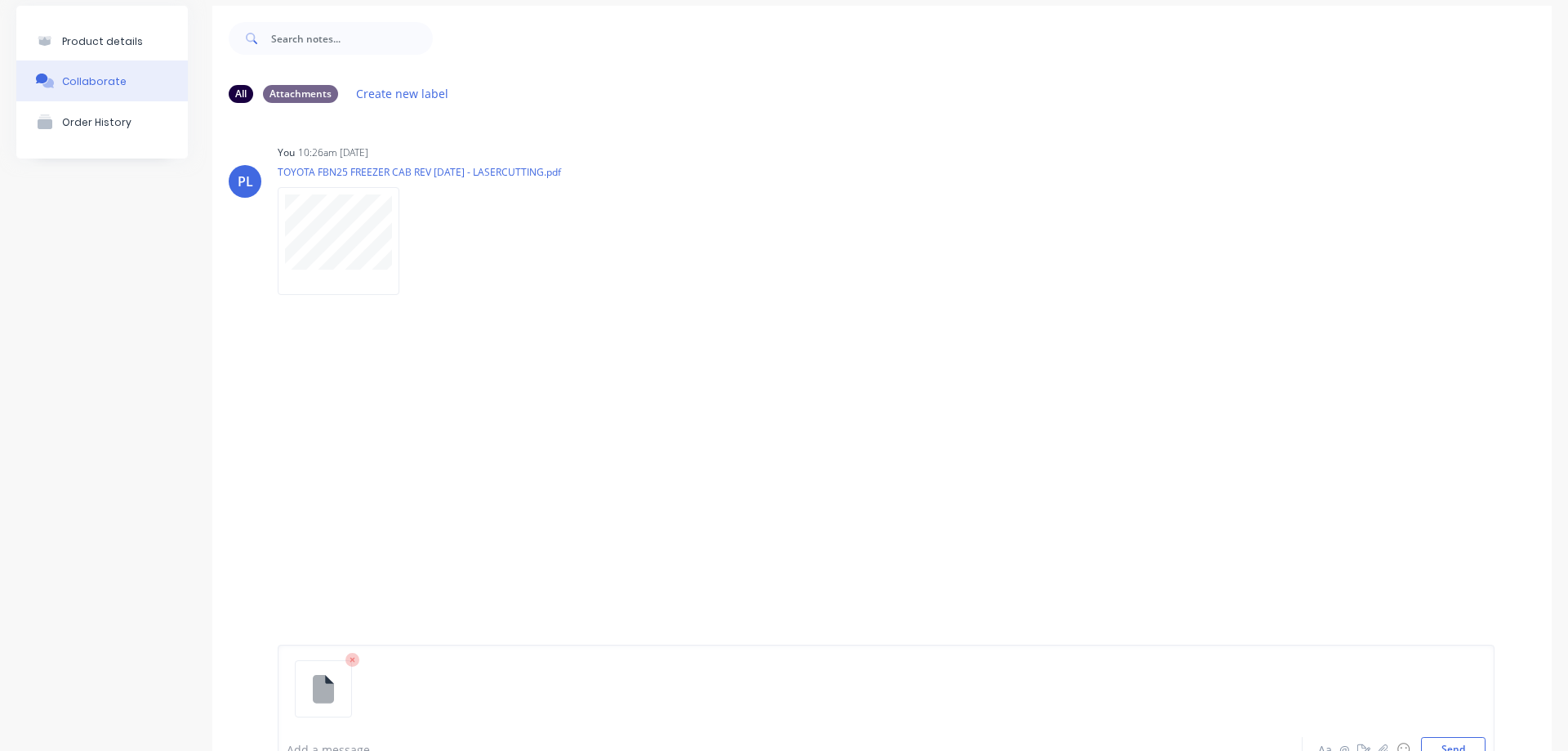
scroll to position [128, 0]
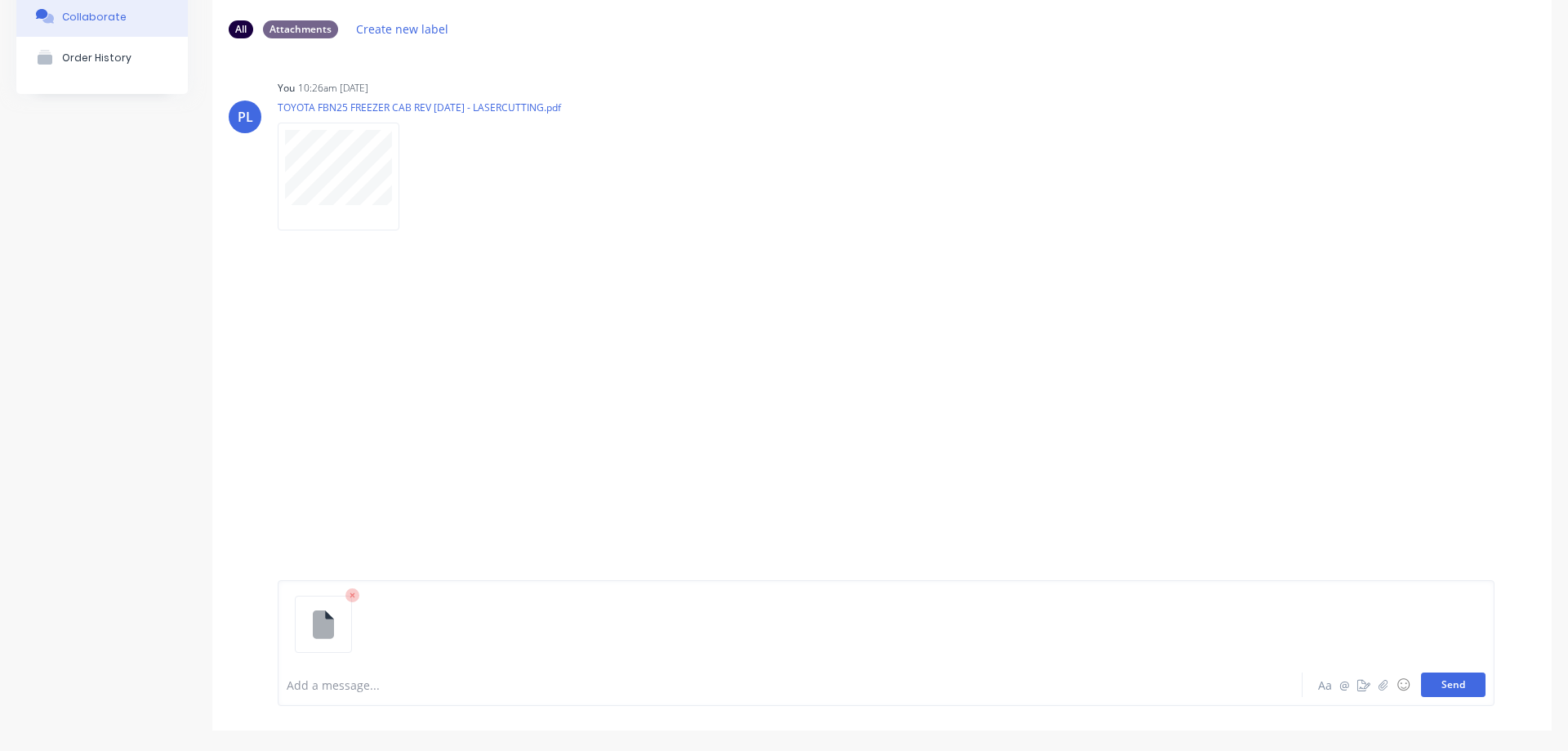
click at [1447, 686] on button "Send" at bounding box center [1453, 684] width 65 height 25
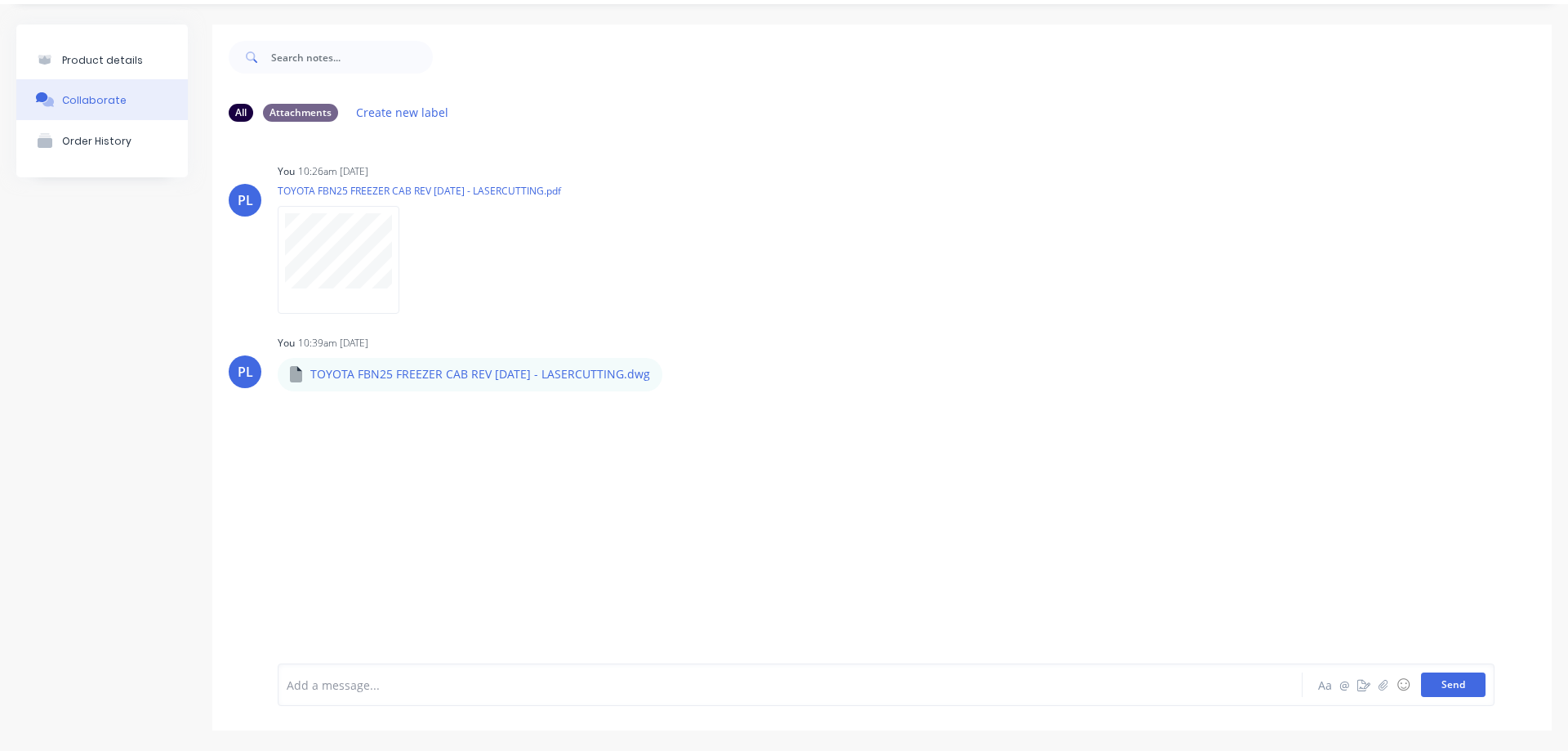
scroll to position [45, 0]
click at [96, 59] on div "Product details" at bounding box center [102, 60] width 81 height 12
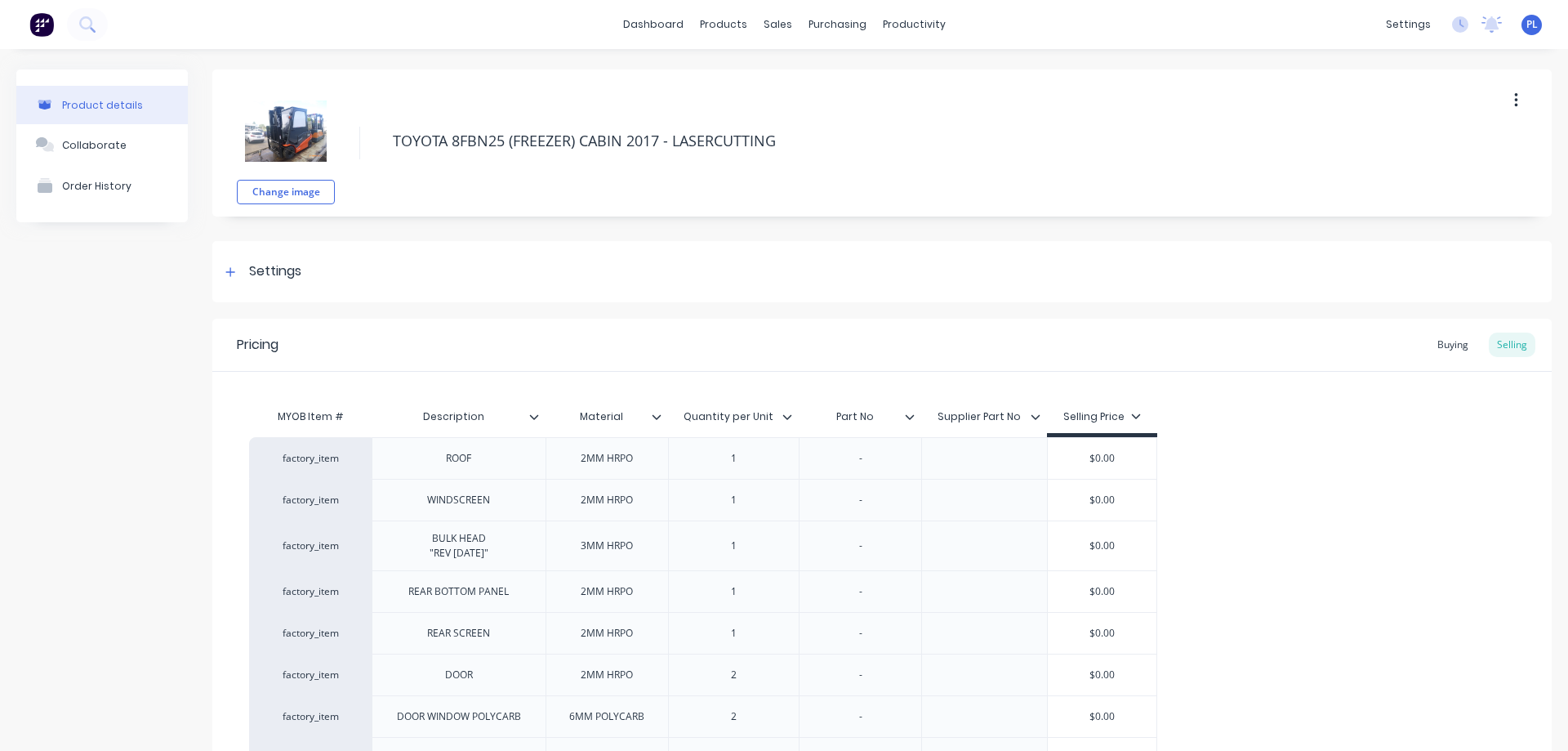
scroll to position [273, 0]
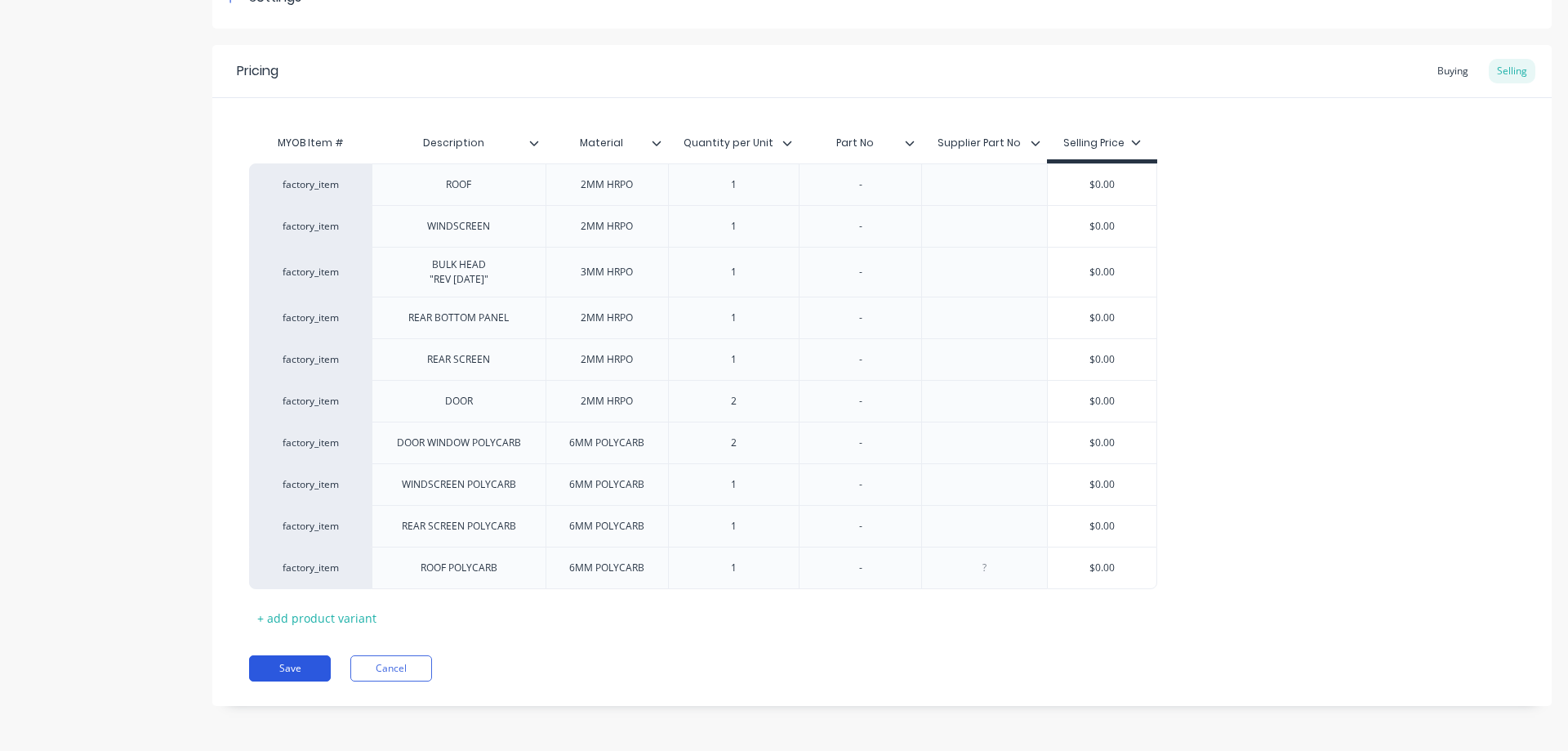
click at [286, 670] on button "Save" at bounding box center [290, 668] width 82 height 26
type textarea "x"
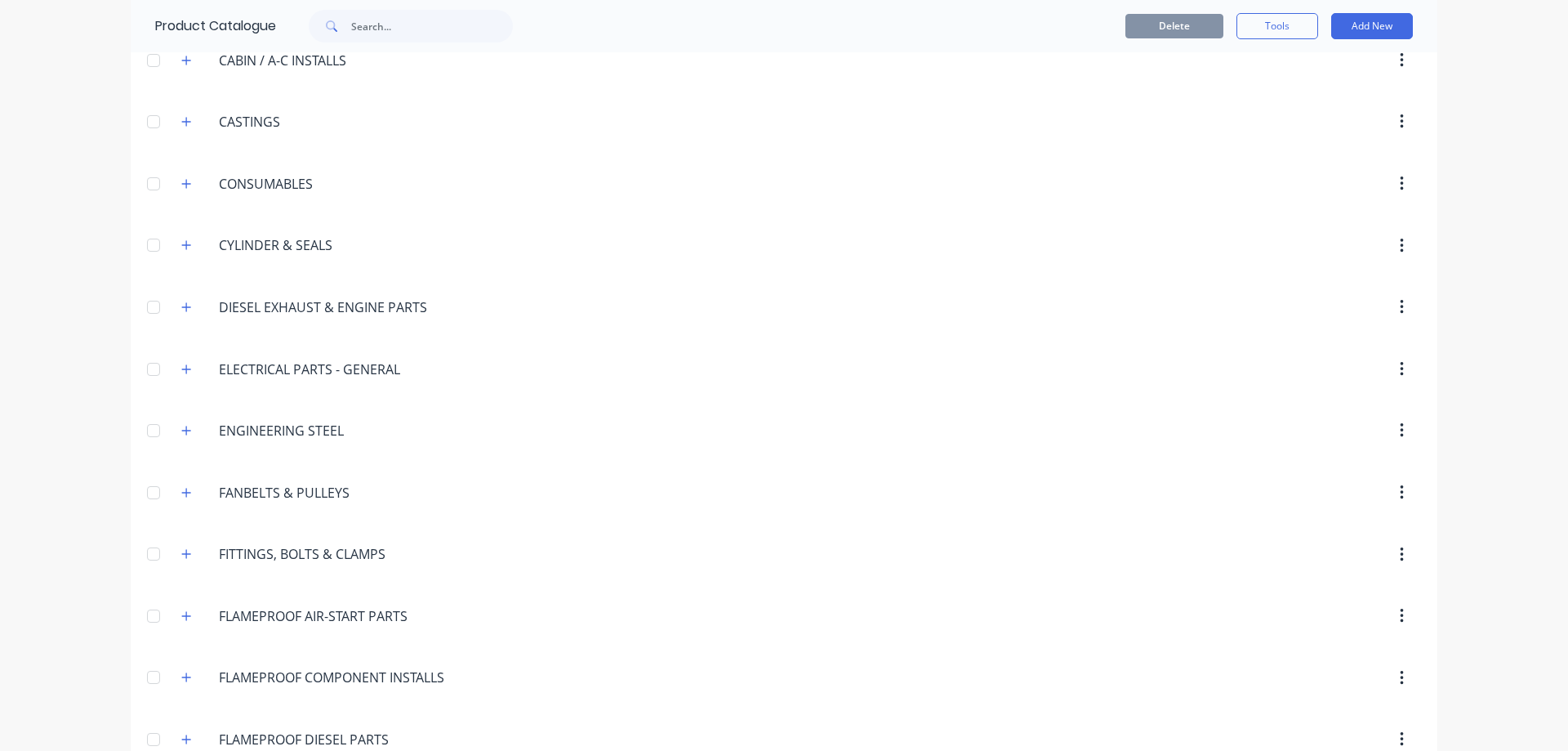
scroll to position [245, 0]
